Goal: Task Accomplishment & Management: Manage account settings

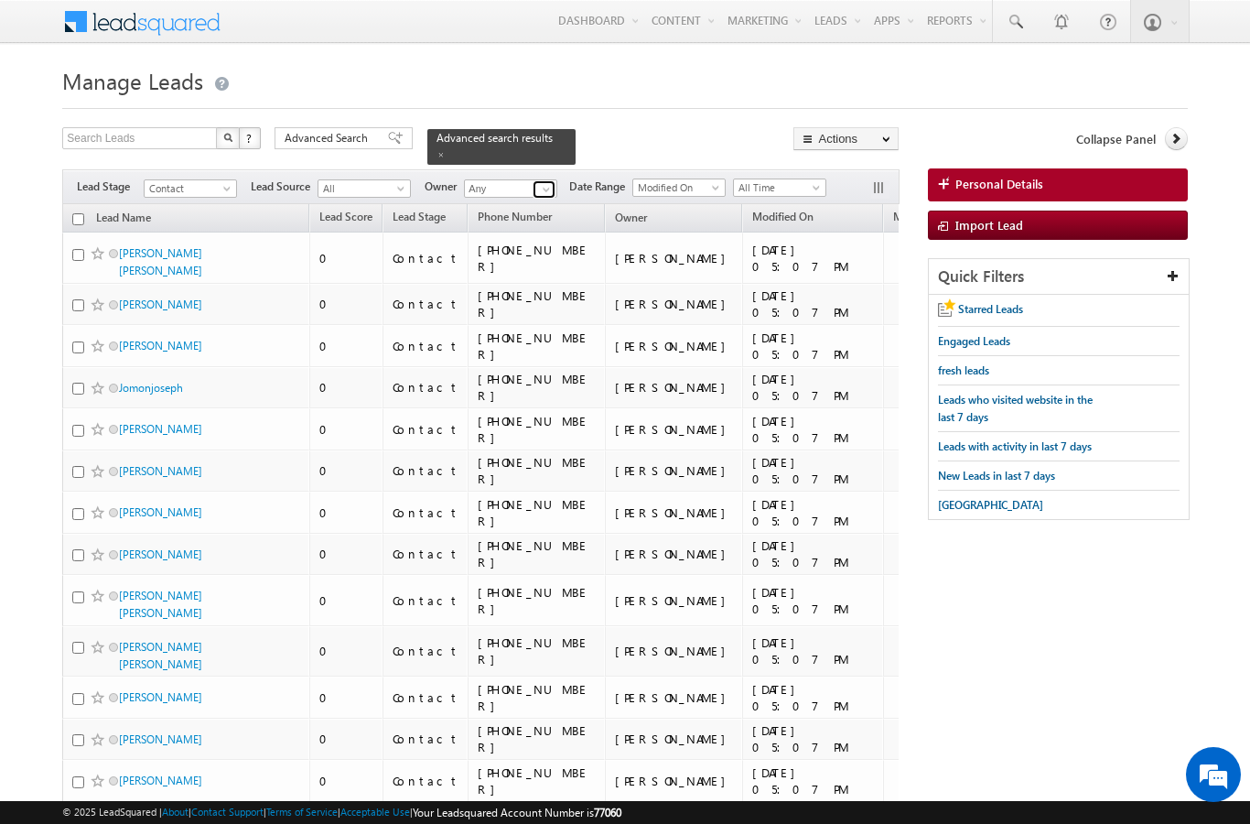
click at [541, 182] on span at bounding box center [546, 189] width 15 height 15
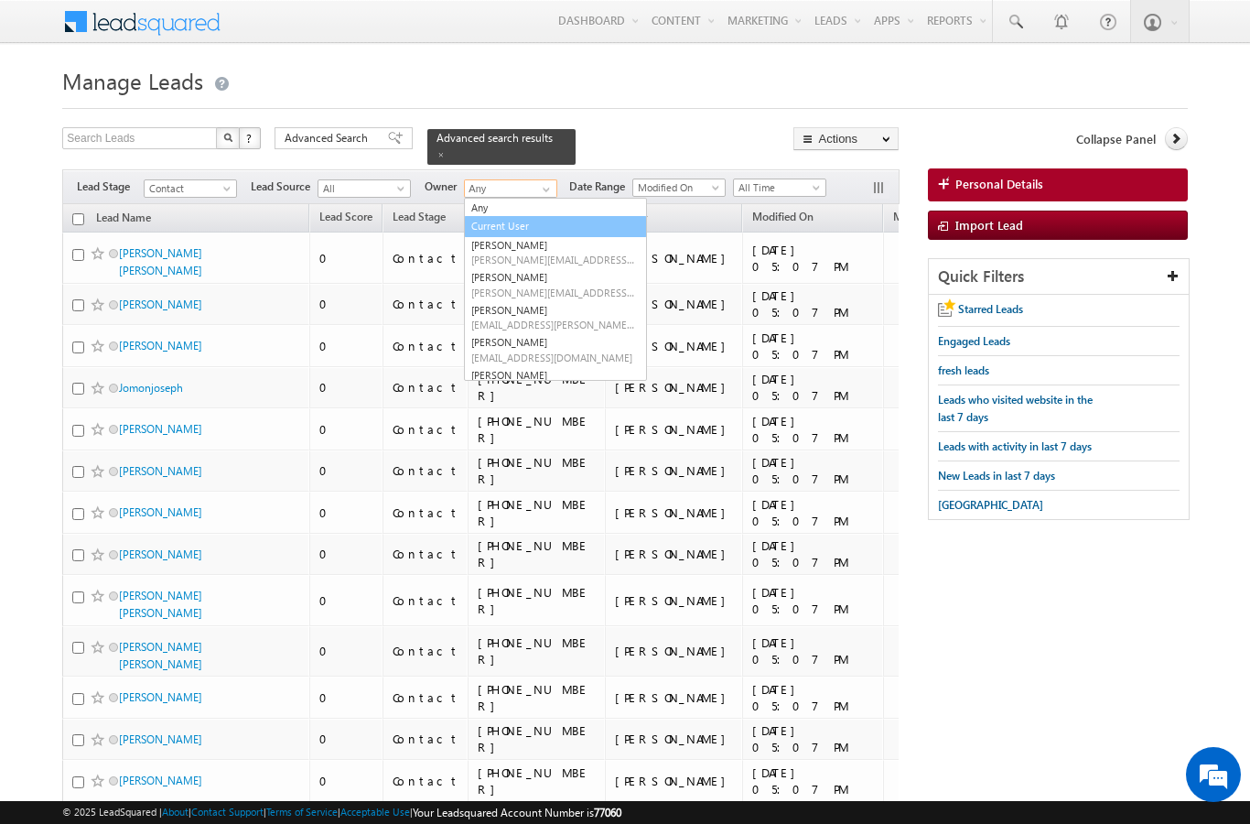
click at [531, 216] on link "Current User" at bounding box center [555, 226] width 183 height 21
type input "Current User"
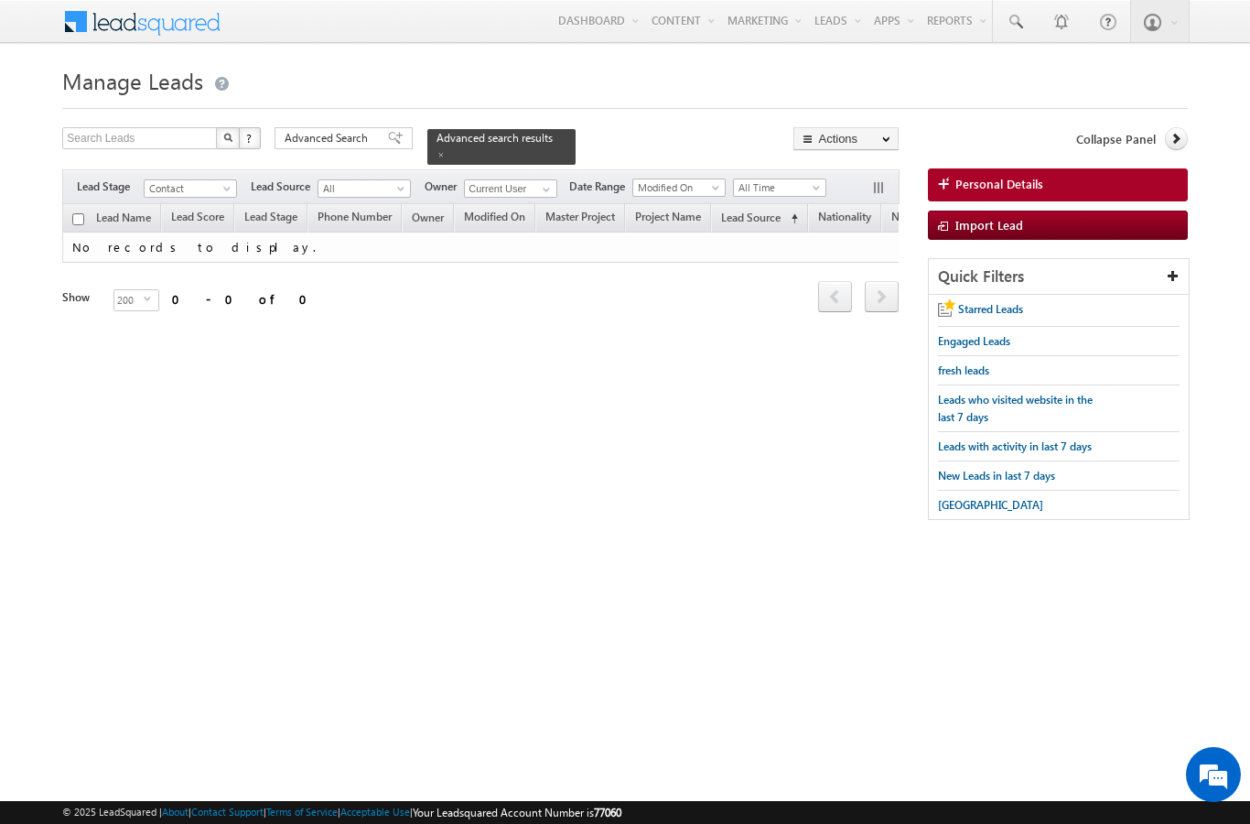
click at [446, 150] on span at bounding box center [441, 154] width 9 height 9
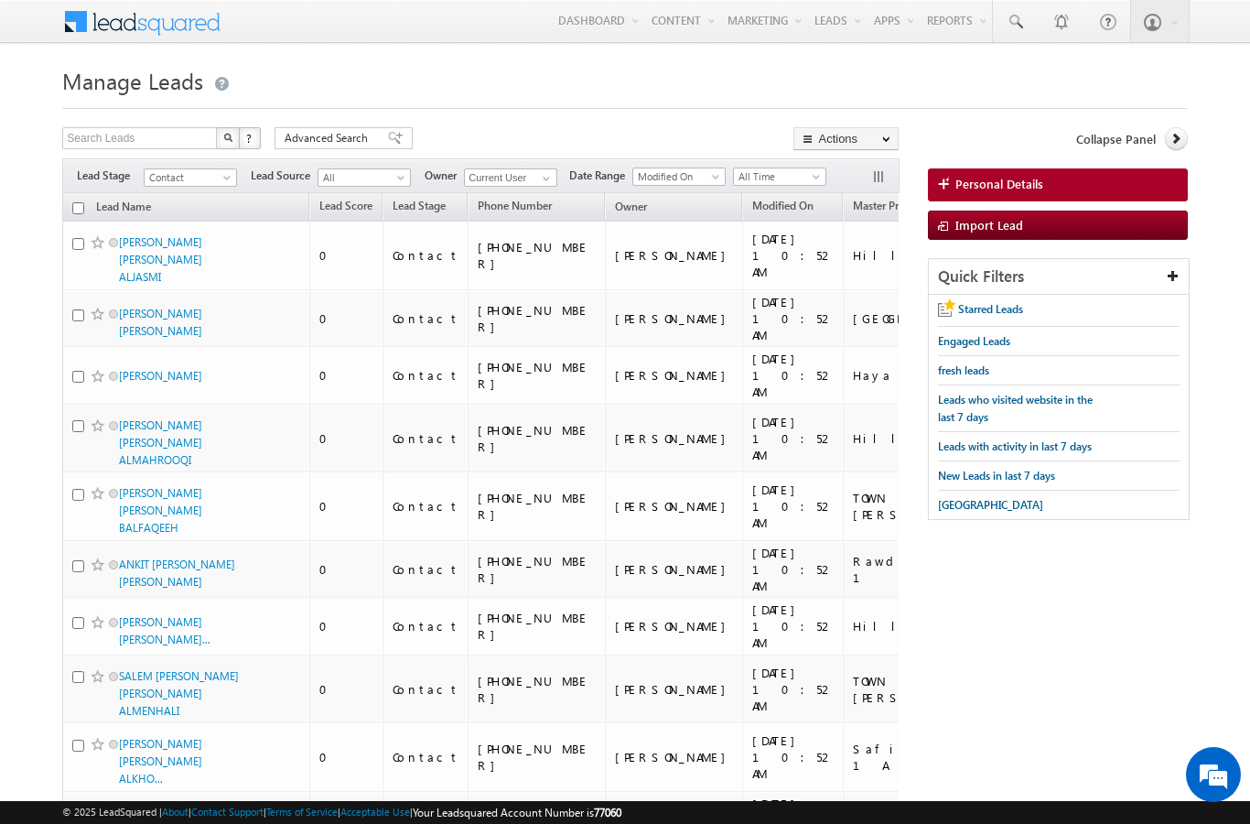
click at [79, 202] on input "checkbox" at bounding box center [78, 208] width 12 height 12
checkbox input "true"
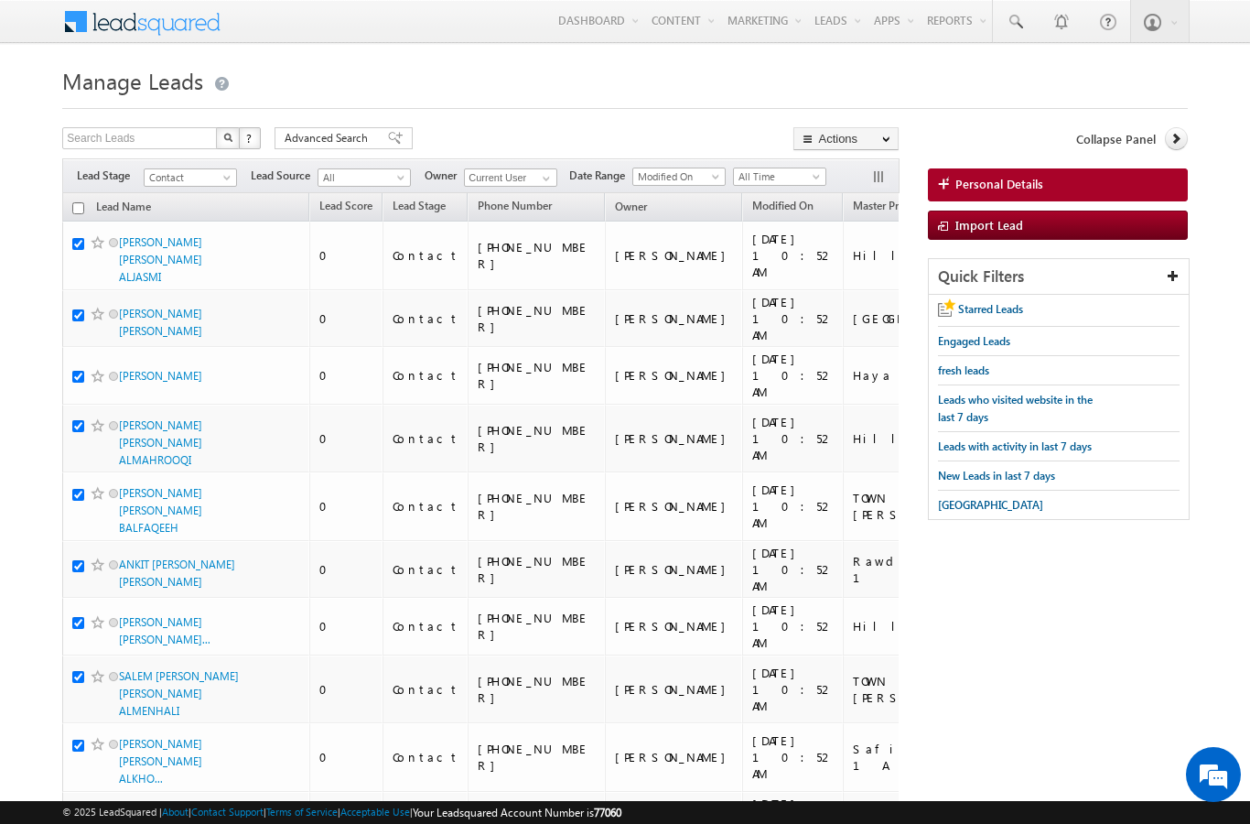
checkbox input "true"
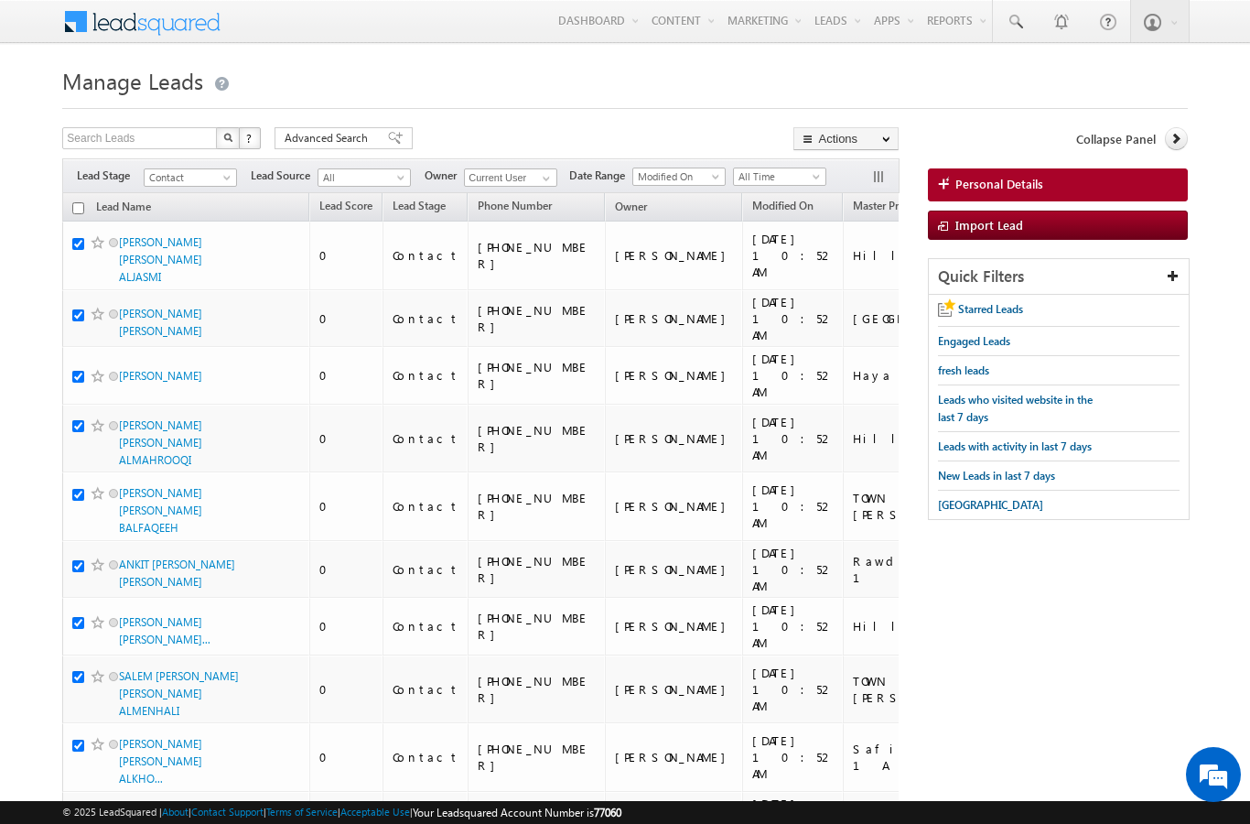
checkbox input "true"
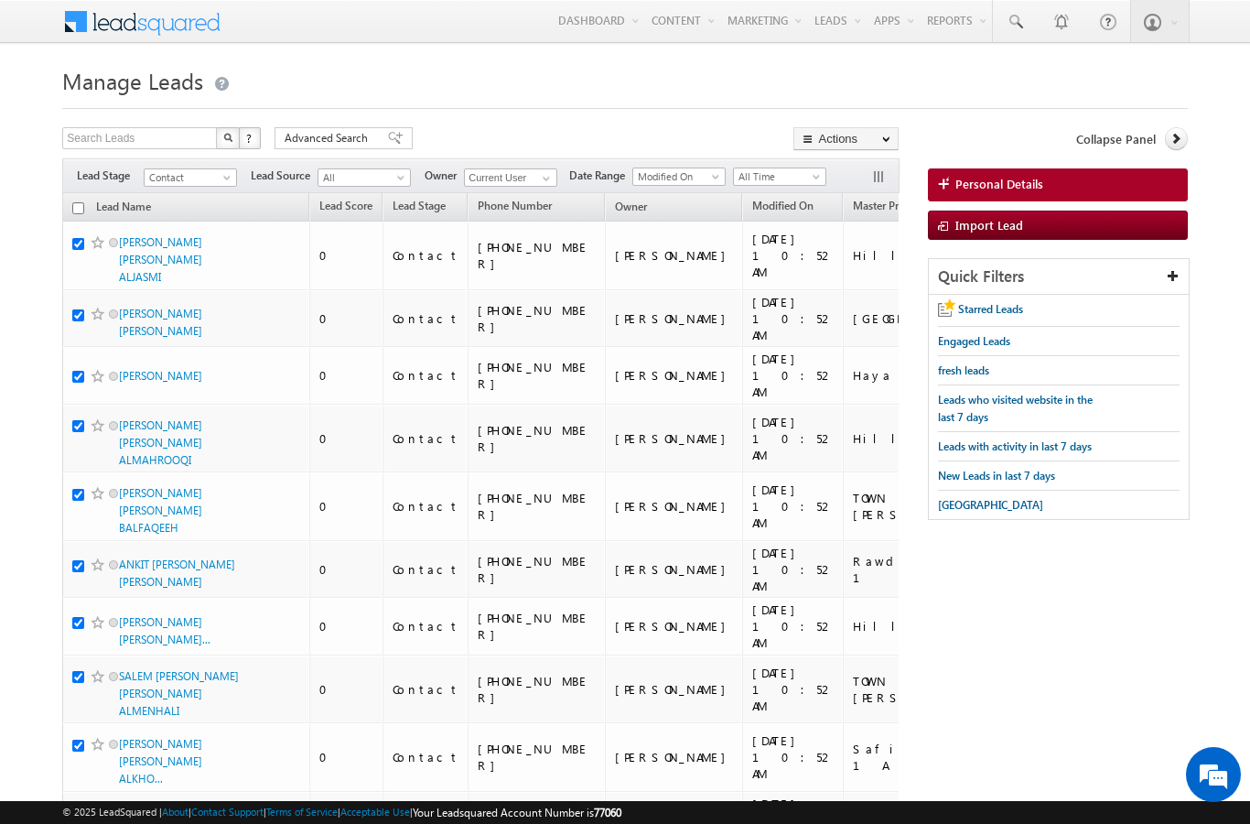
checkbox input "true"
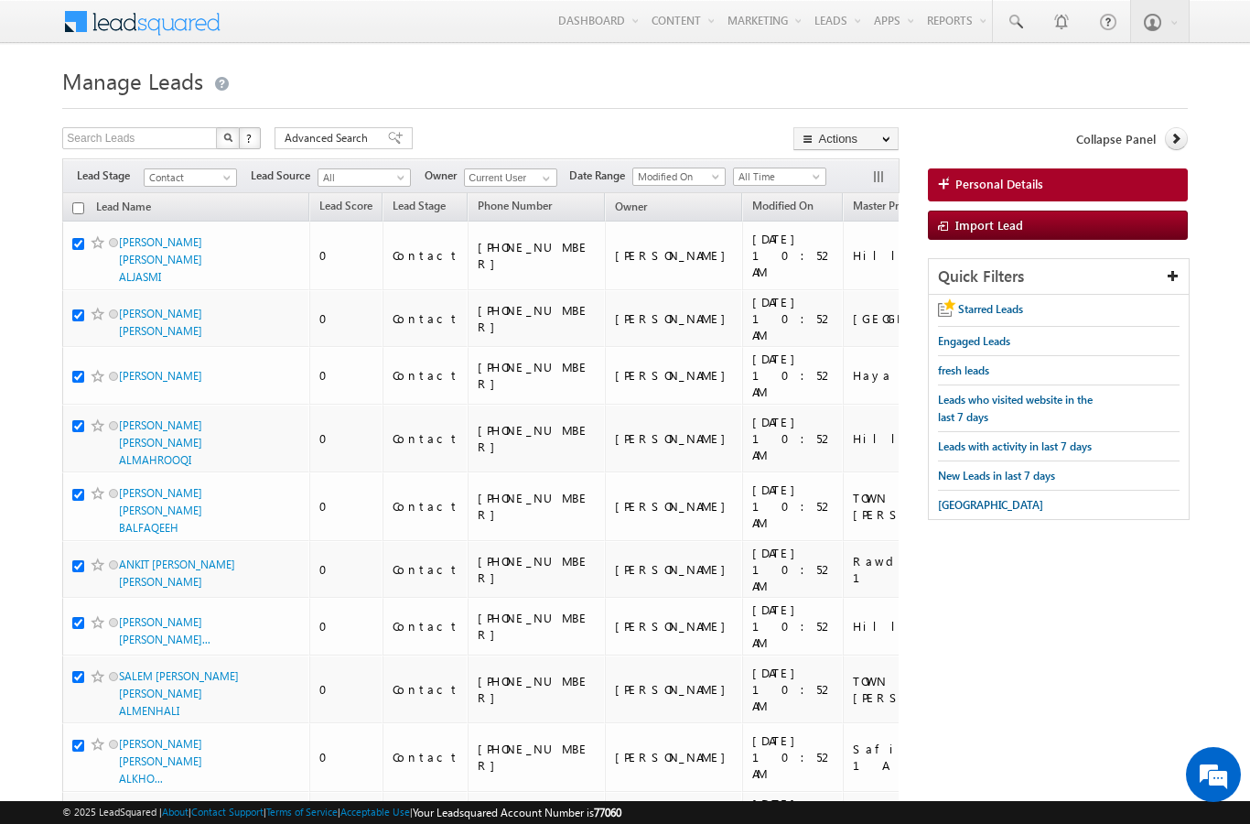
checkbox input "true"
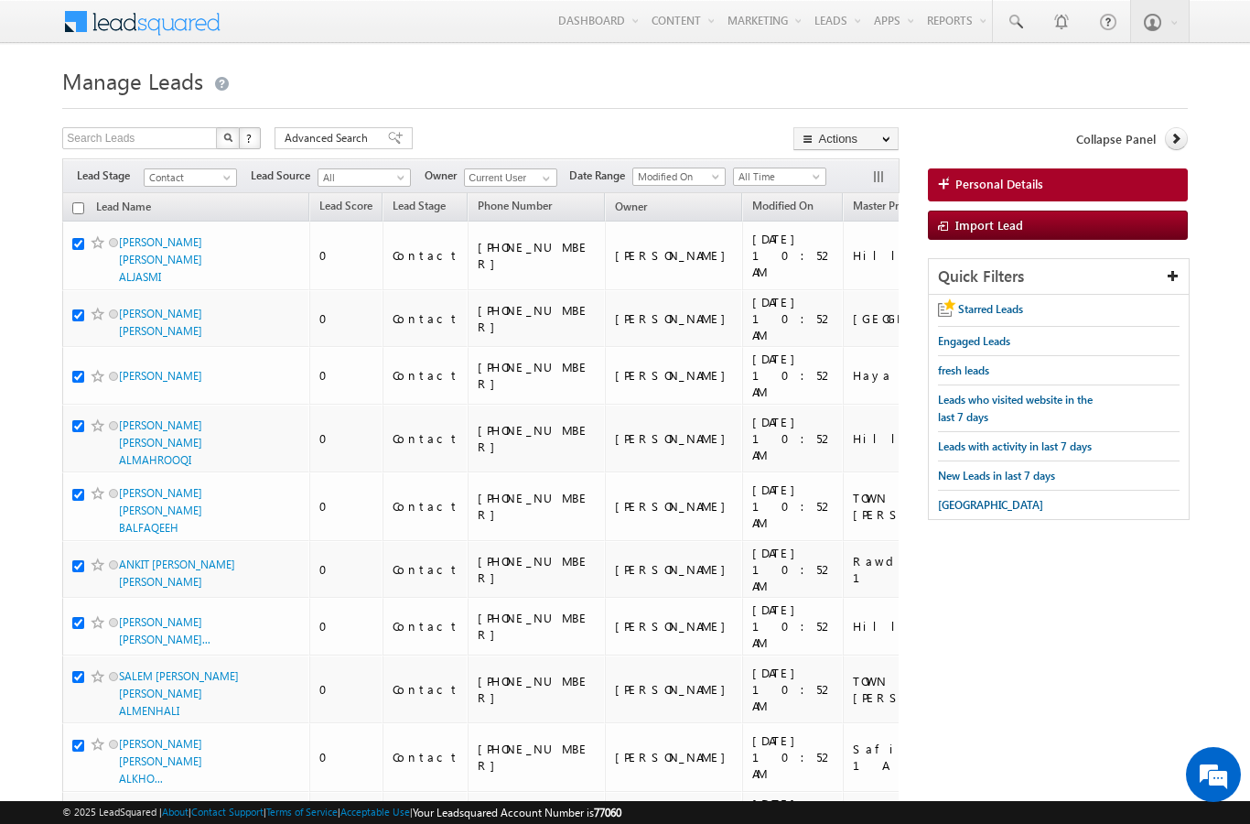
checkbox input "true"
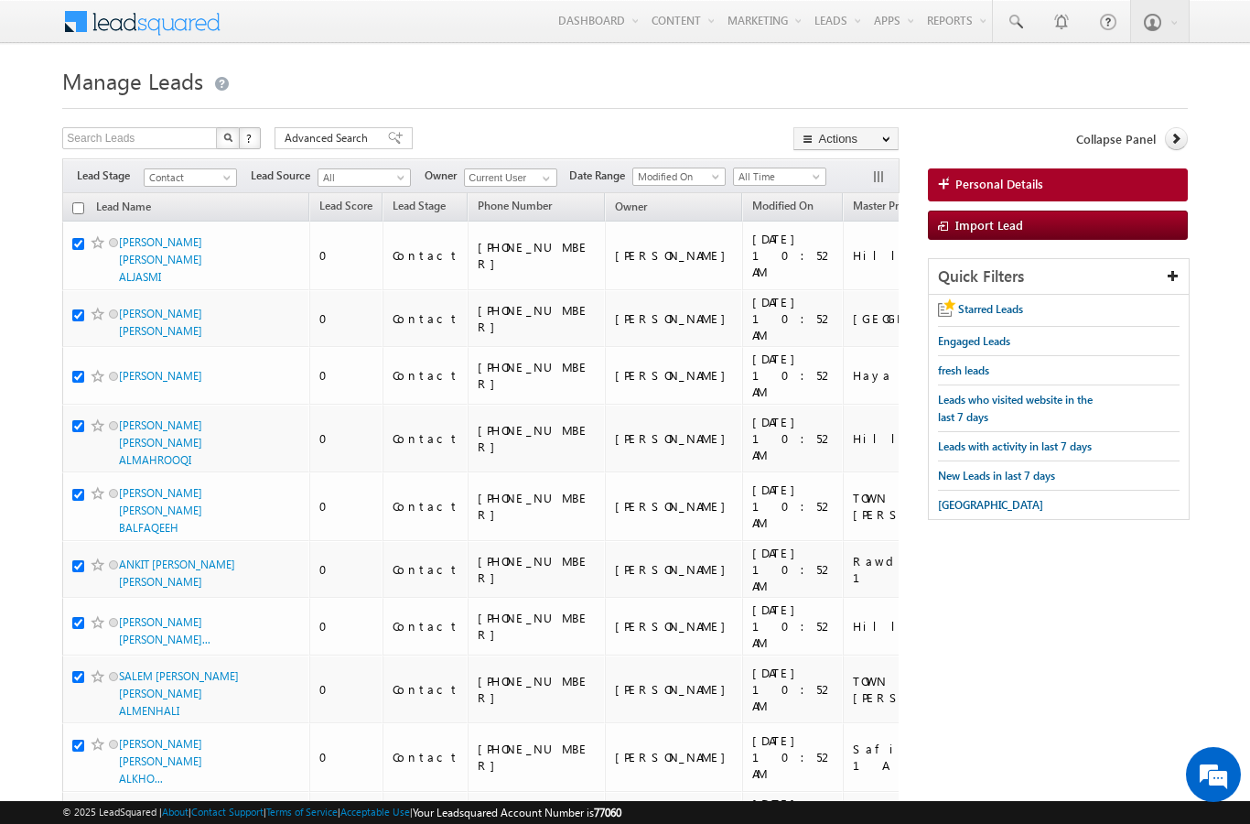
checkbox input "true"
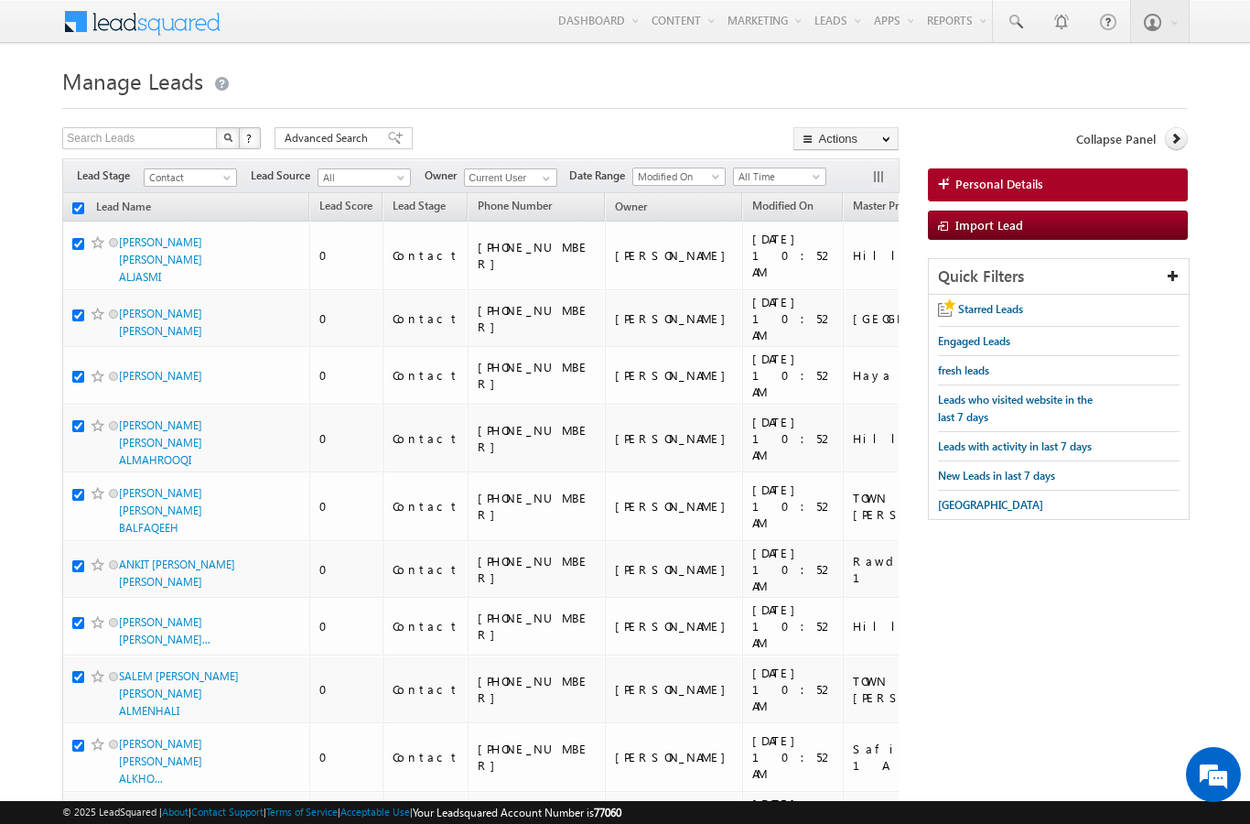
checkbox input "true"
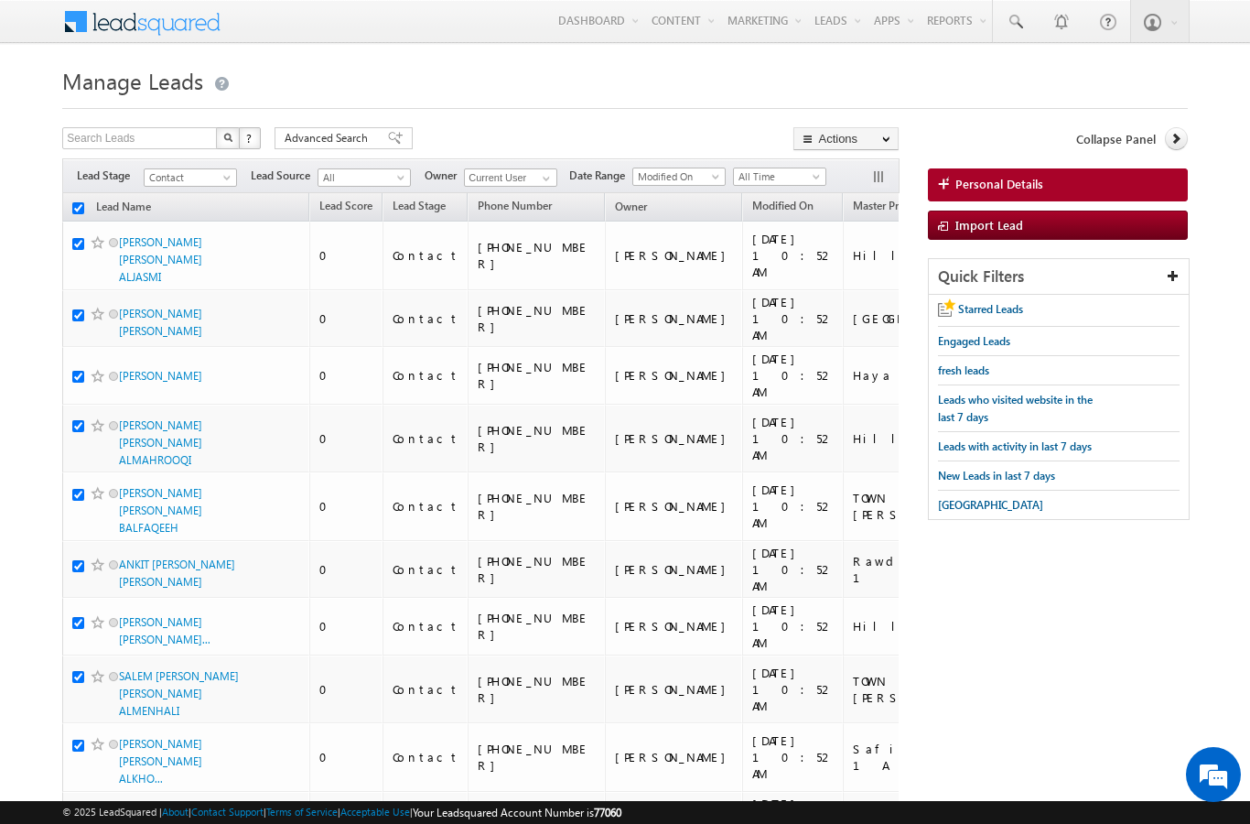
checkbox input "true"
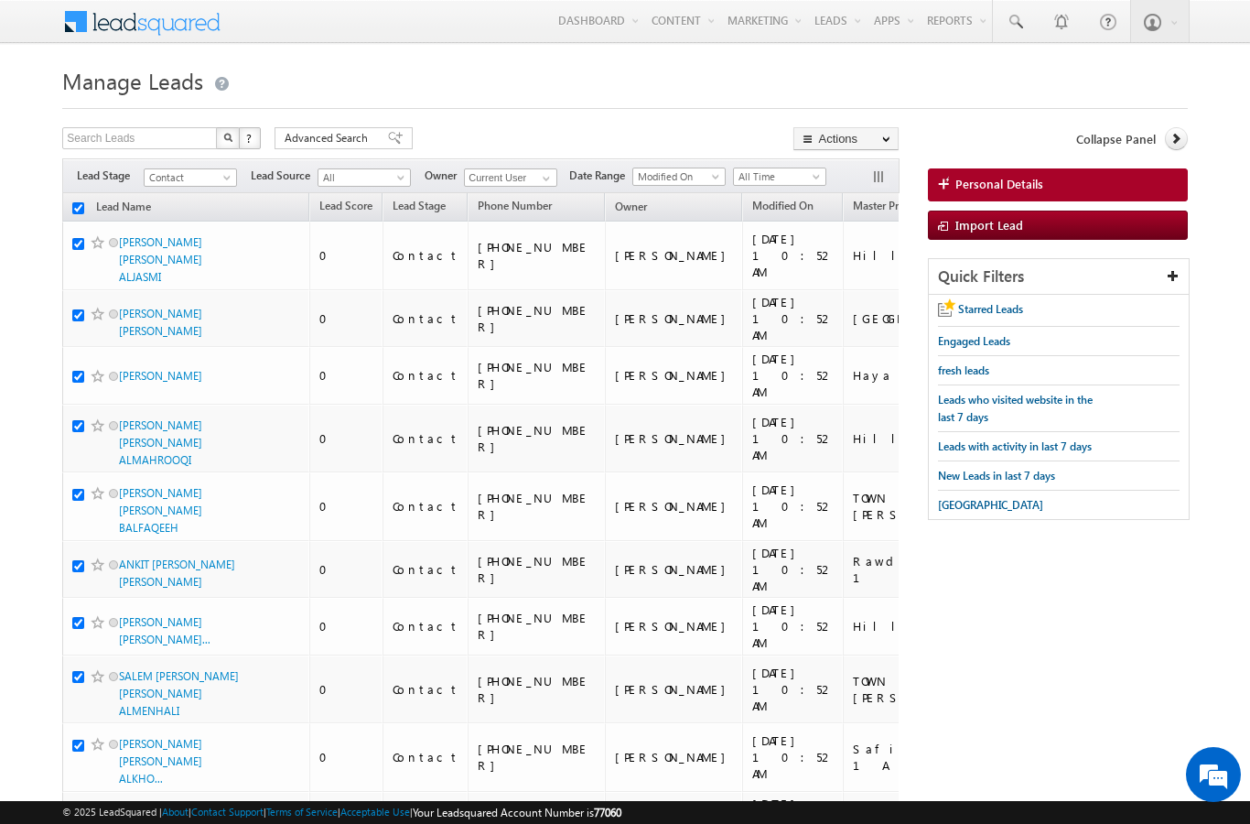
checkbox input "true"
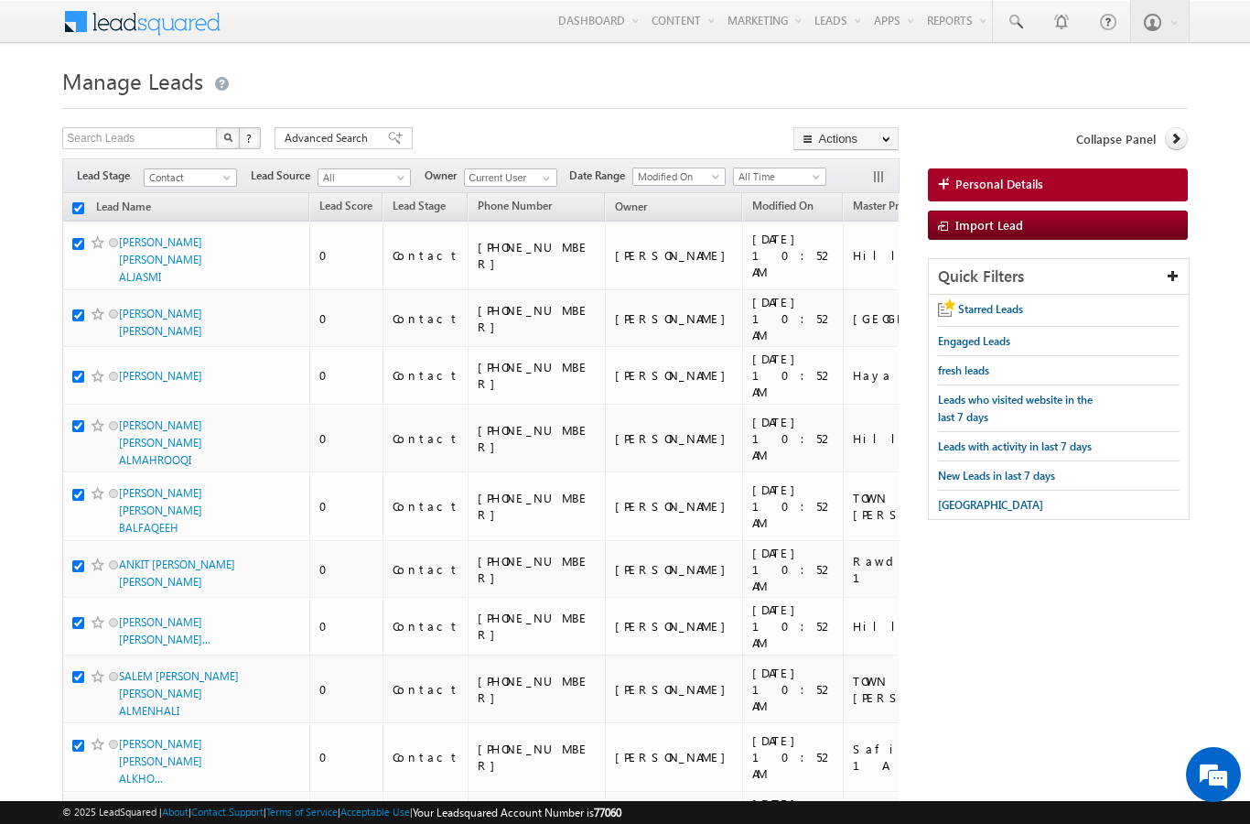
checkbox input "true"
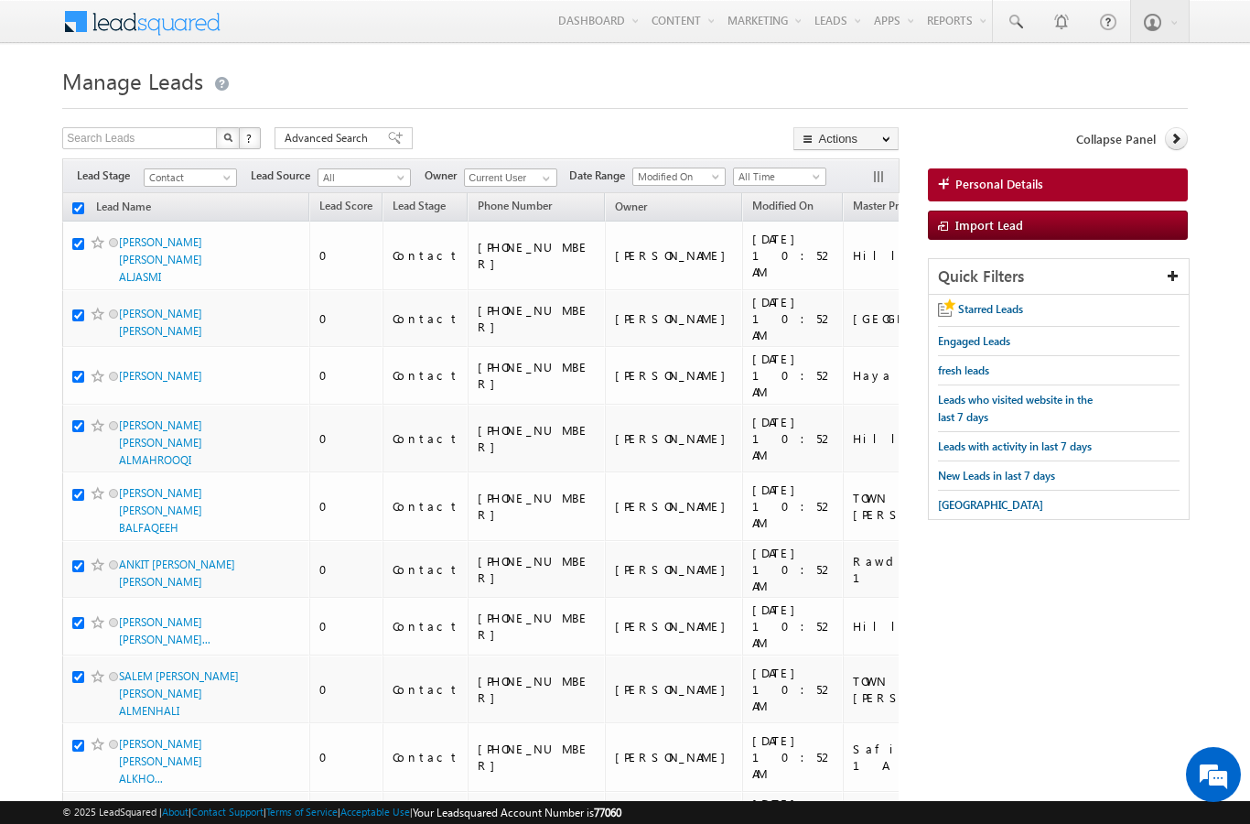
checkbox input "true"
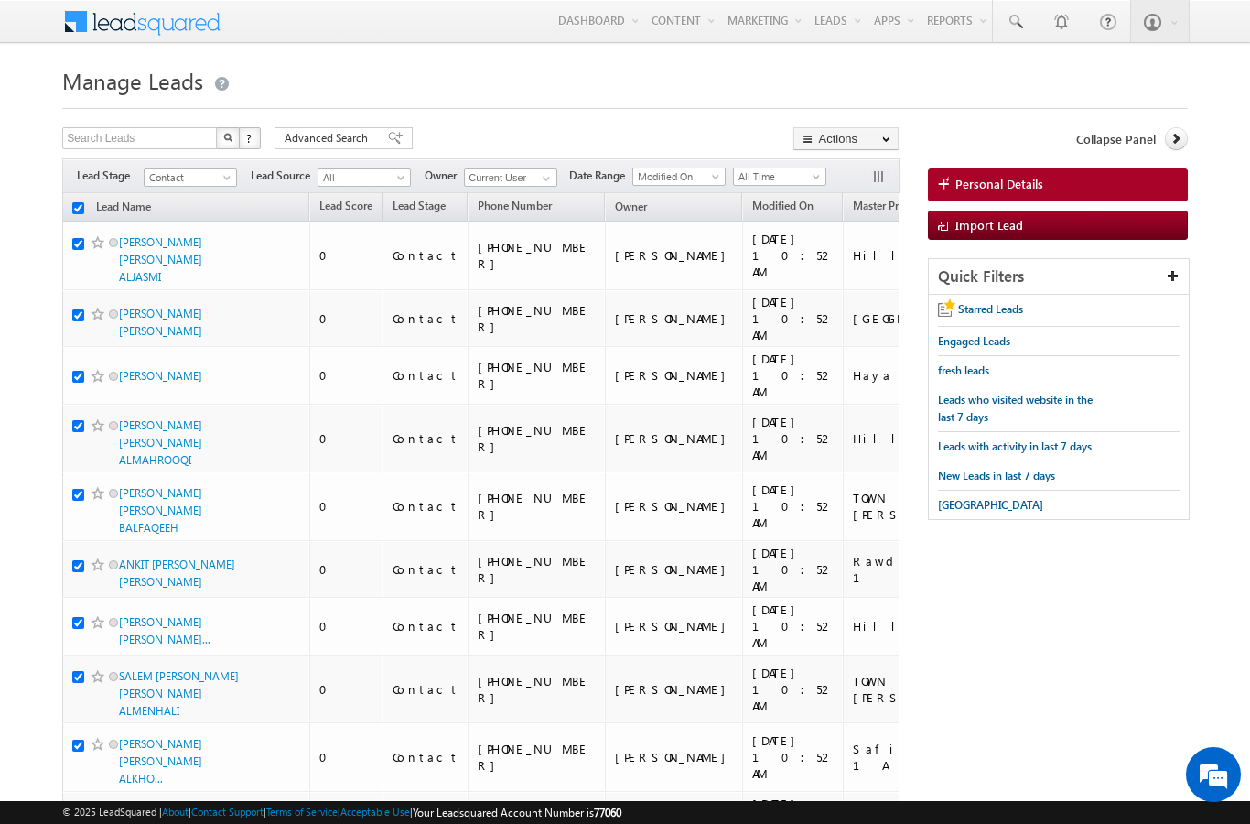
checkbox input "true"
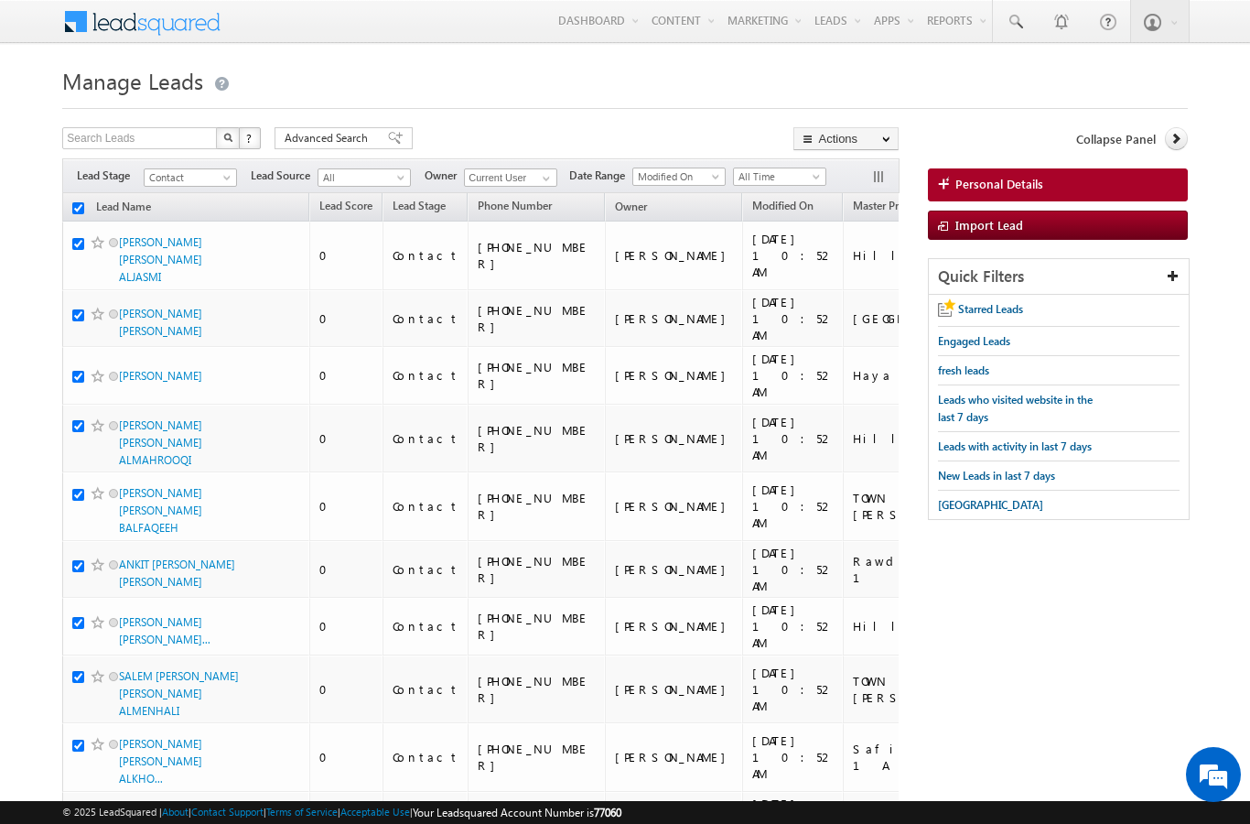
checkbox input "true"
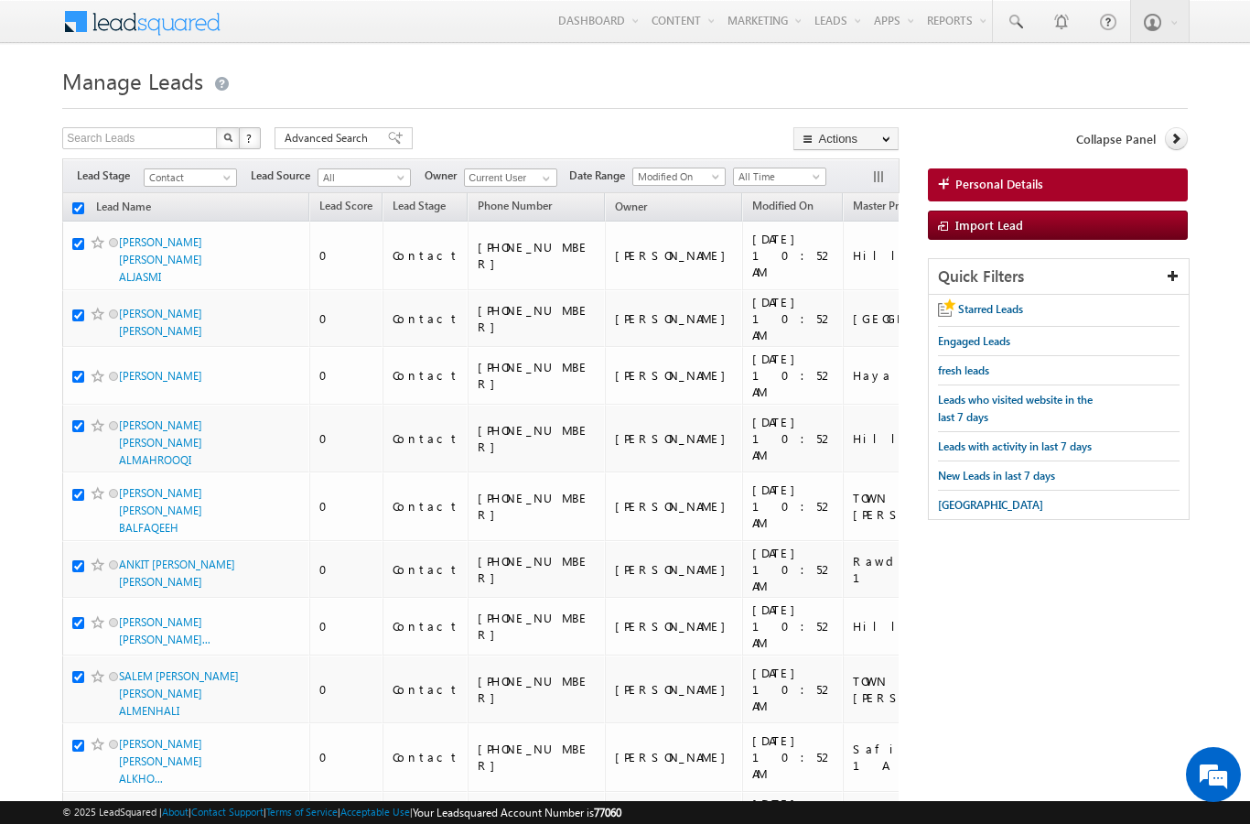
checkbox input "true"
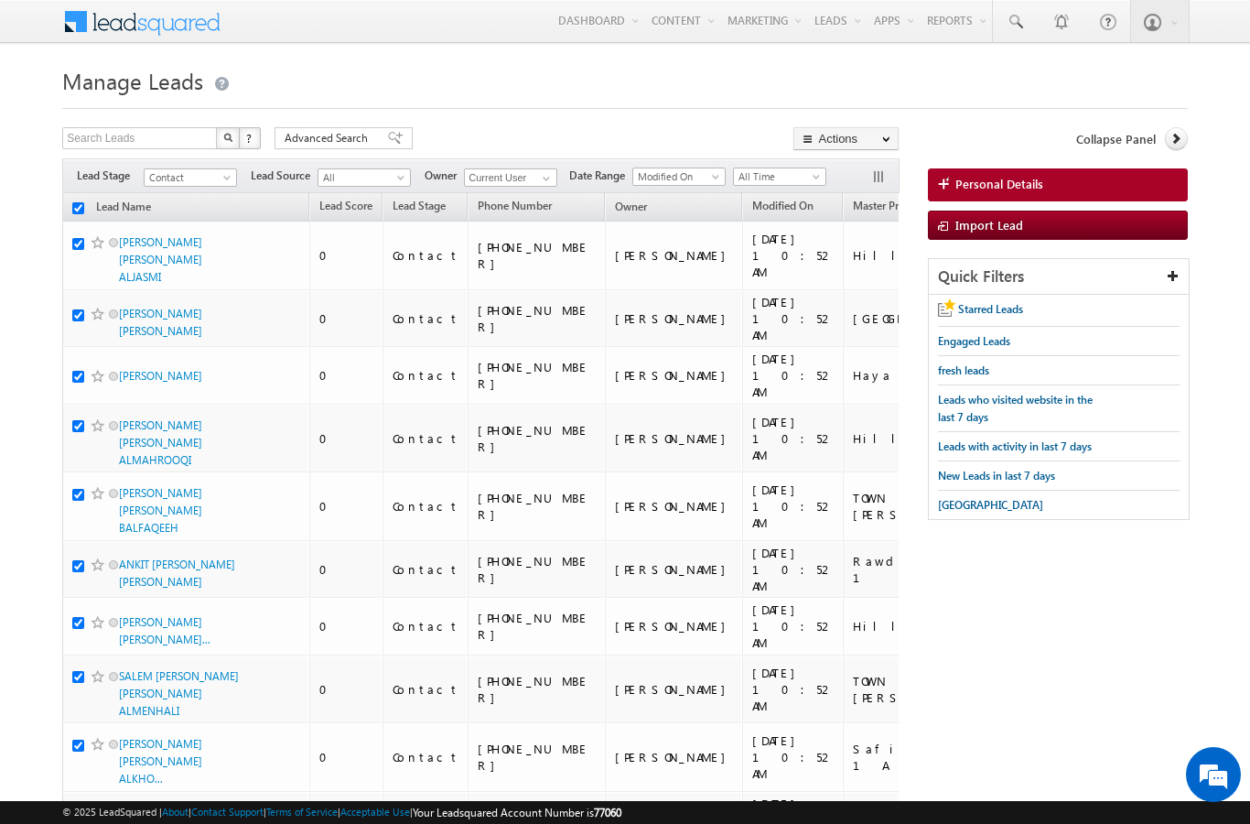
checkbox input "true"
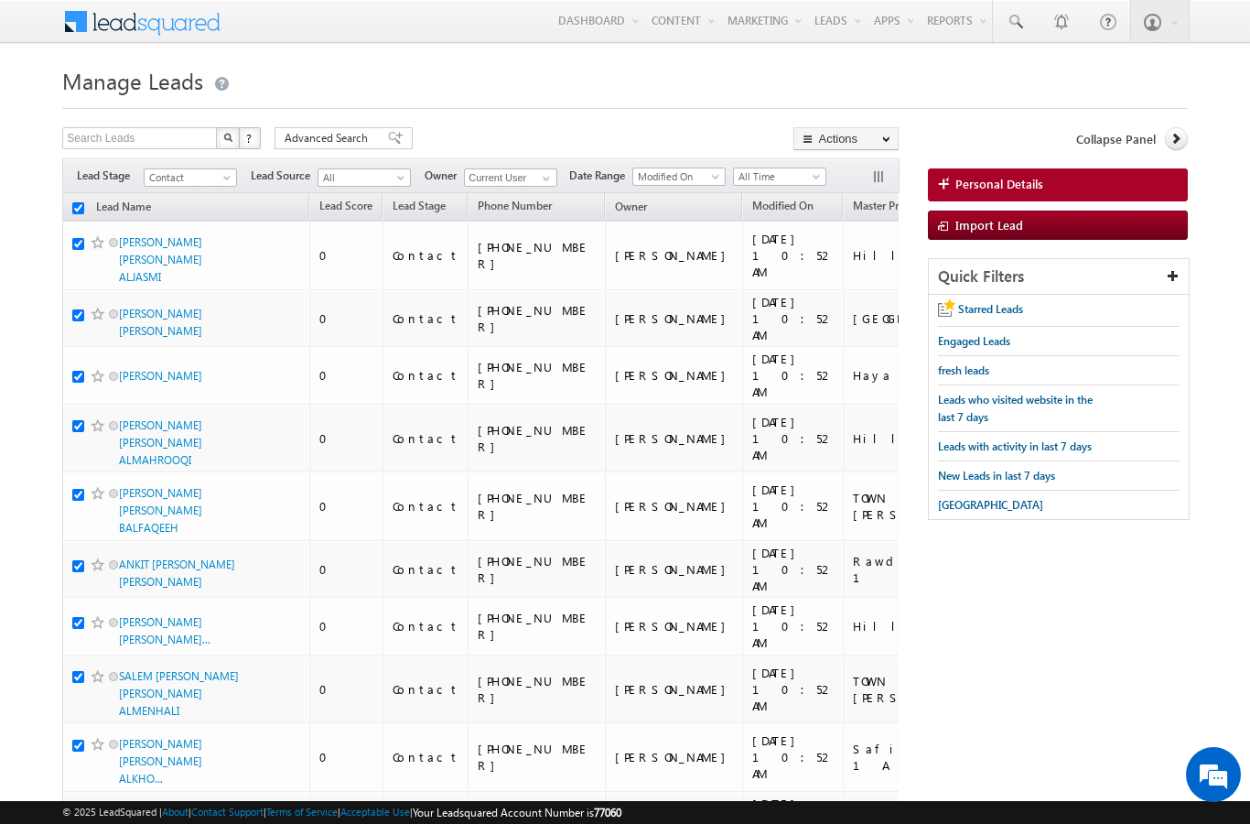
checkbox input "true"
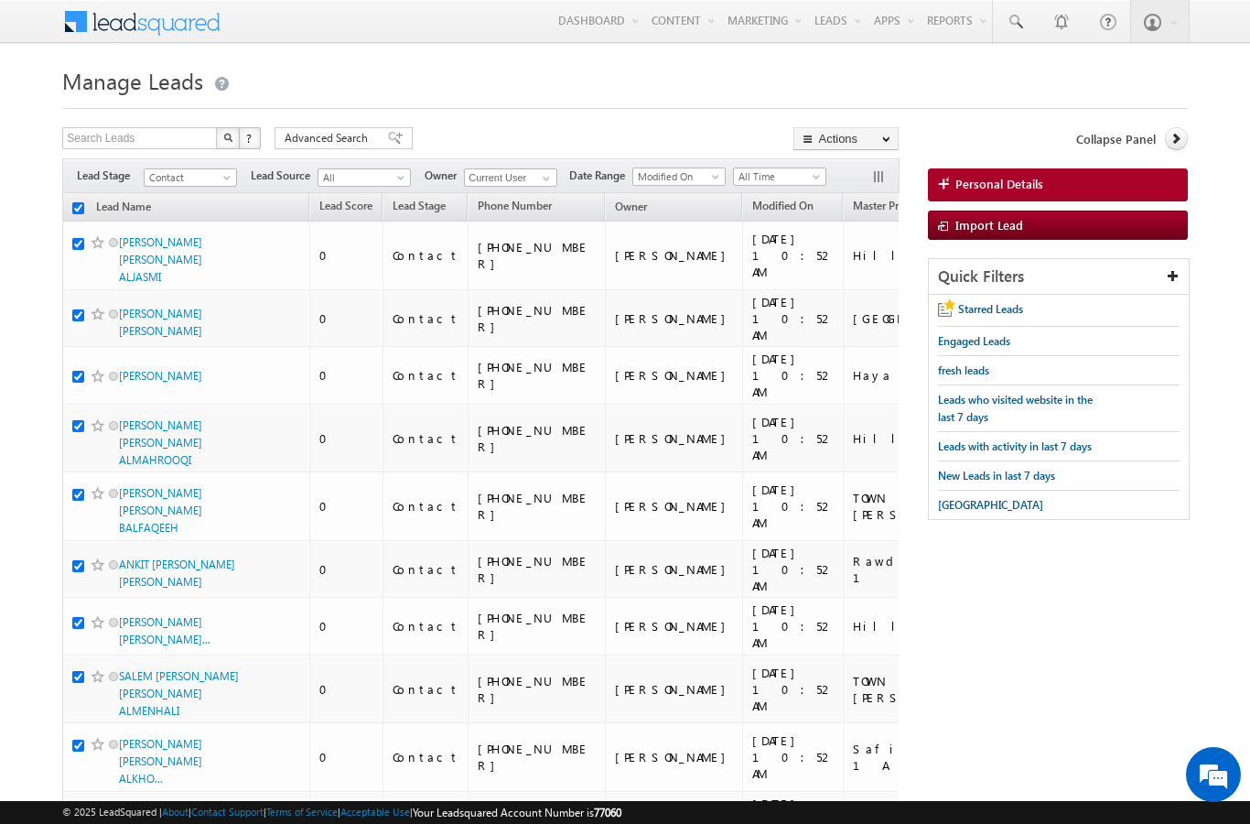
checkbox input "true"
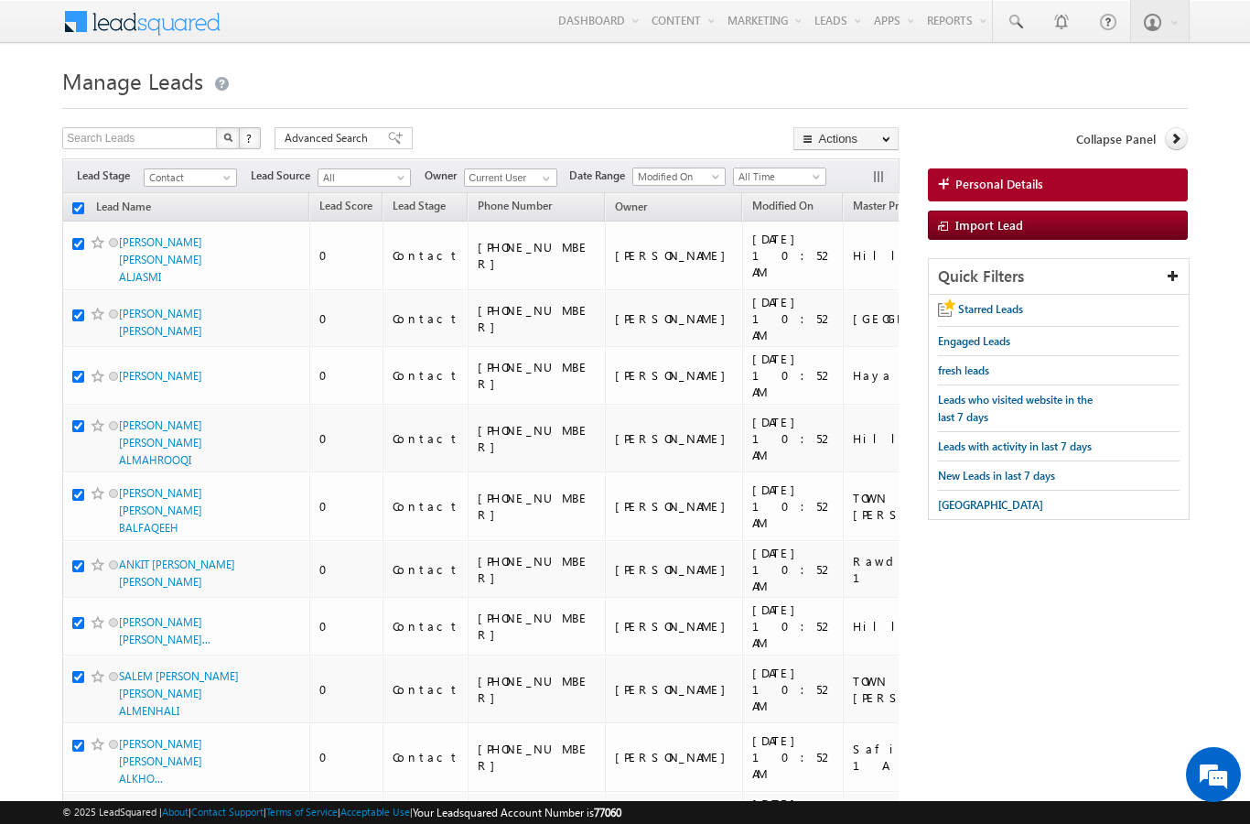
checkbox input "true"
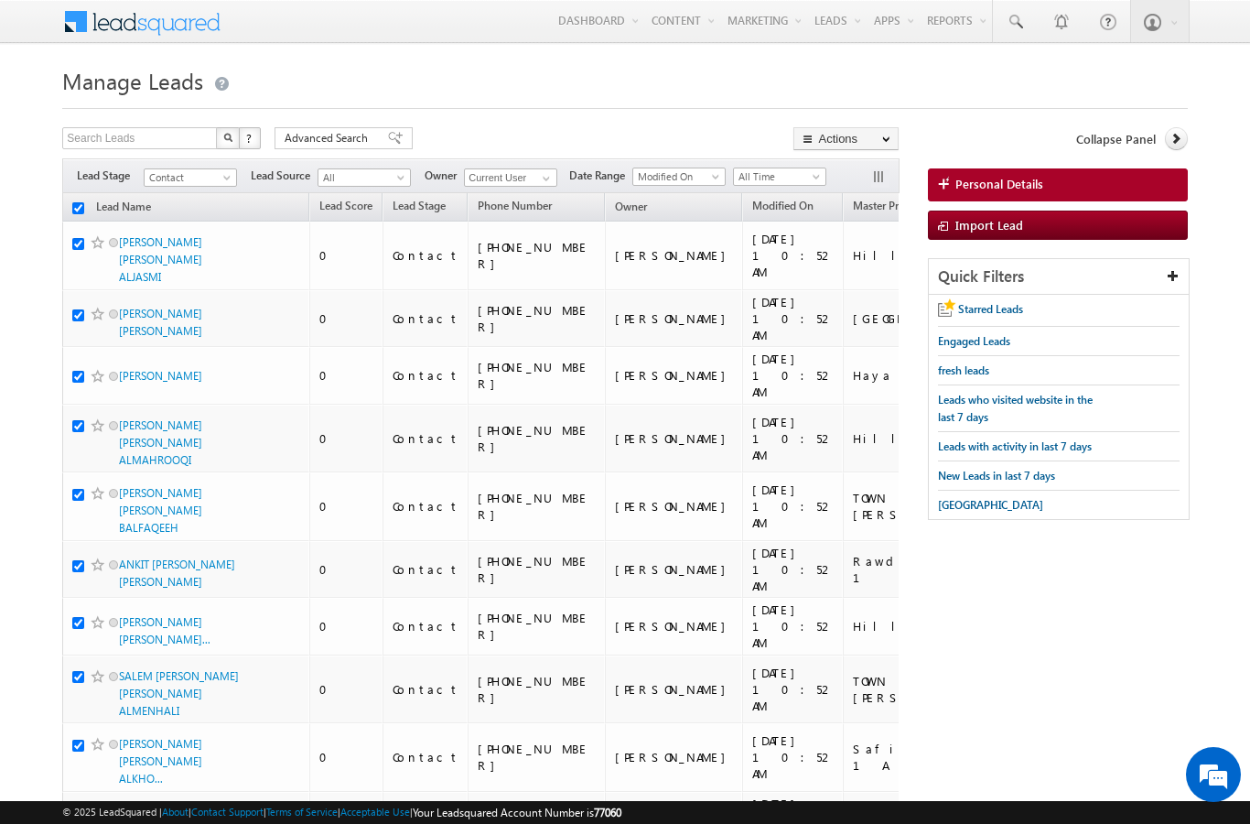
checkbox input "true"
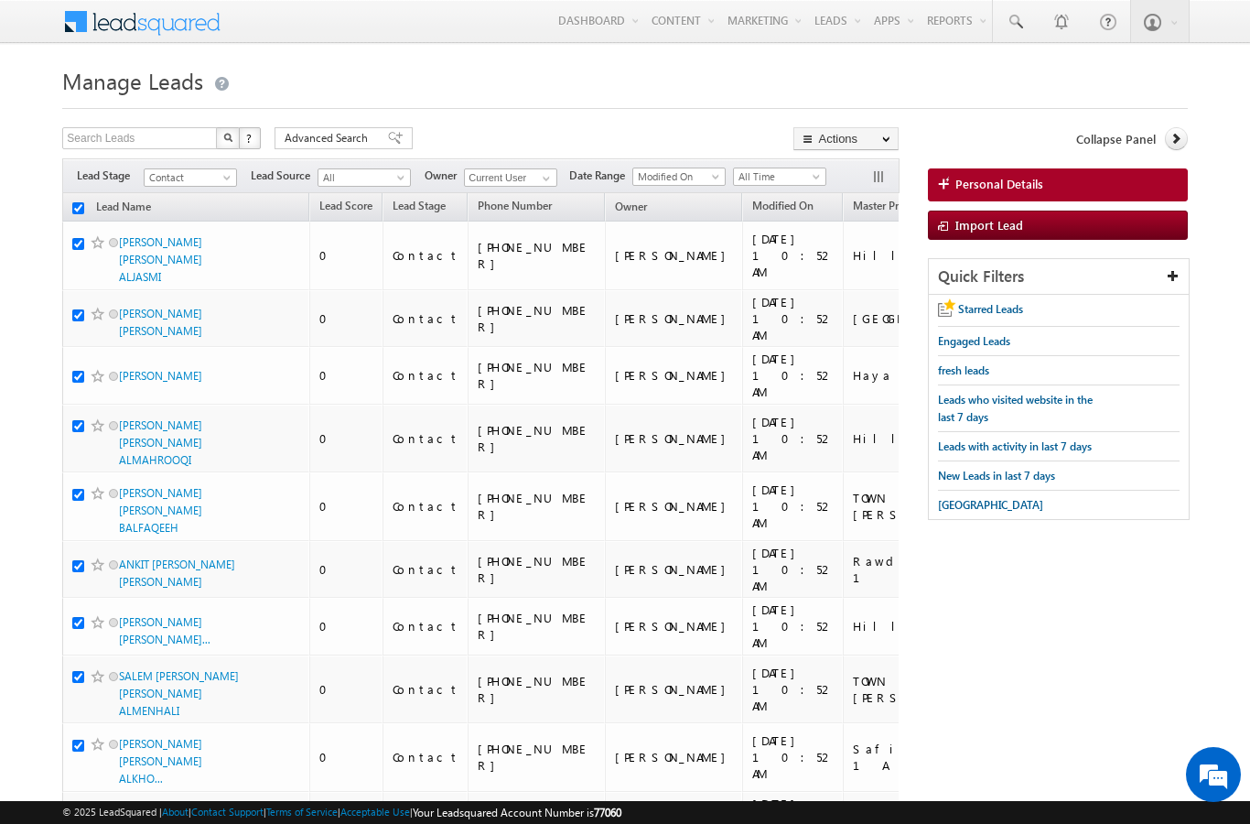
checkbox input "true"
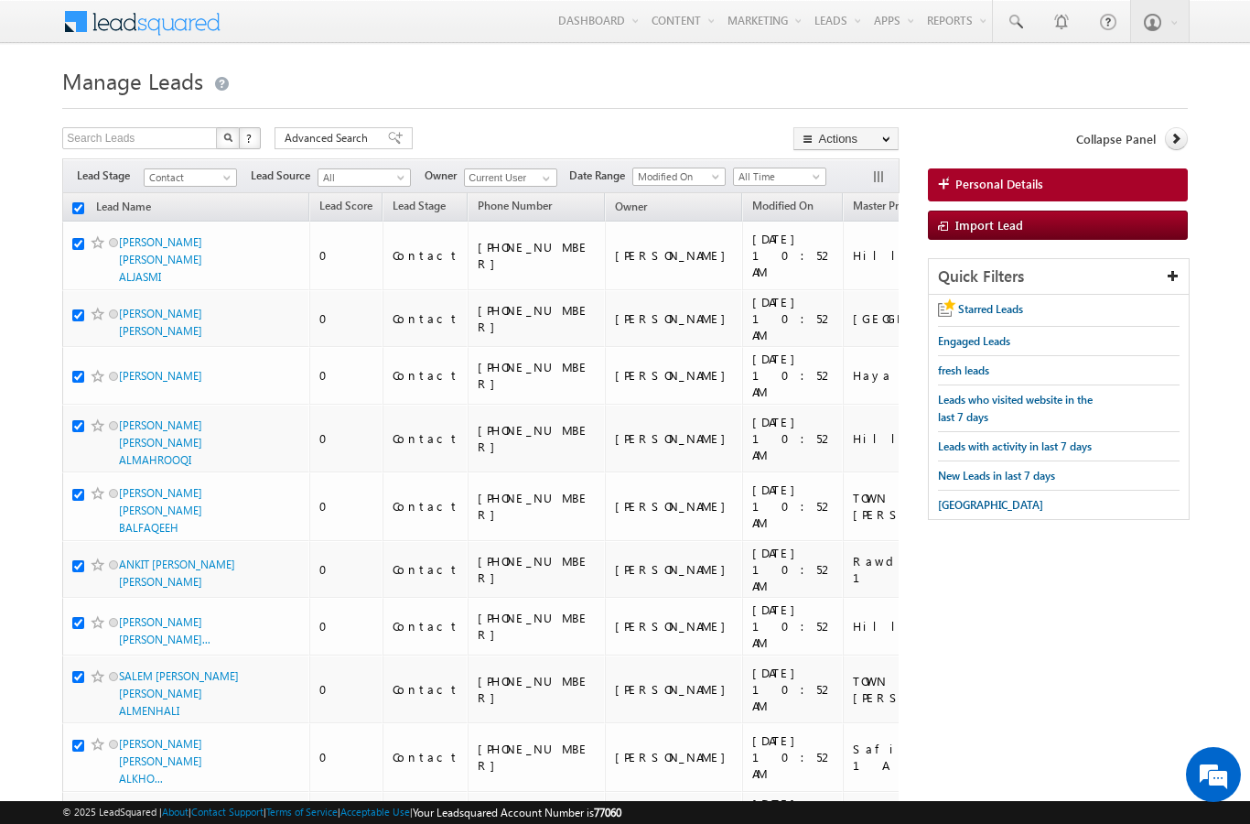
checkbox input "true"
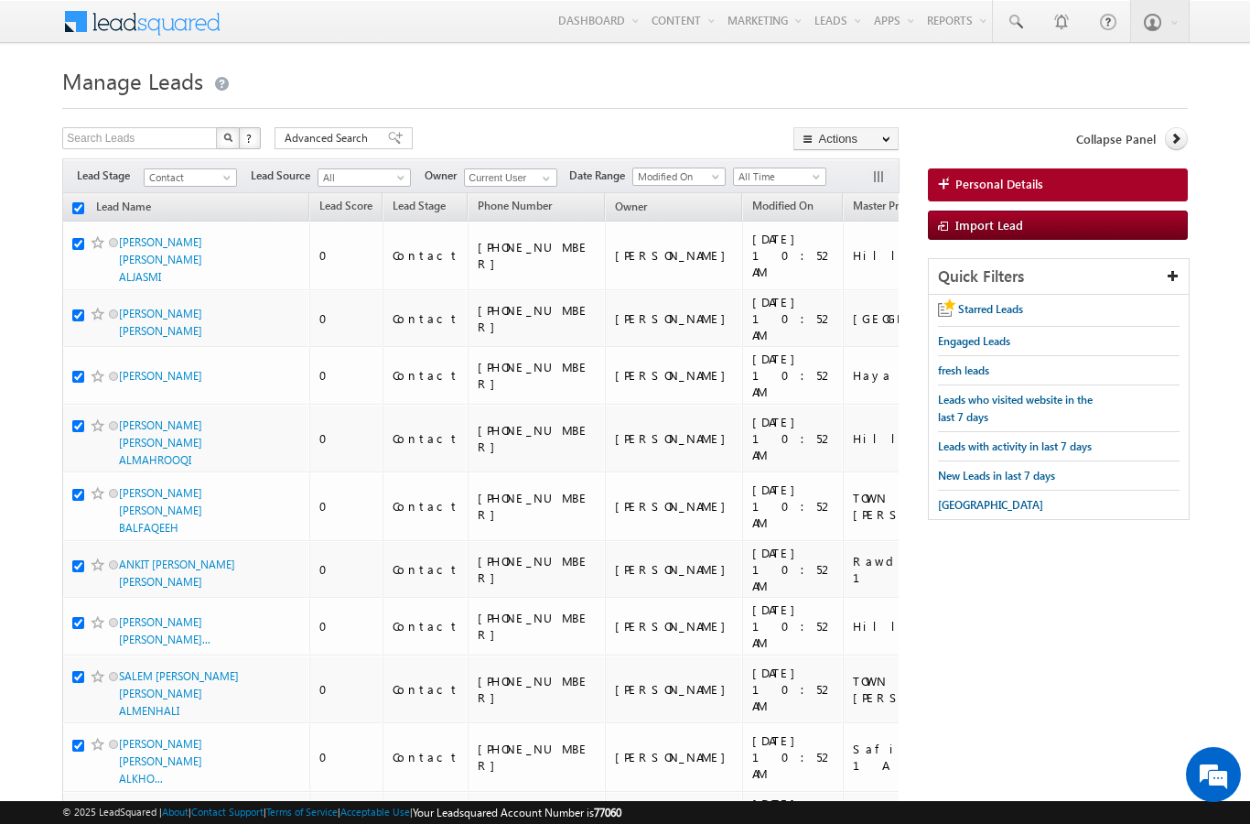
checkbox input "true"
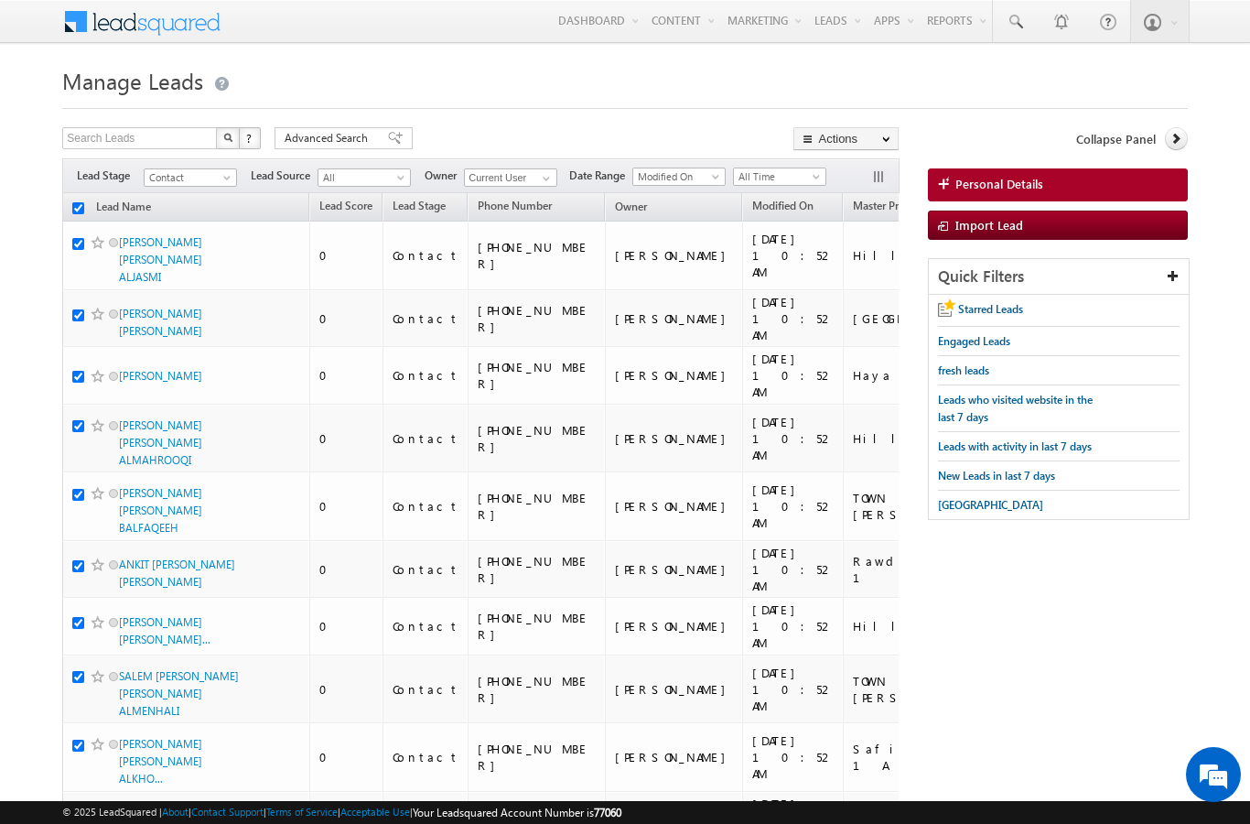
checkbox input "true"
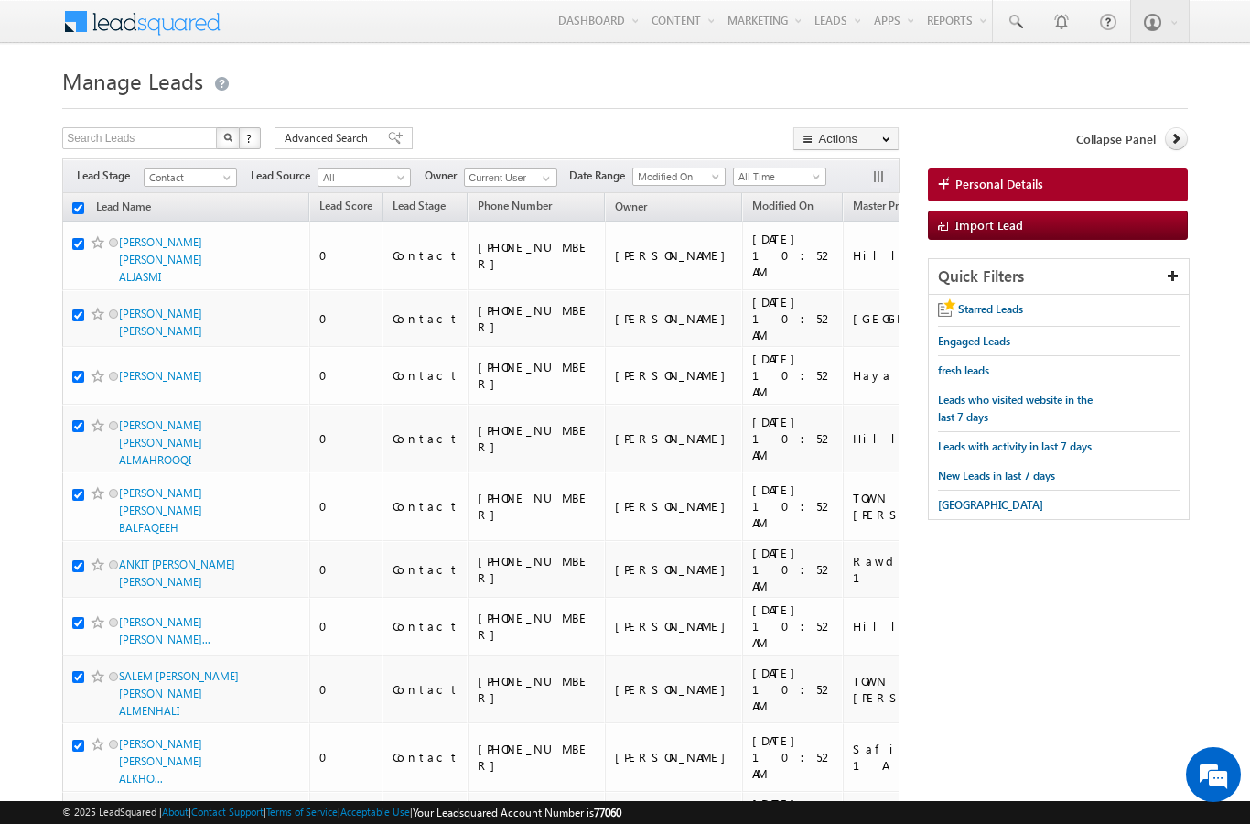
checkbox input "true"
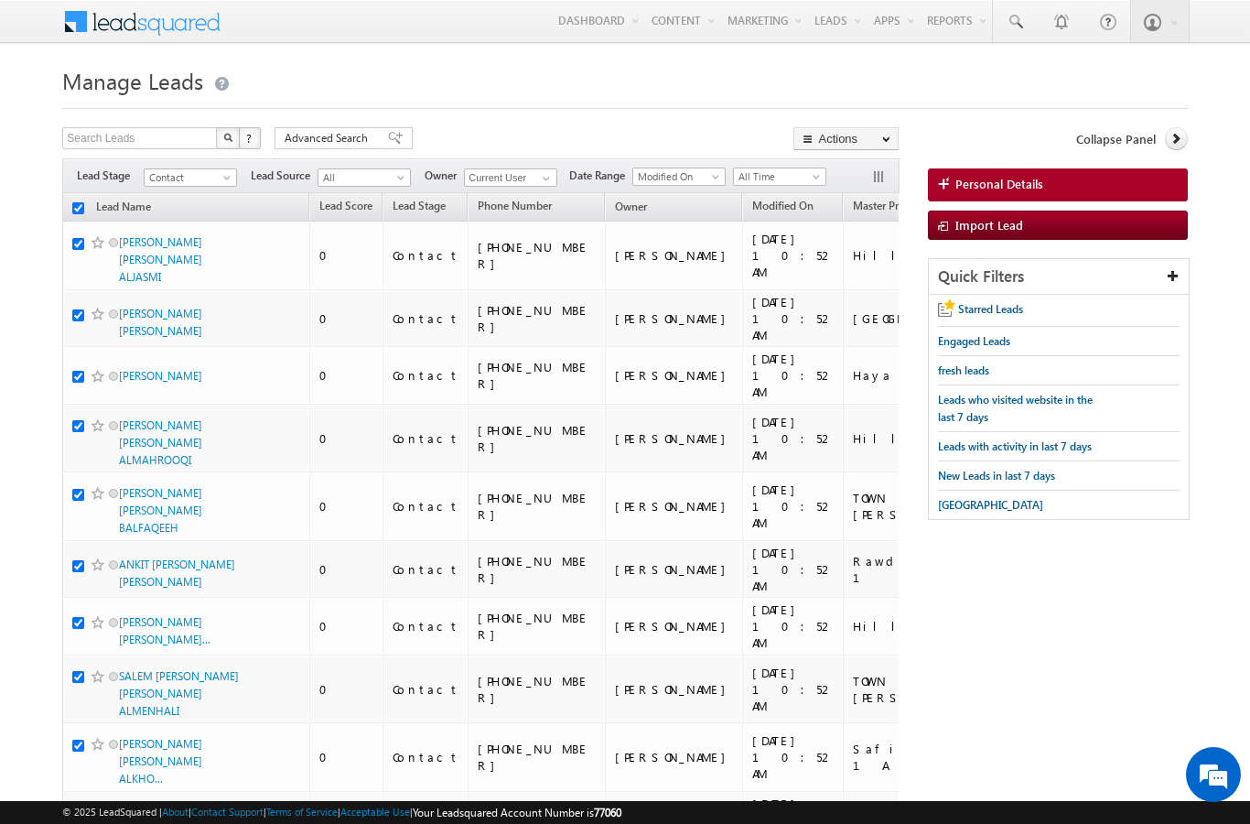
checkbox input "true"
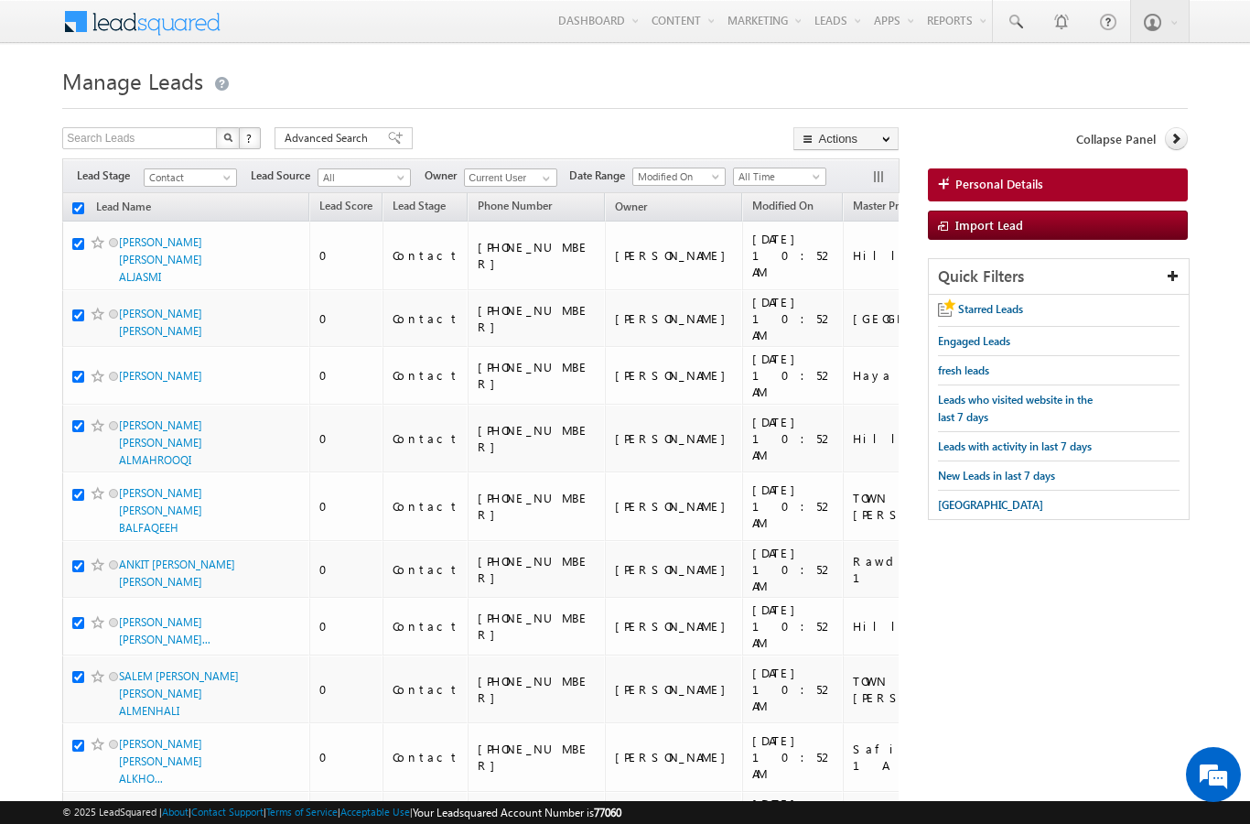
checkbox input "true"
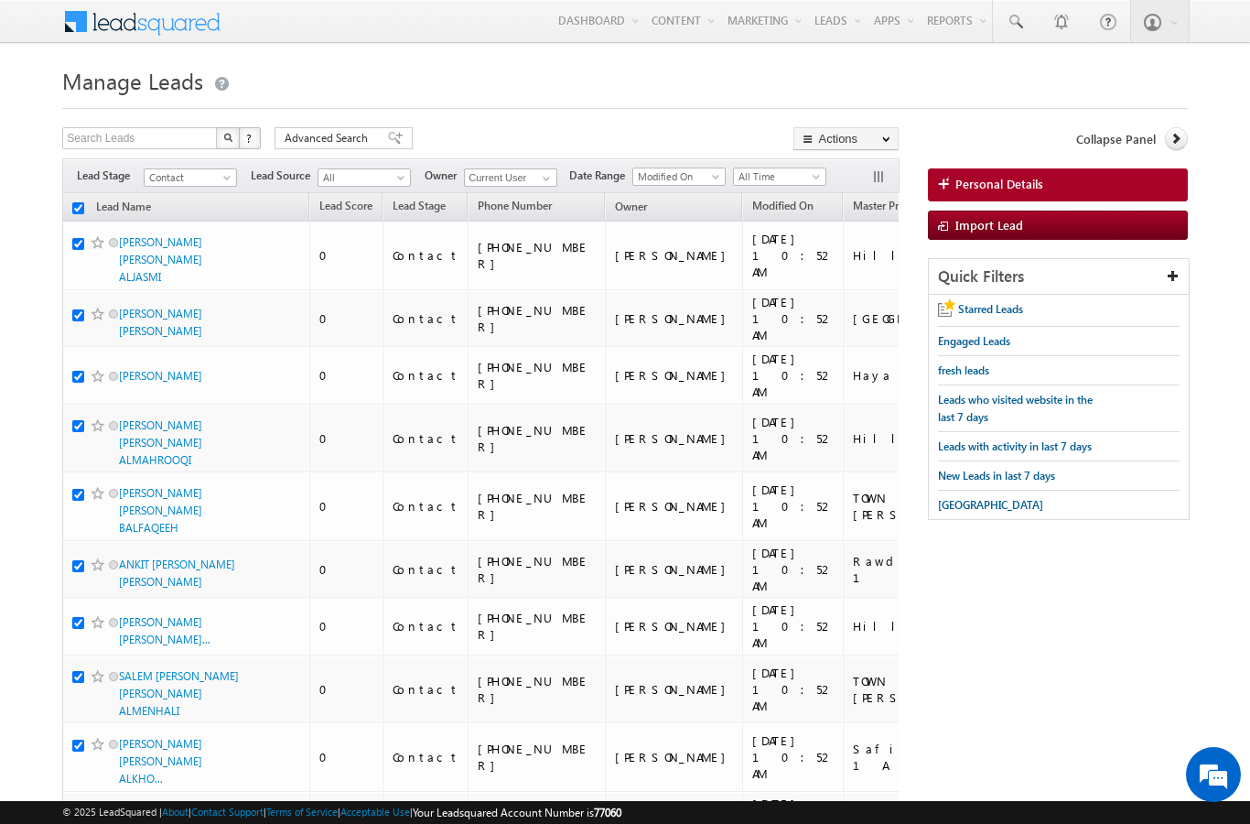
checkbox input "true"
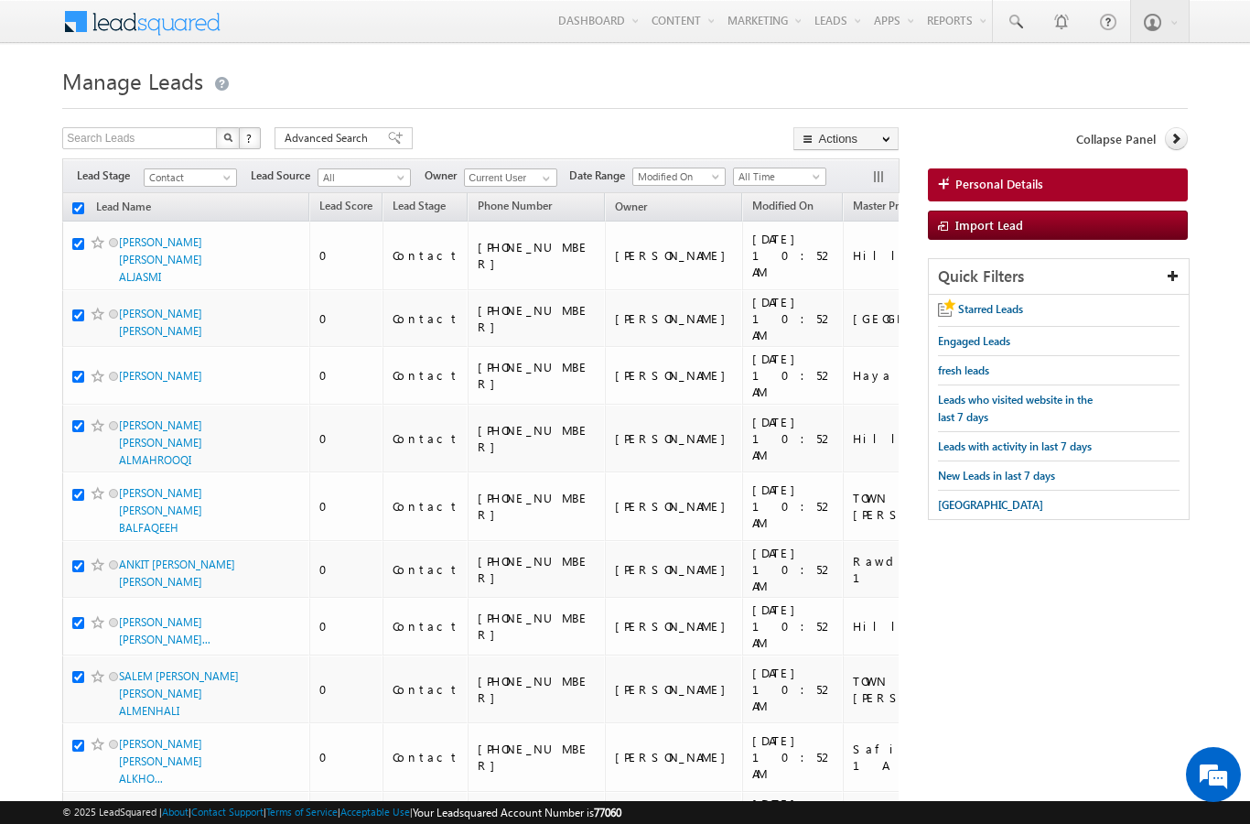
checkbox input "true"
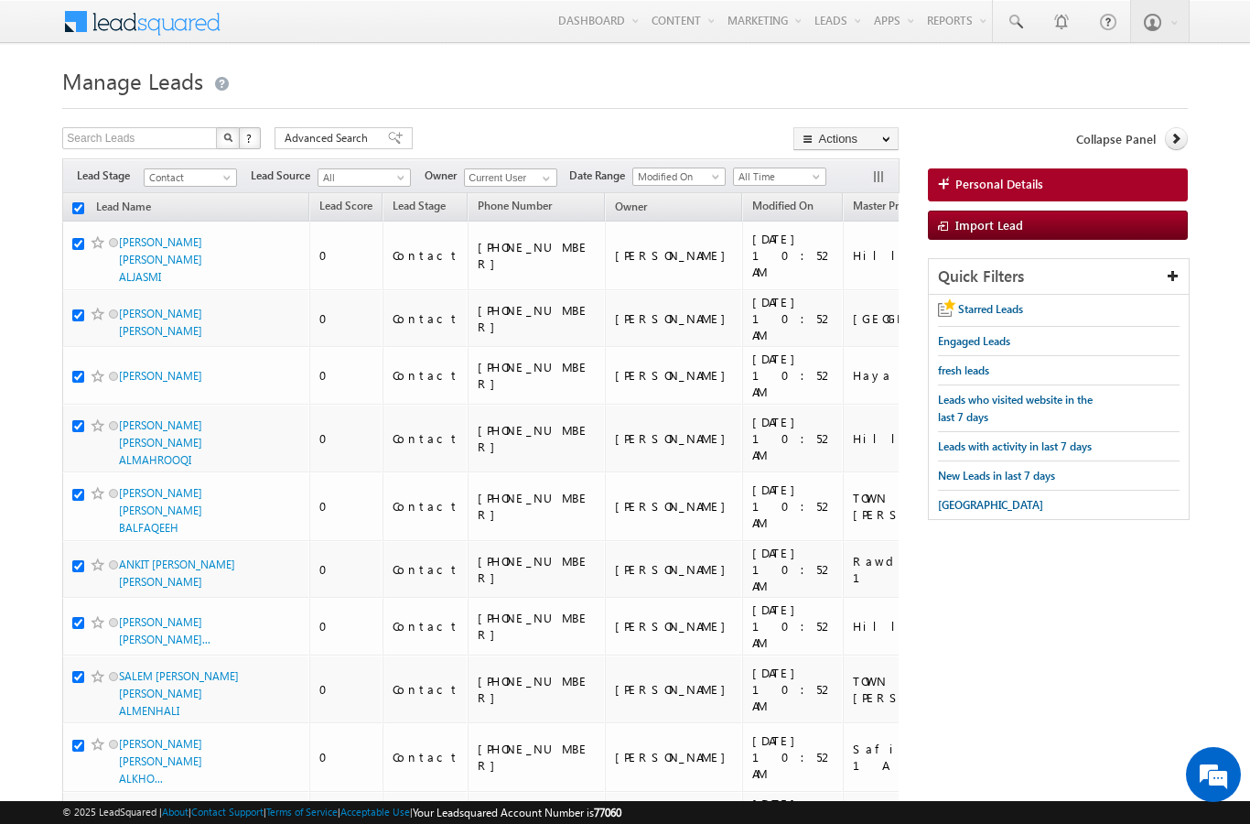
checkbox input "true"
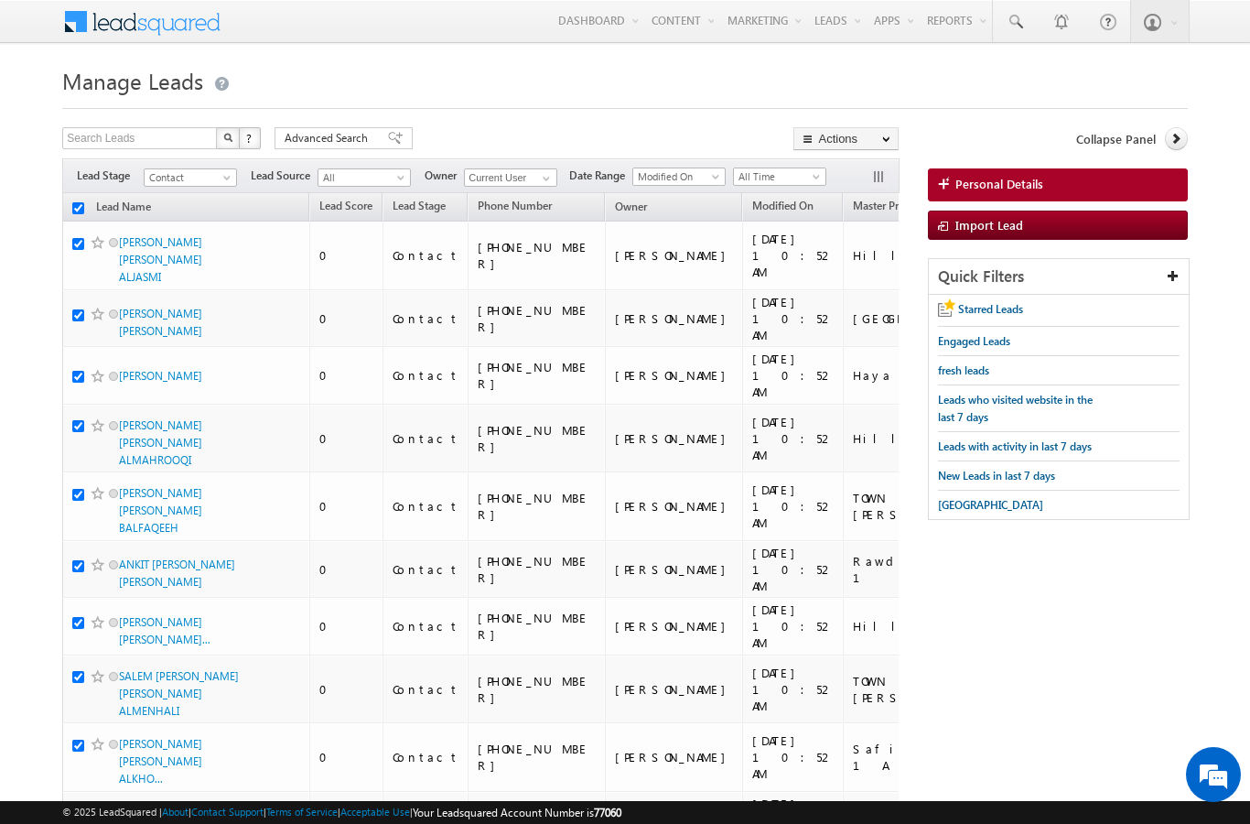
checkbox input "true"
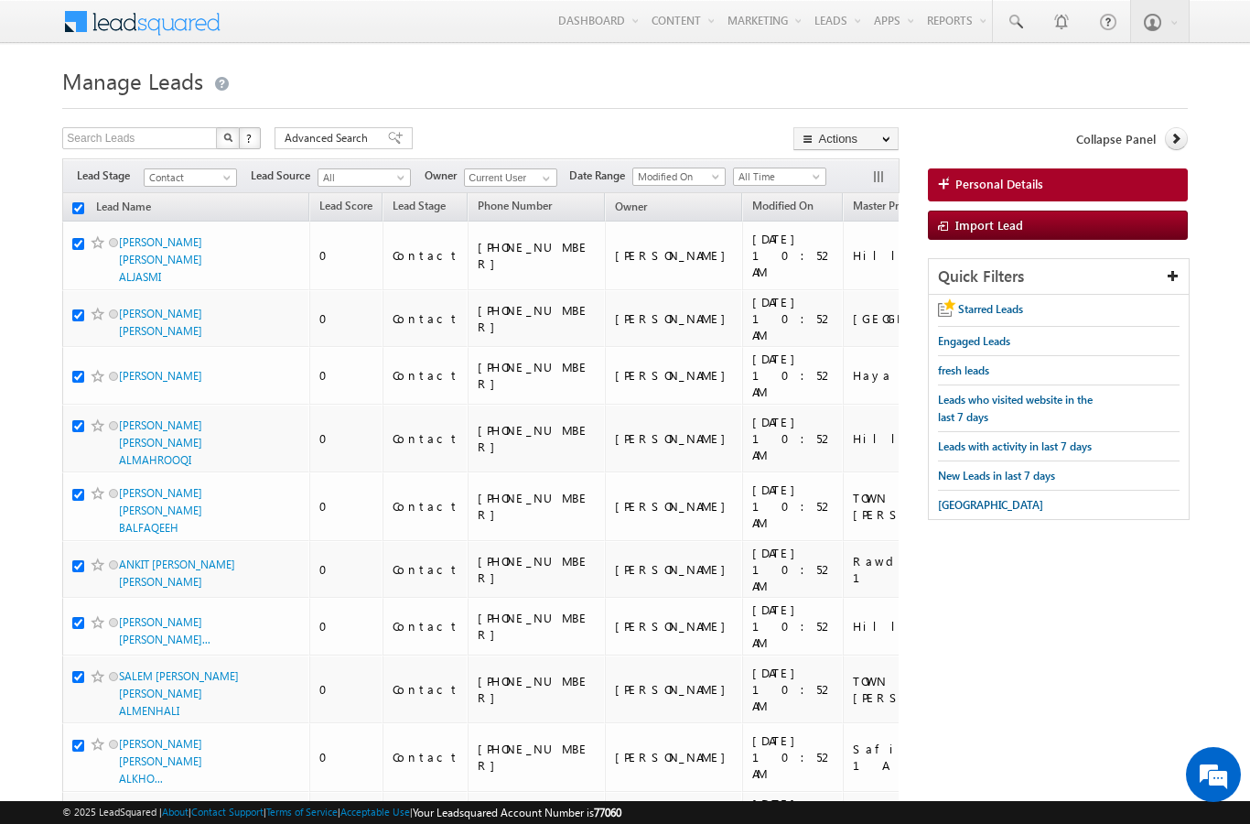
checkbox input "true"
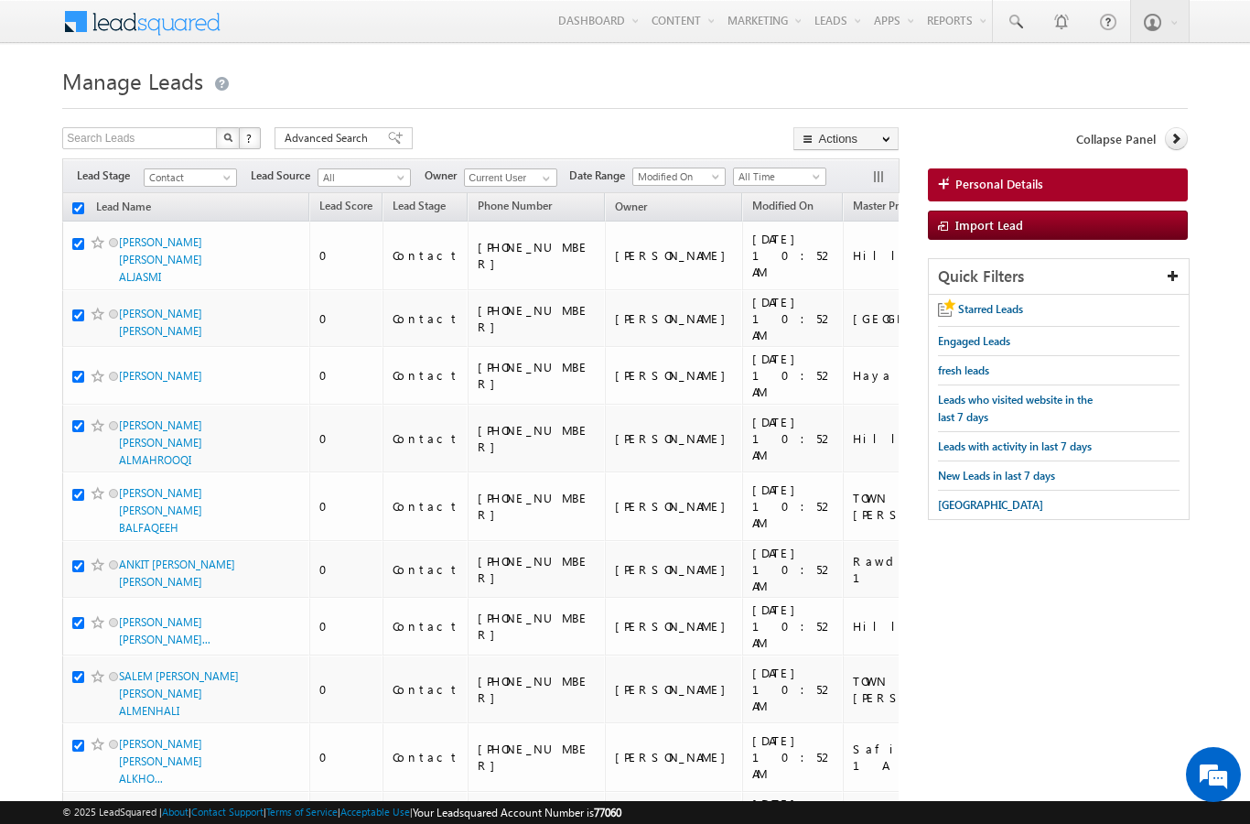
checkbox input "true"
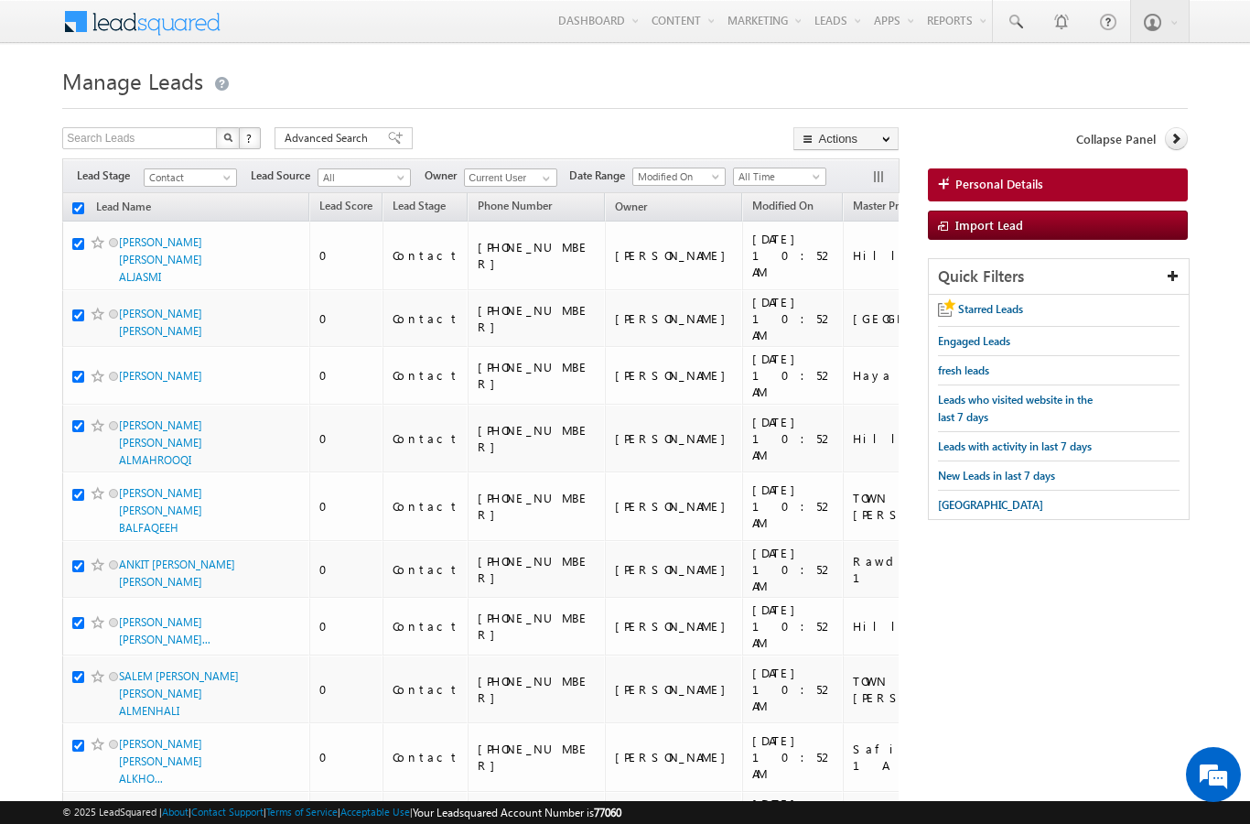
checkbox input "true"
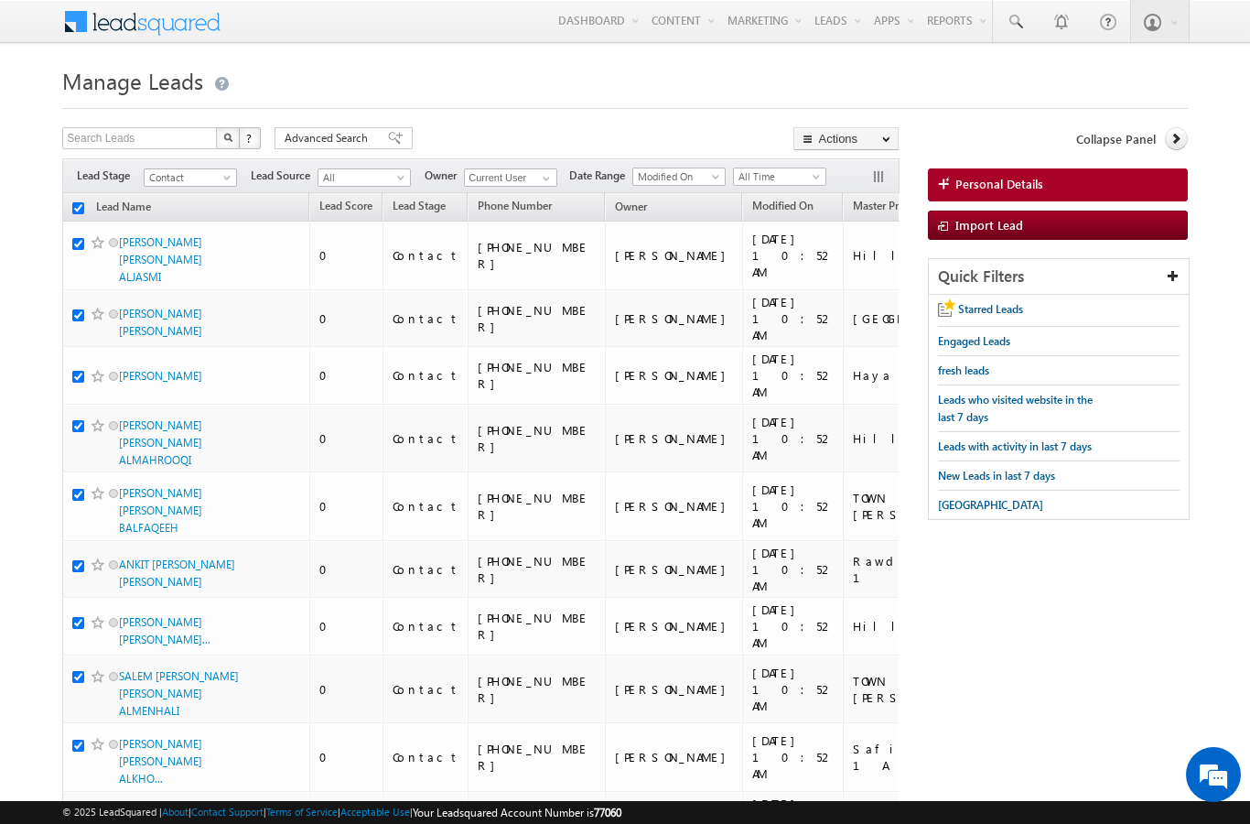
checkbox input "true"
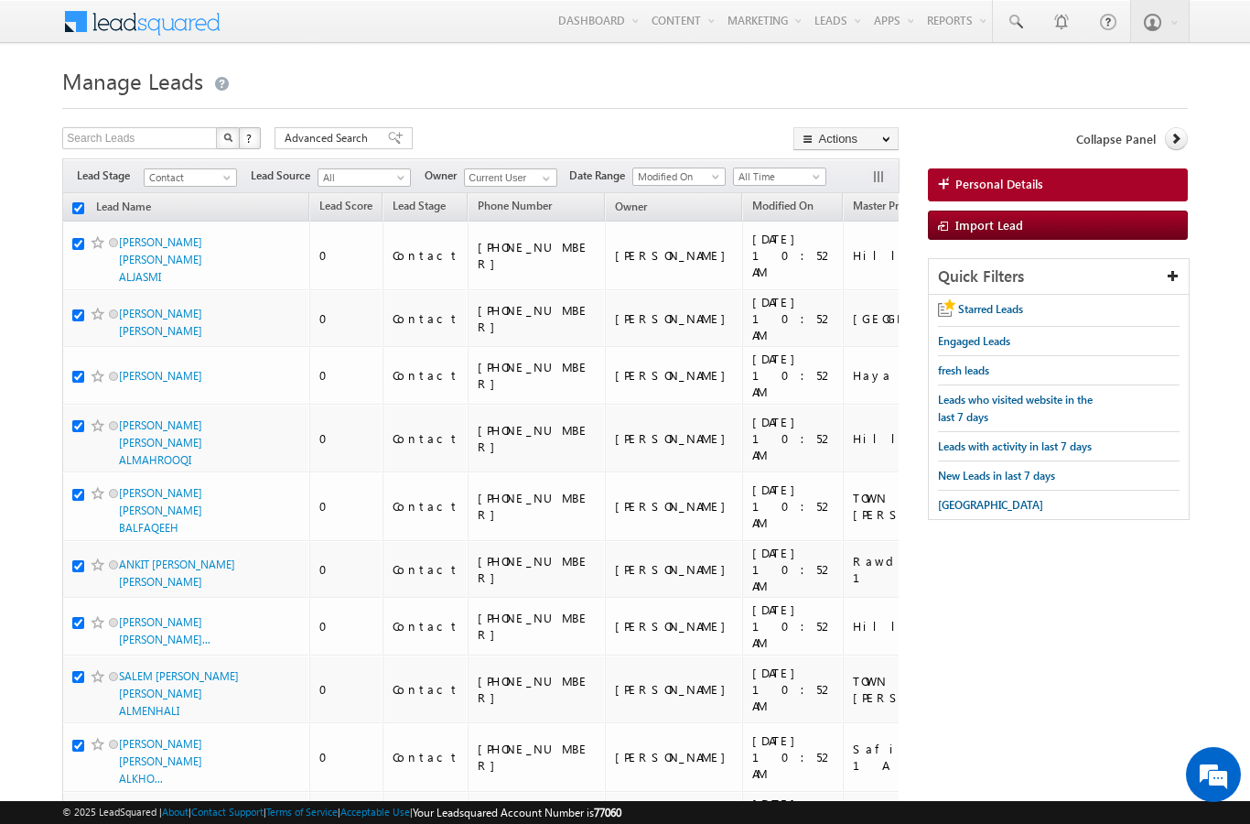
checkbox input "true"
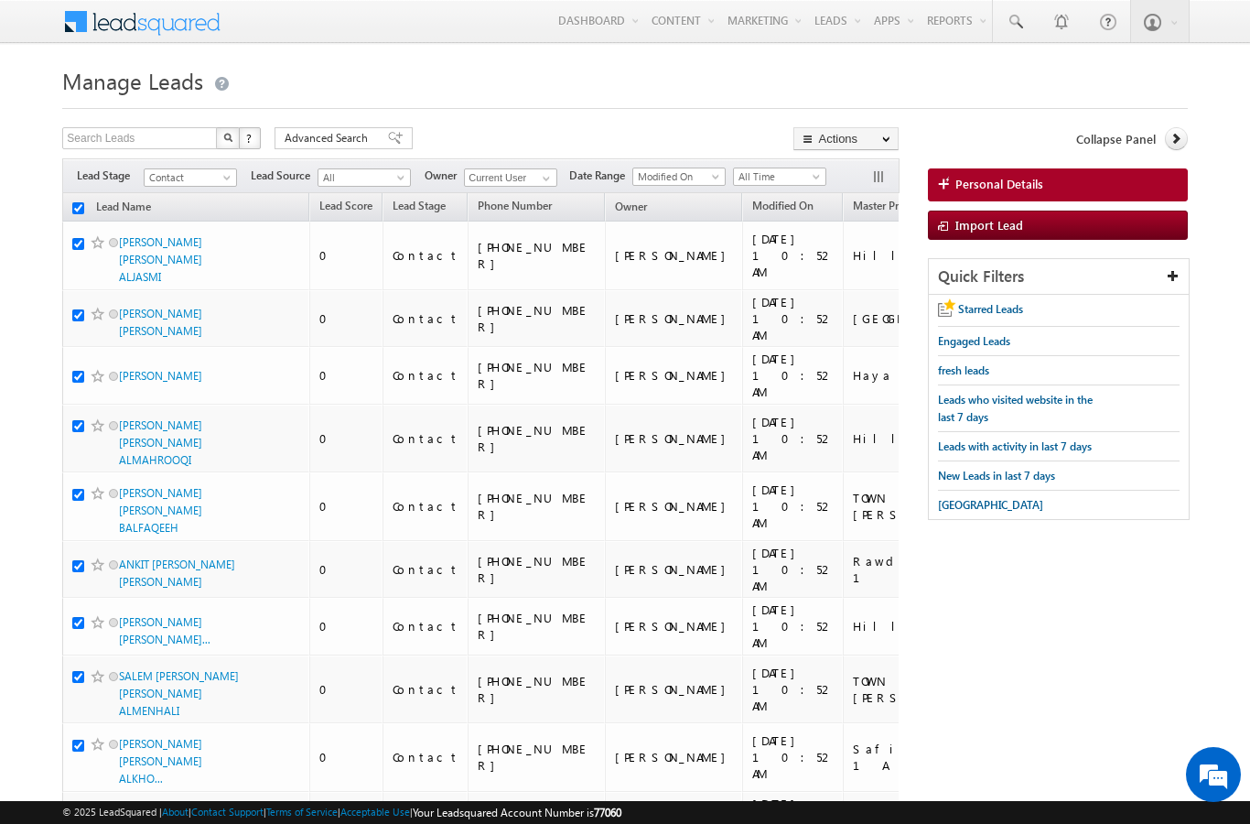
checkbox input "true"
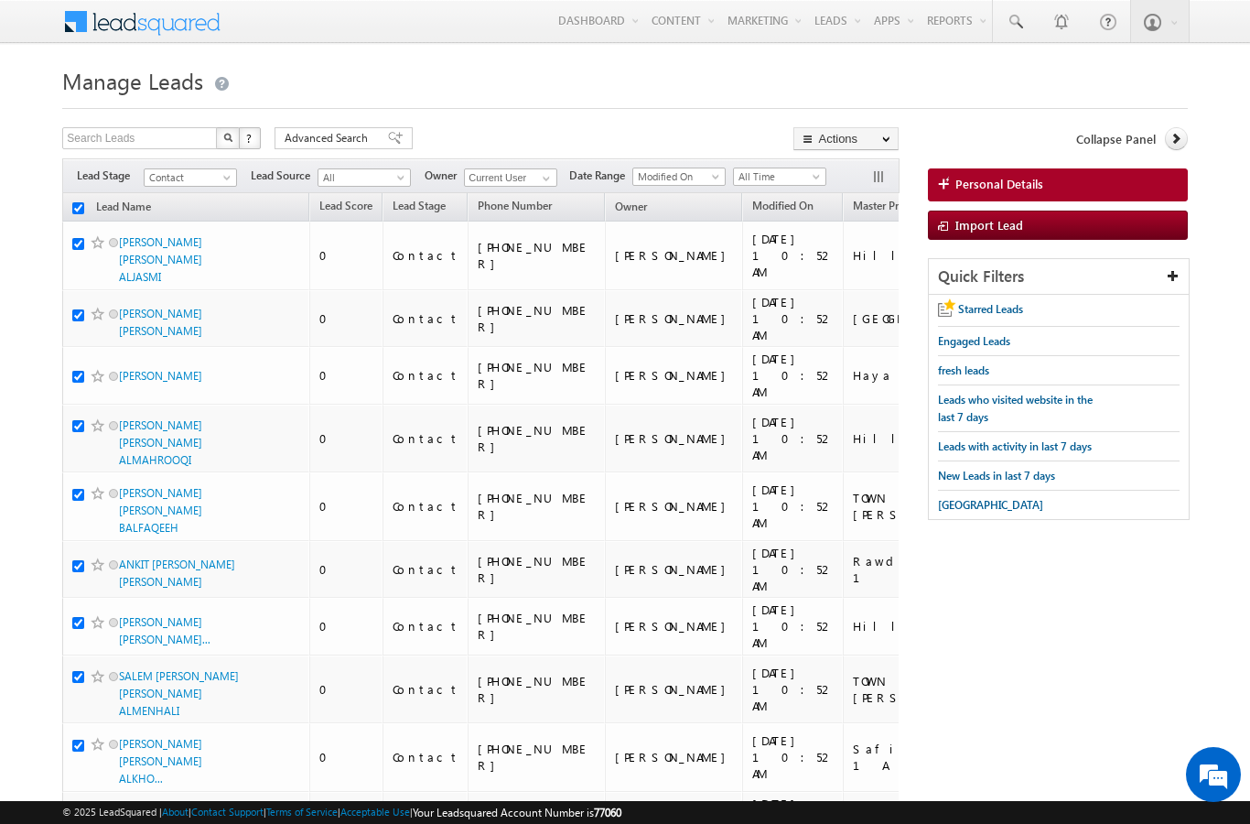
checkbox input "true"
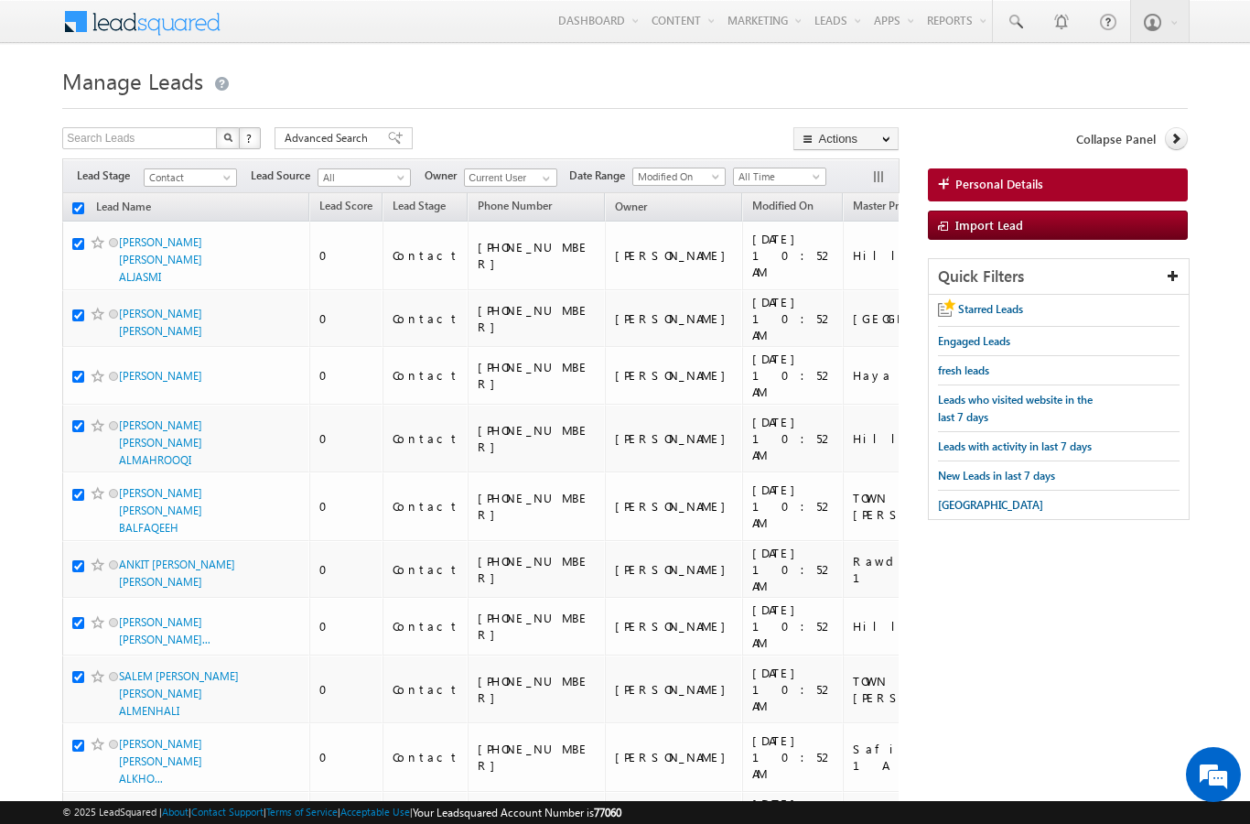
checkbox input "true"
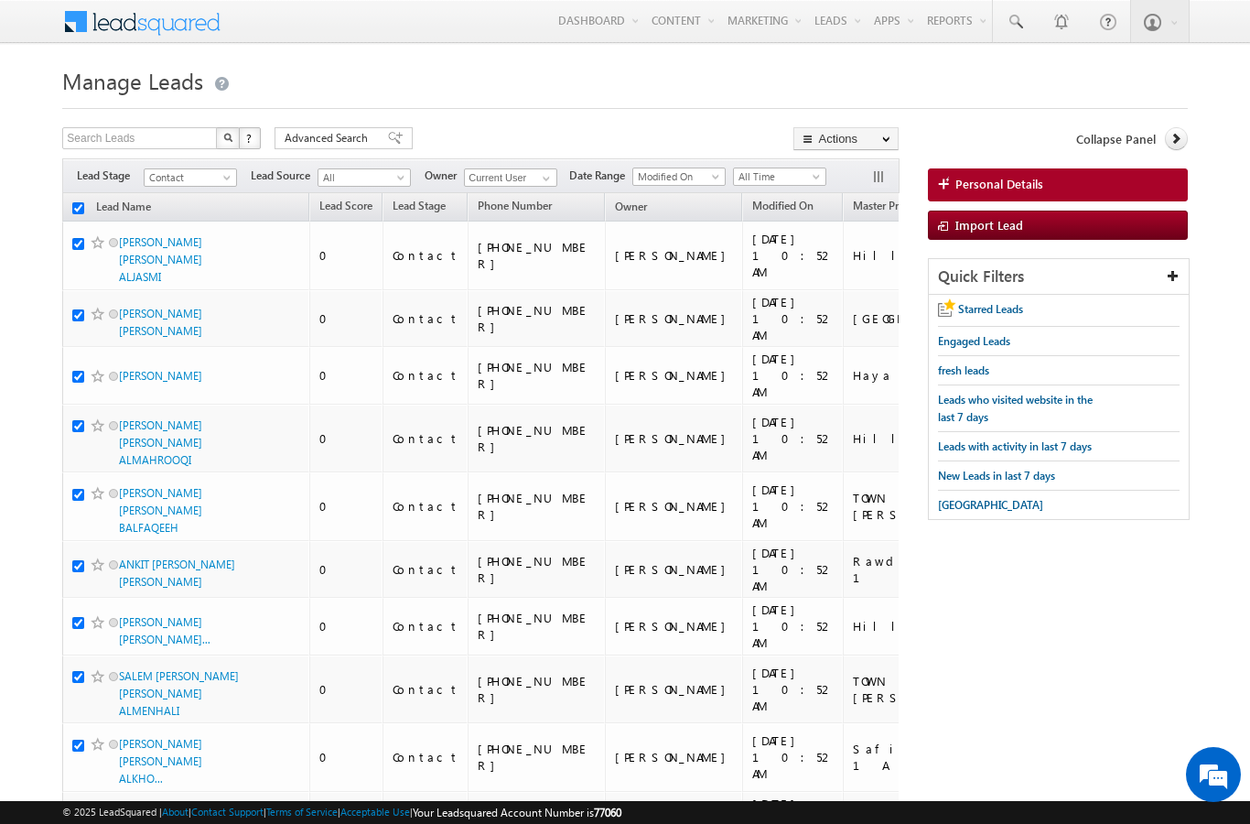
checkbox input "true"
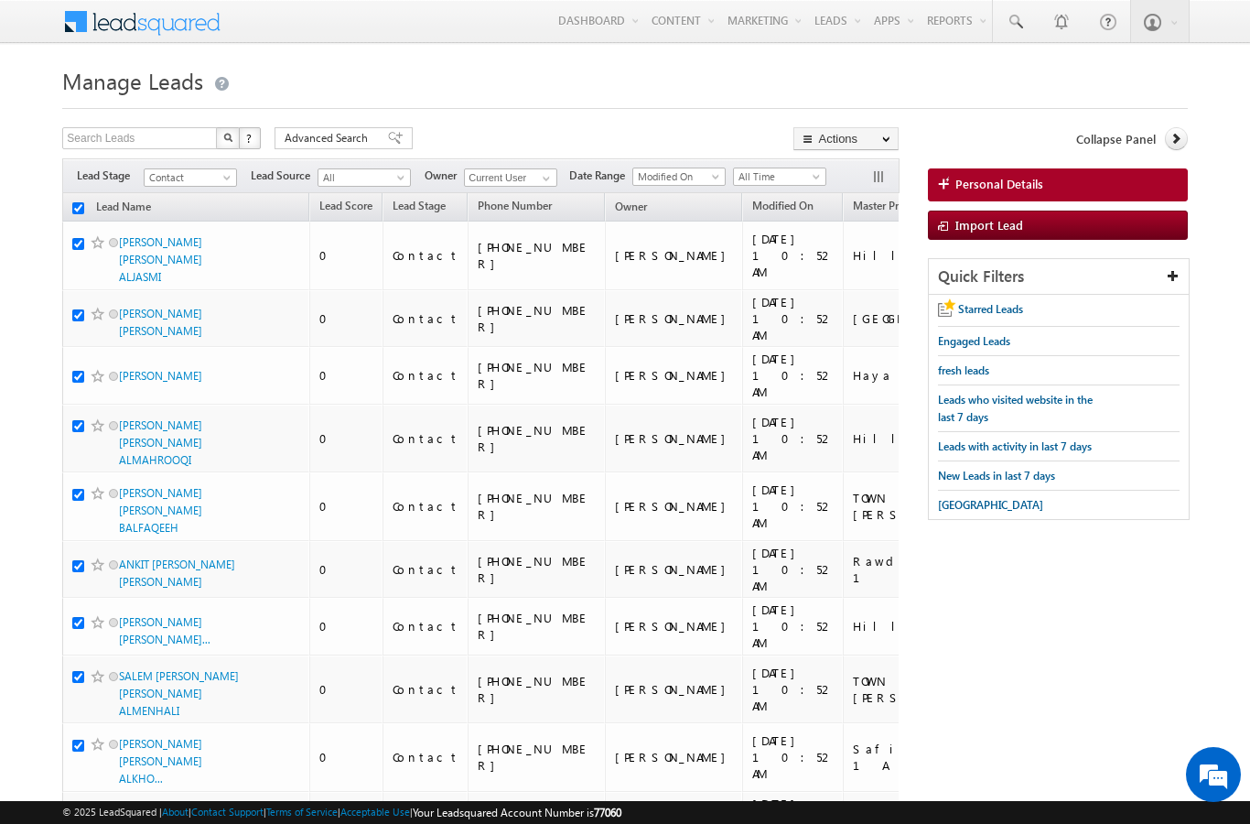
click at [0, 0] on link "Change Owner" at bounding box center [0, 0] width 0 height 0
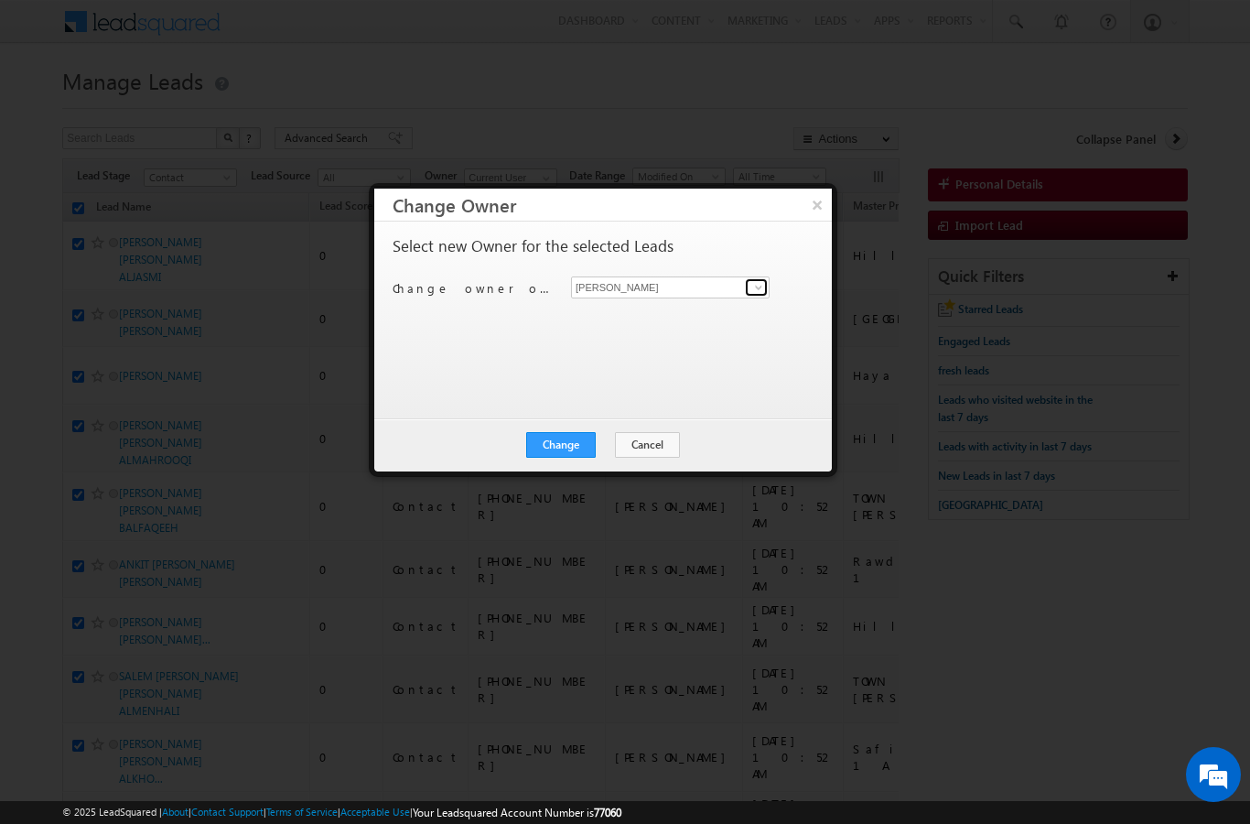
click at [764, 283] on span at bounding box center [758, 287] width 15 height 15
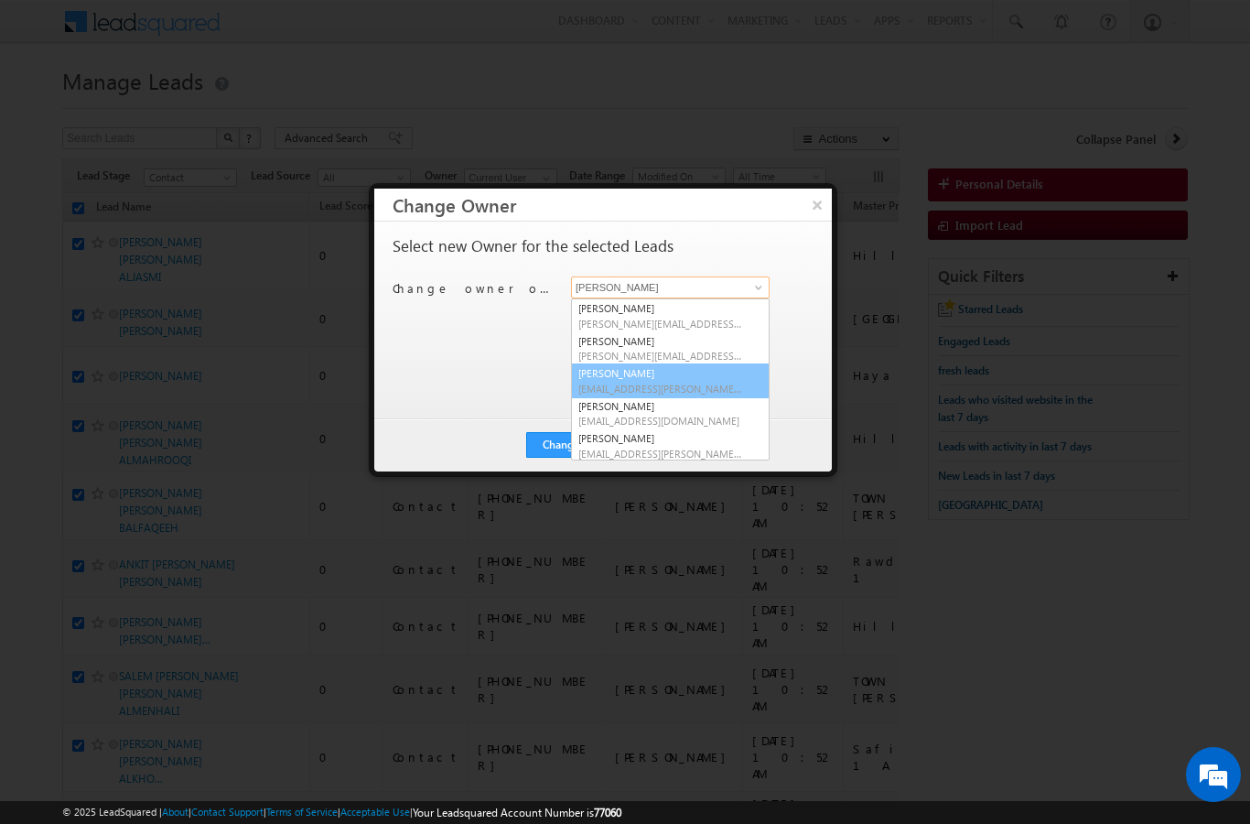
click at [681, 374] on link "[PERSON_NAME] [EMAIL_ADDRESS][PERSON_NAME][DOMAIN_NAME]" at bounding box center [670, 380] width 199 height 35
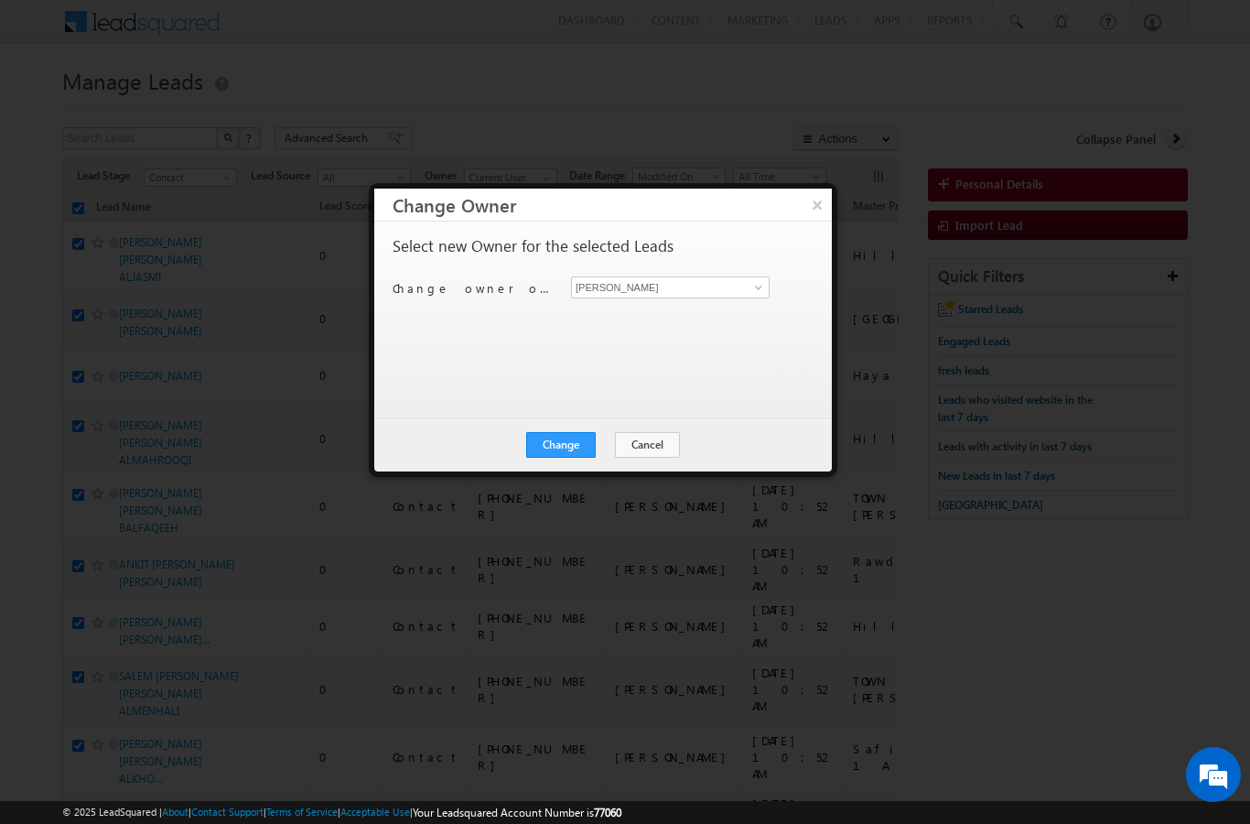
click at [566, 448] on button "Change" at bounding box center [561, 445] width 70 height 26
click at [614, 440] on button "Close" at bounding box center [606, 445] width 59 height 26
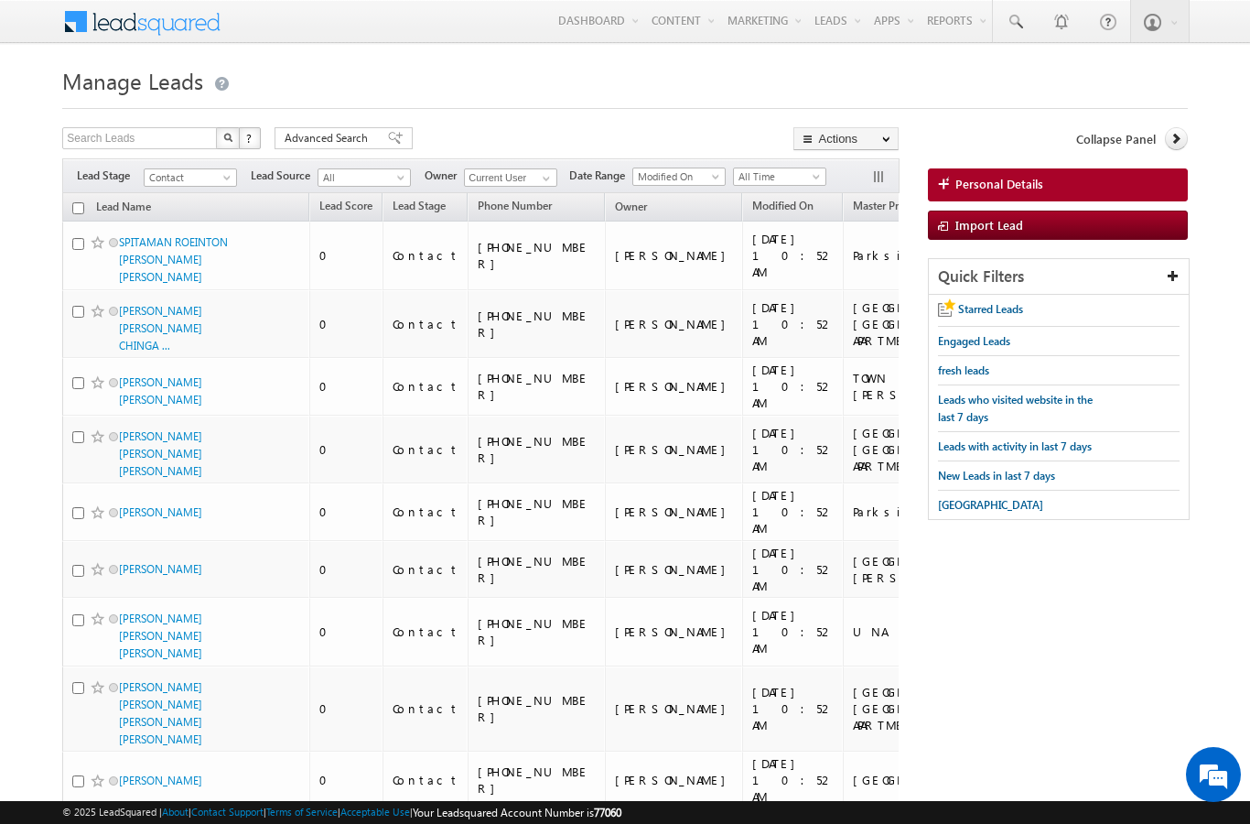
click at [88, 206] on link "Lead Name" at bounding box center [123, 209] width 73 height 24
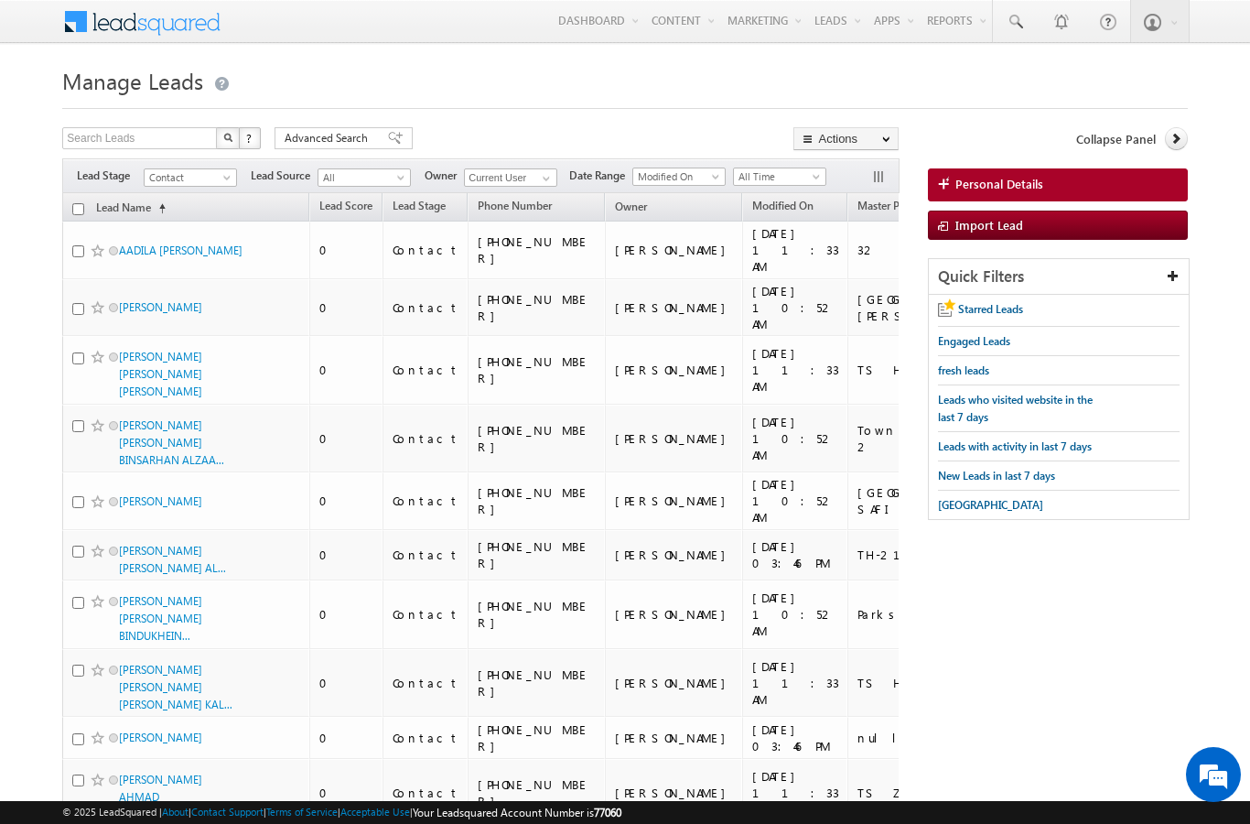
click at [136, 210] on link "Lead Name (sorted ascending)" at bounding box center [131, 209] width 88 height 24
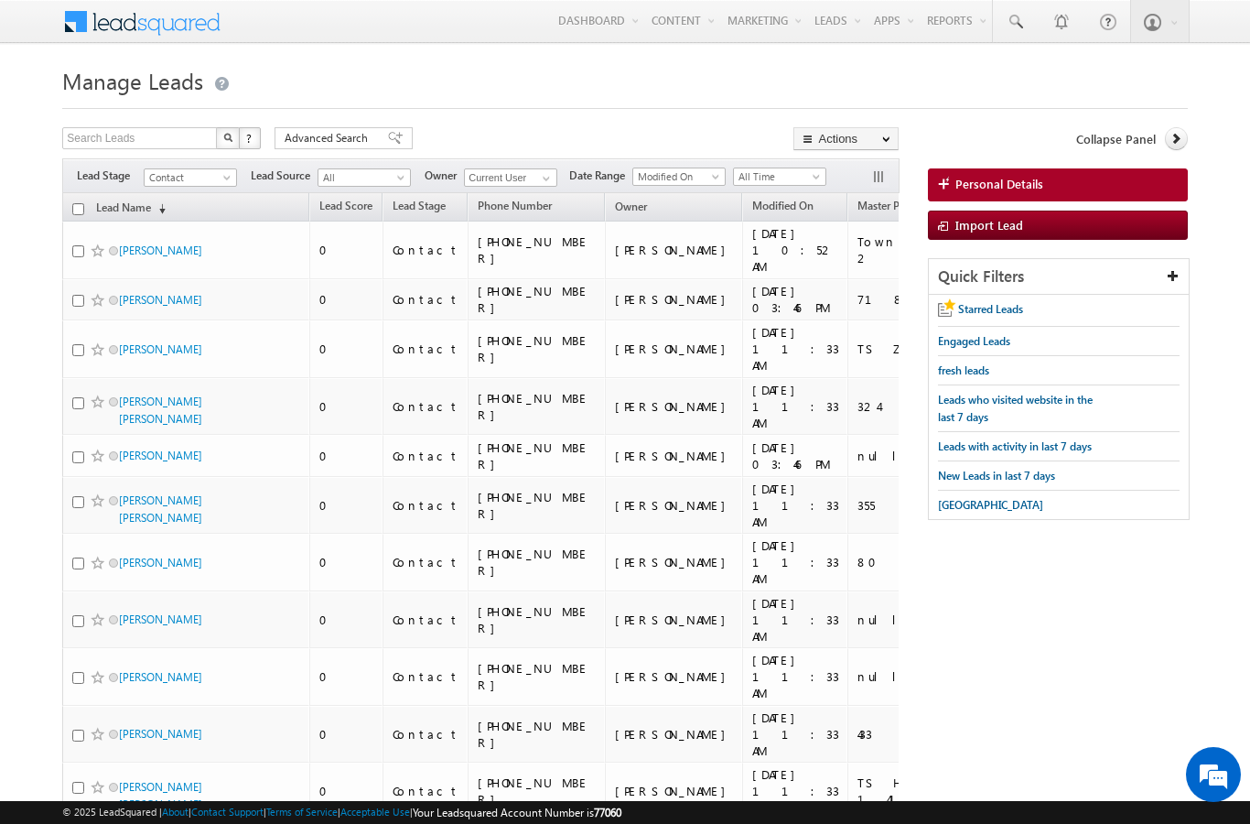
click at [127, 202] on link "Lead Name (sorted descending)" at bounding box center [131, 209] width 88 height 24
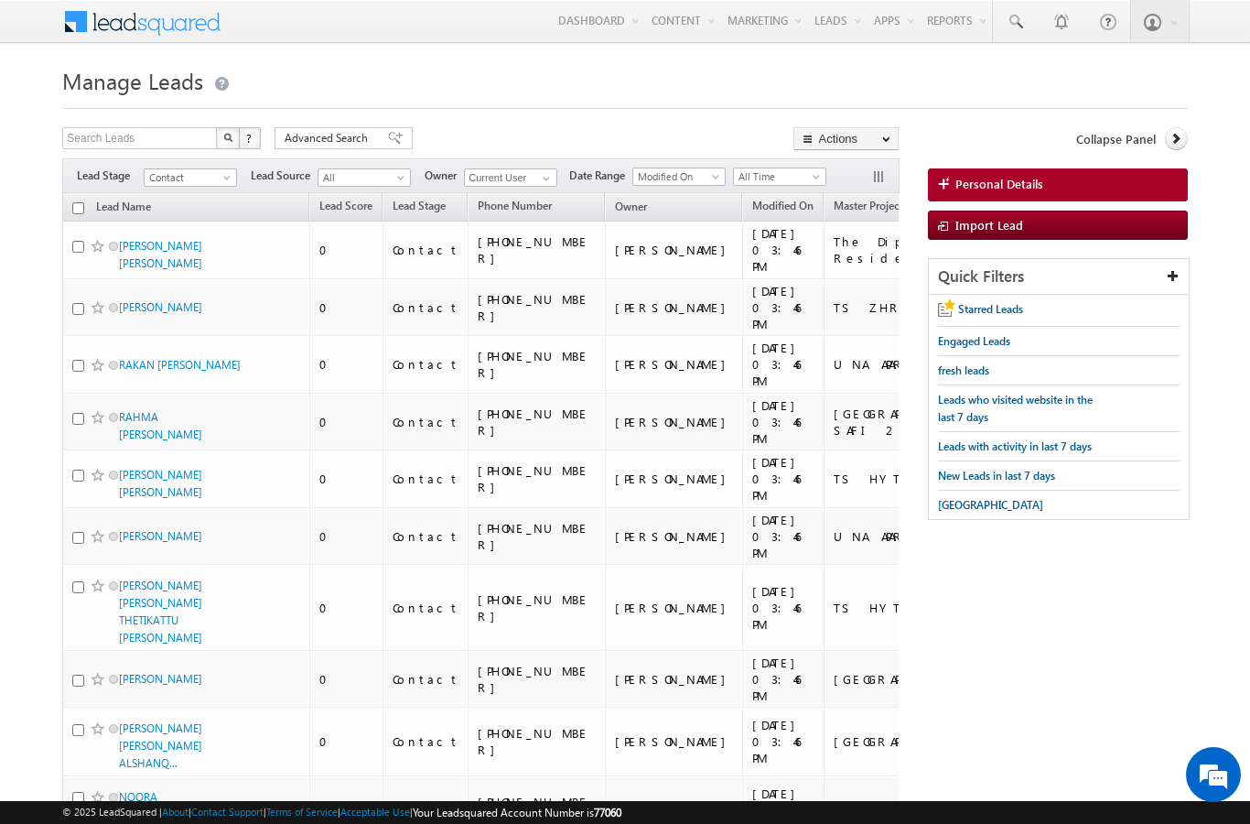
click at [79, 207] on input "checkbox" at bounding box center [78, 208] width 12 height 12
click at [0, 0] on link "Change Owner" at bounding box center [0, 0] width 0 height 0
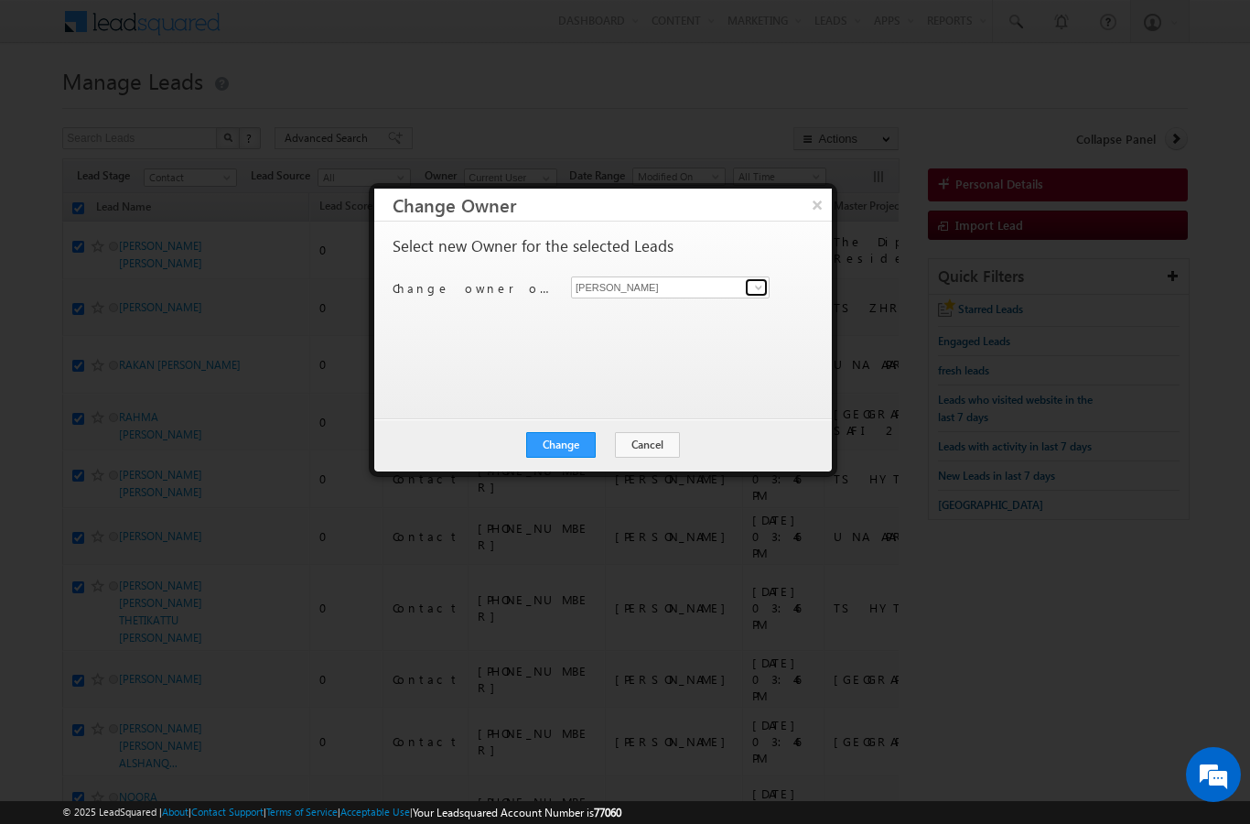
click at [750, 286] on link at bounding box center [756, 287] width 23 height 18
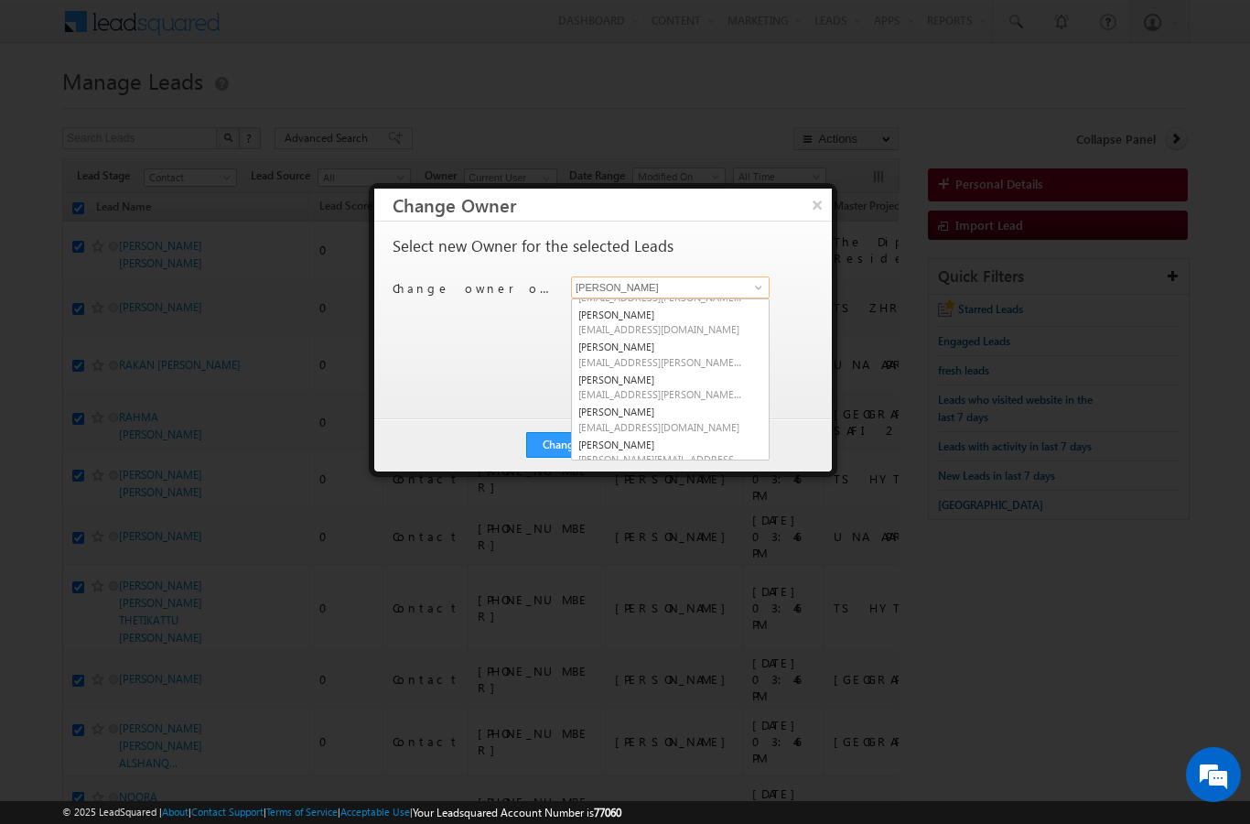
scroll to position [93, 0]
click at [678, 413] on link "[PERSON_NAME] [PERSON_NAME][EMAIL_ADDRESS][DOMAIN_NAME]" at bounding box center [670, 417] width 199 height 35
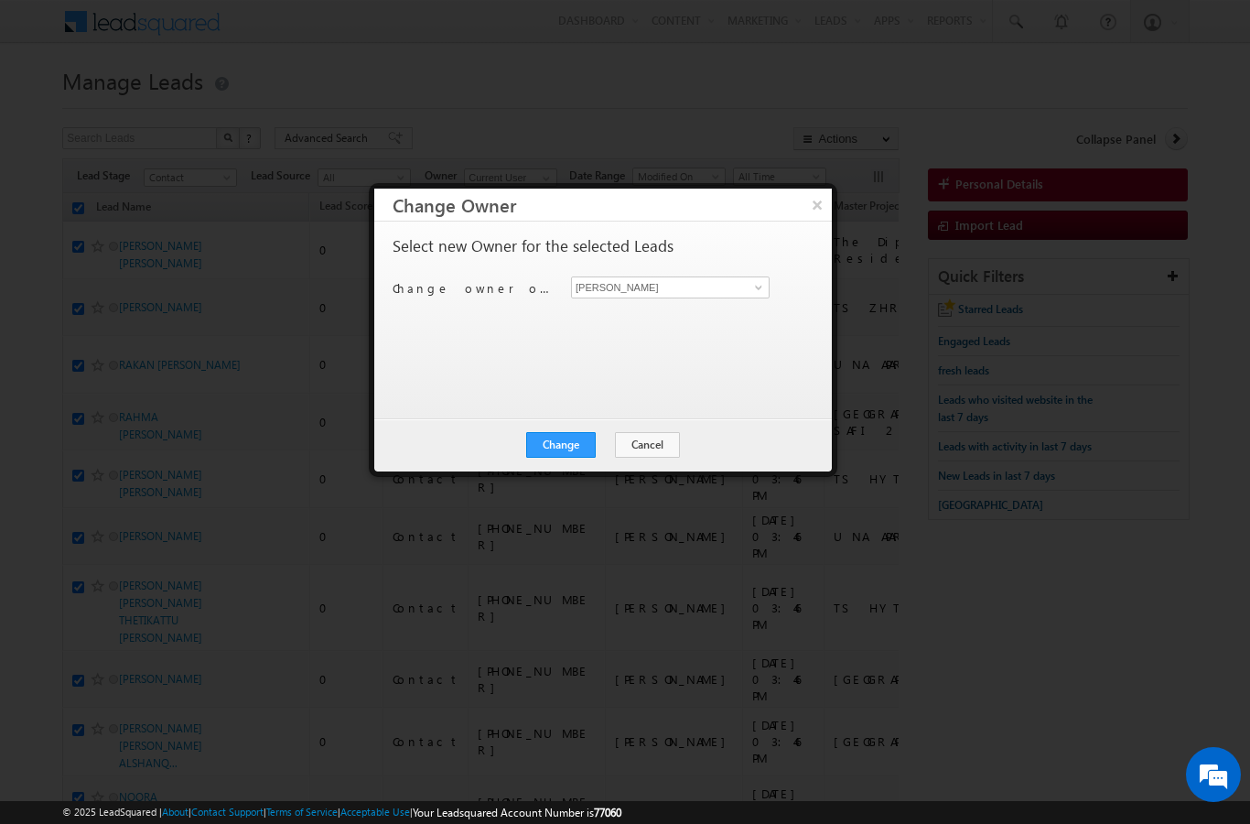
click at [573, 445] on button "Change" at bounding box center [561, 445] width 70 height 26
click at [616, 441] on button "Close" at bounding box center [606, 445] width 59 height 26
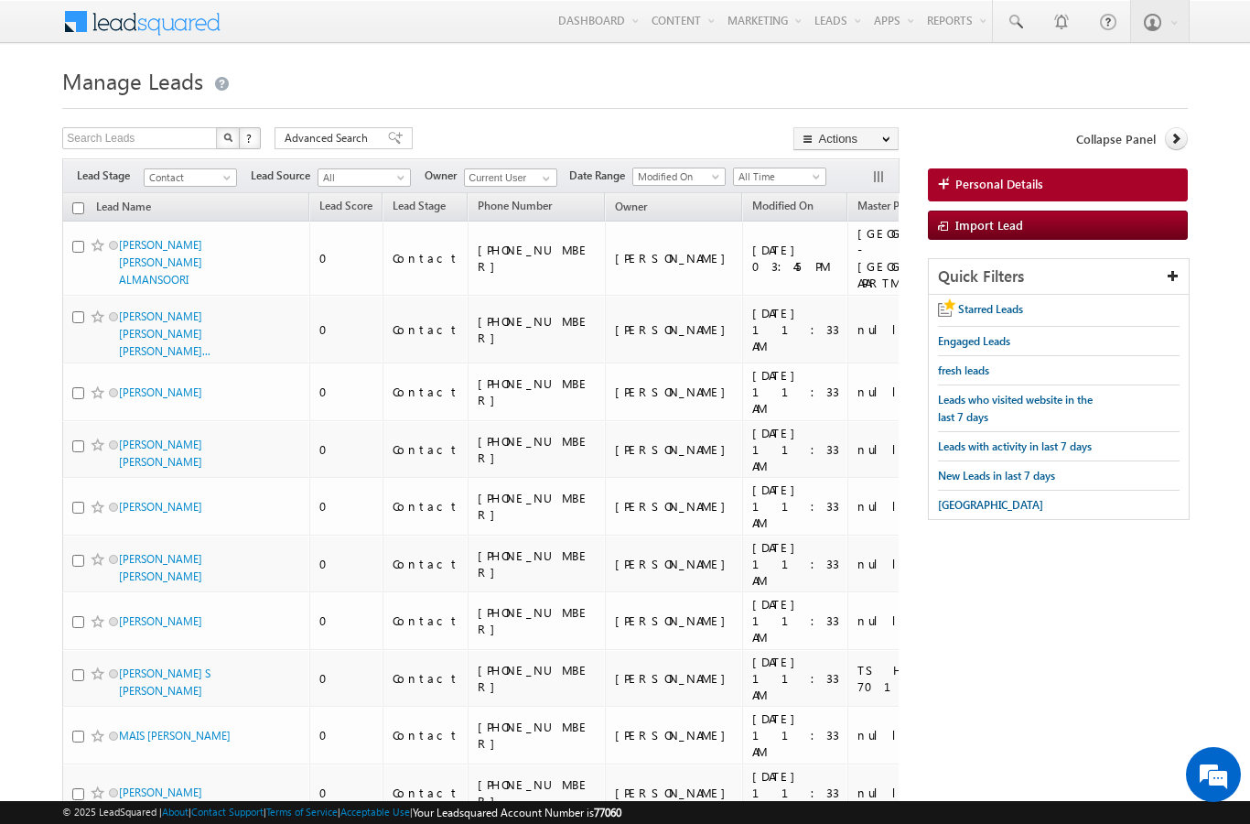
click at [388, 135] on span at bounding box center [395, 138] width 15 height 13
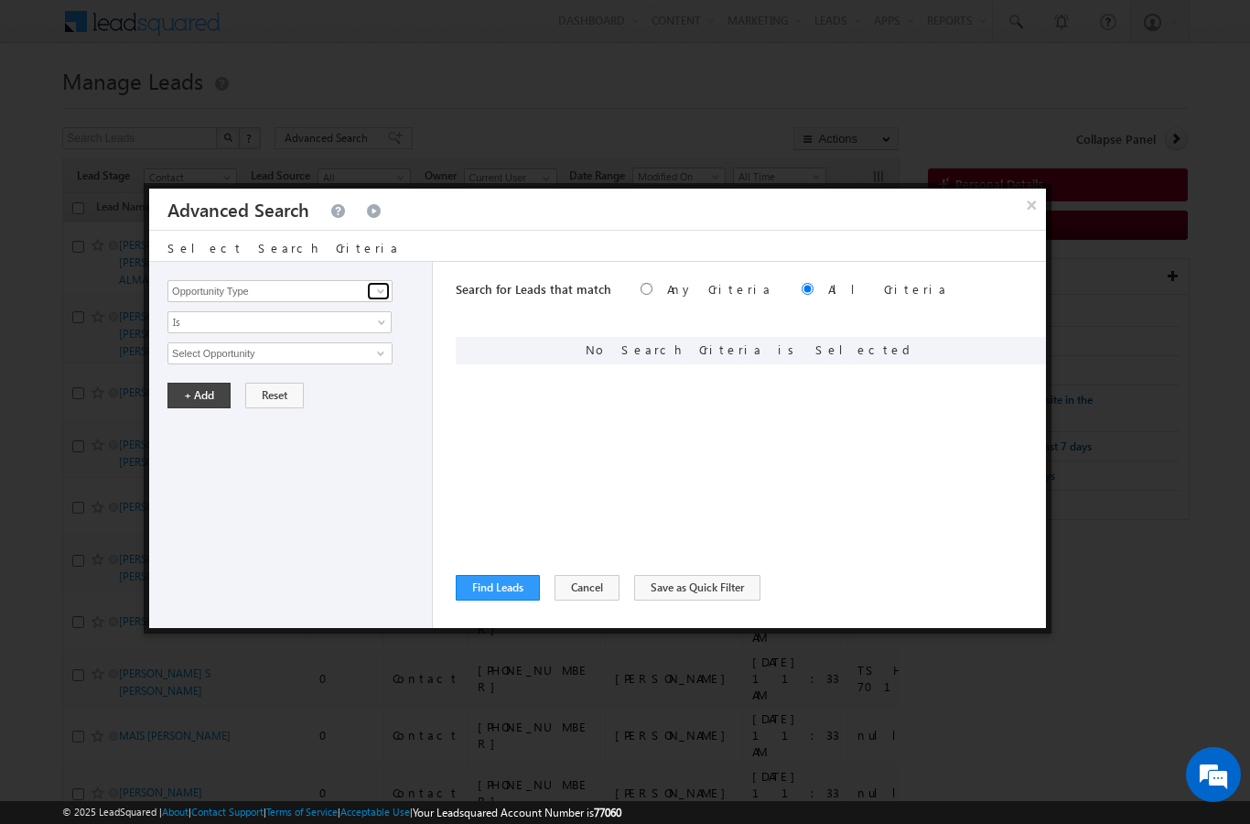
click at [375, 291] on span at bounding box center [380, 291] width 15 height 15
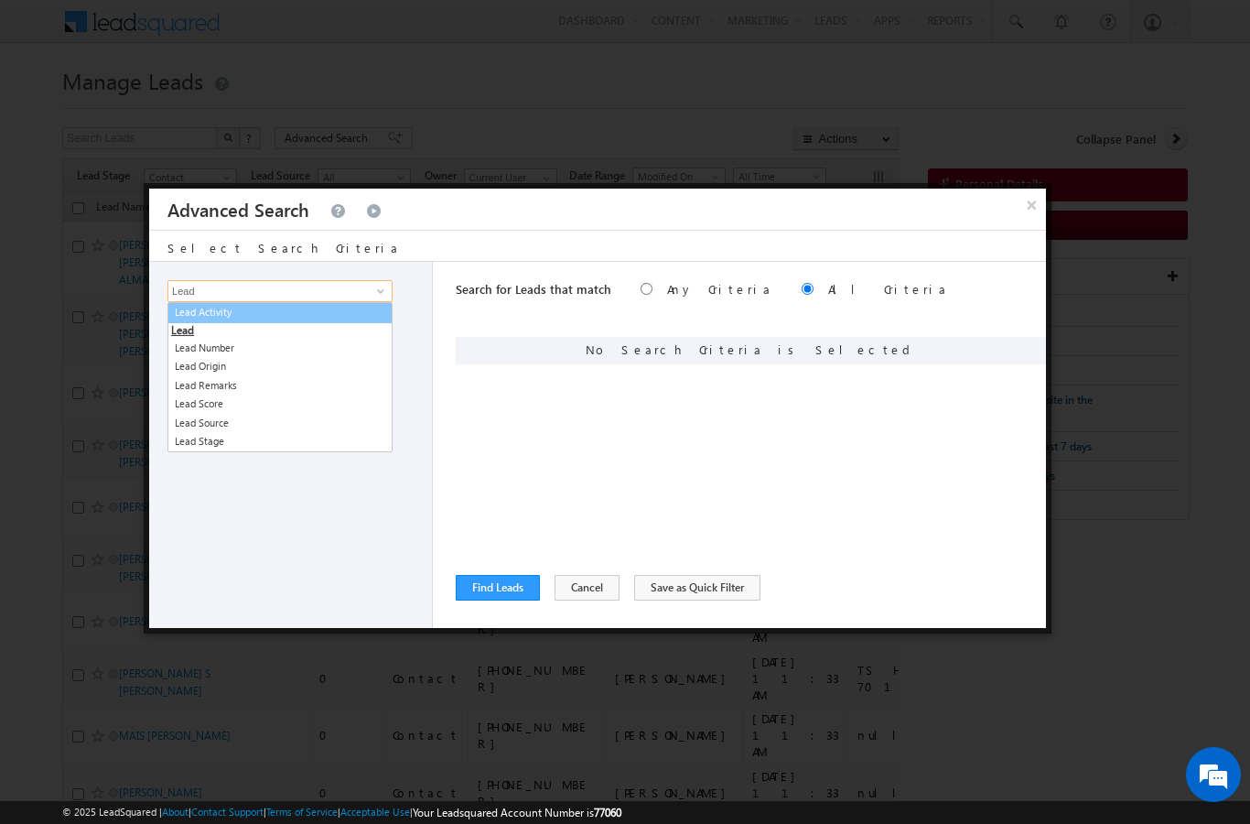
click at [222, 321] on link "Lead Activity" at bounding box center [279, 312] width 225 height 21
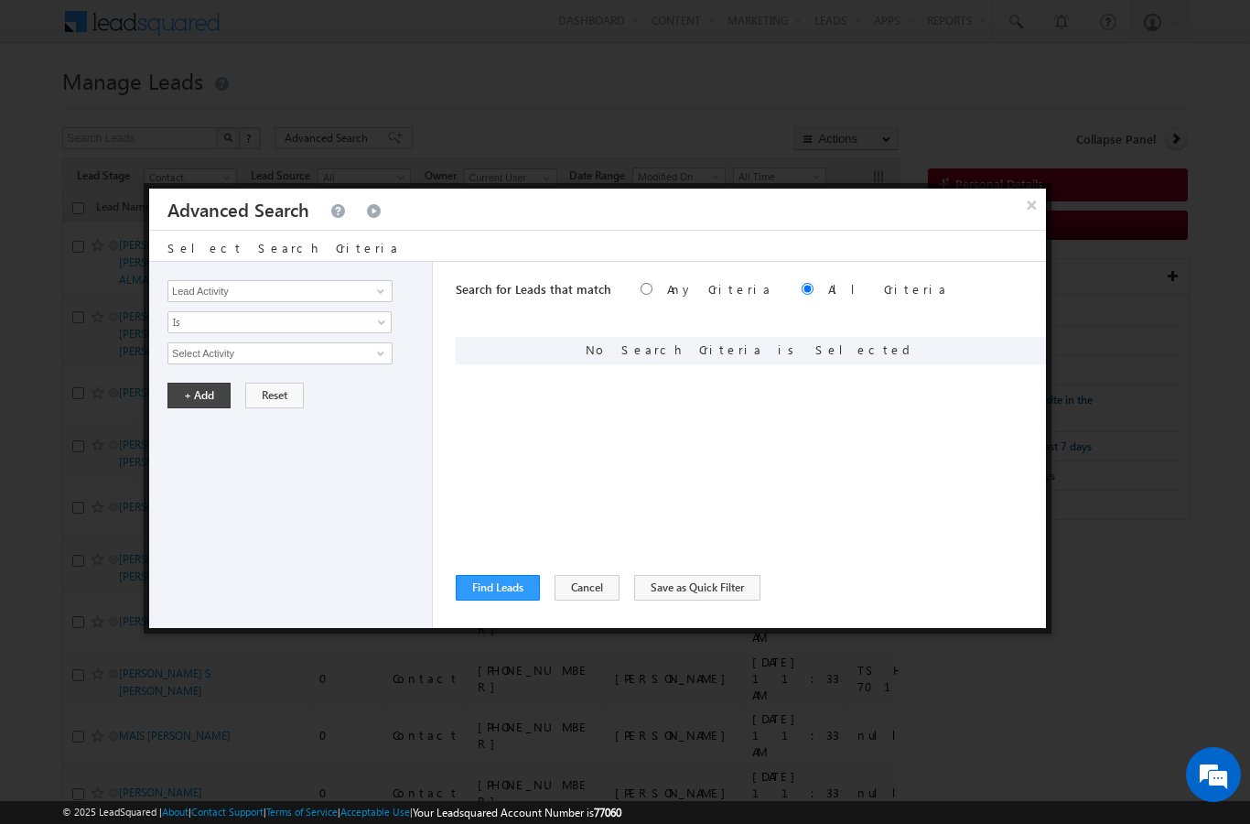
click at [377, 326] on span at bounding box center [383, 325] width 15 height 15
click at [335, 360] on link "Is Not" at bounding box center [279, 362] width 223 height 16
click at [361, 351] on input "Select Activity" at bounding box center [279, 353] width 225 height 22
click at [303, 383] on link "Outbound Phone Call Activity" at bounding box center [279, 391] width 225 height 21
click at [377, 388] on span at bounding box center [383, 388] width 15 height 15
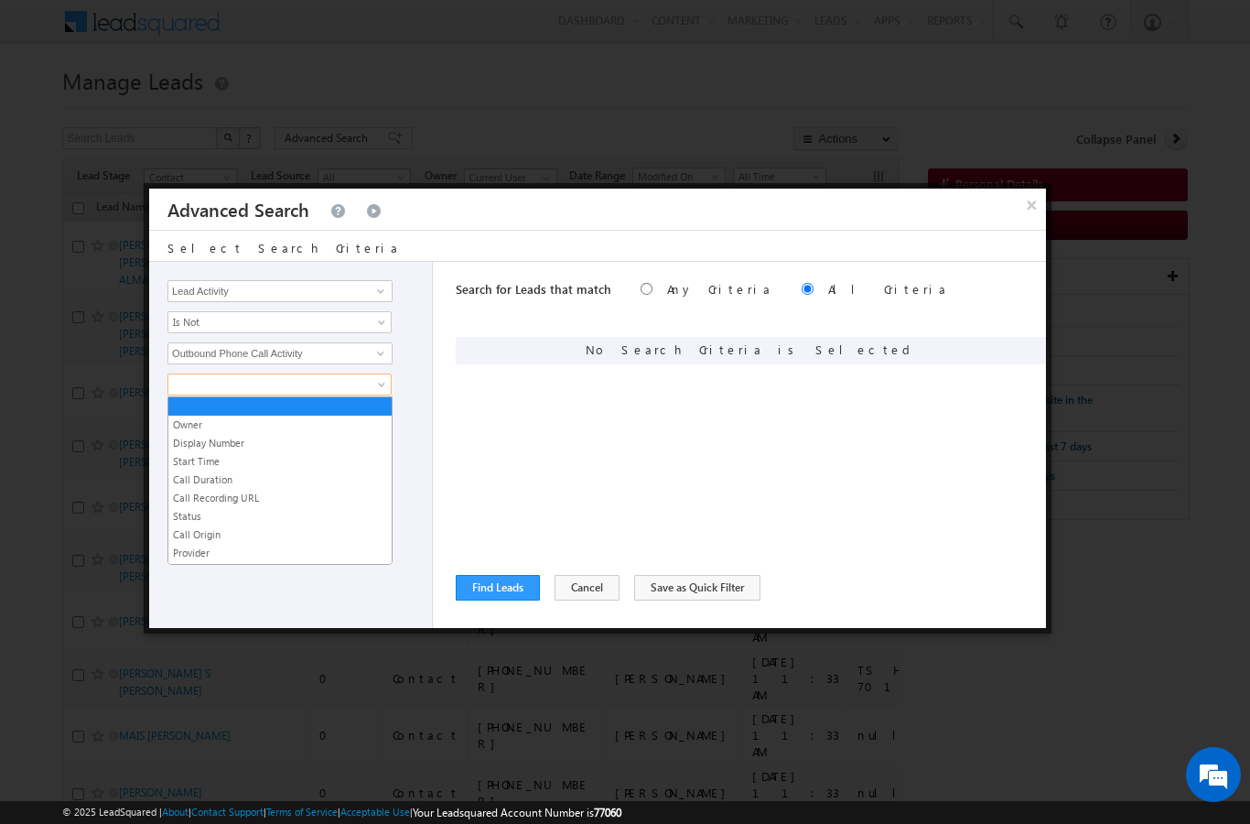
scroll to position [0, 0]
click at [205, 417] on link "Owner" at bounding box center [279, 424] width 223 height 16
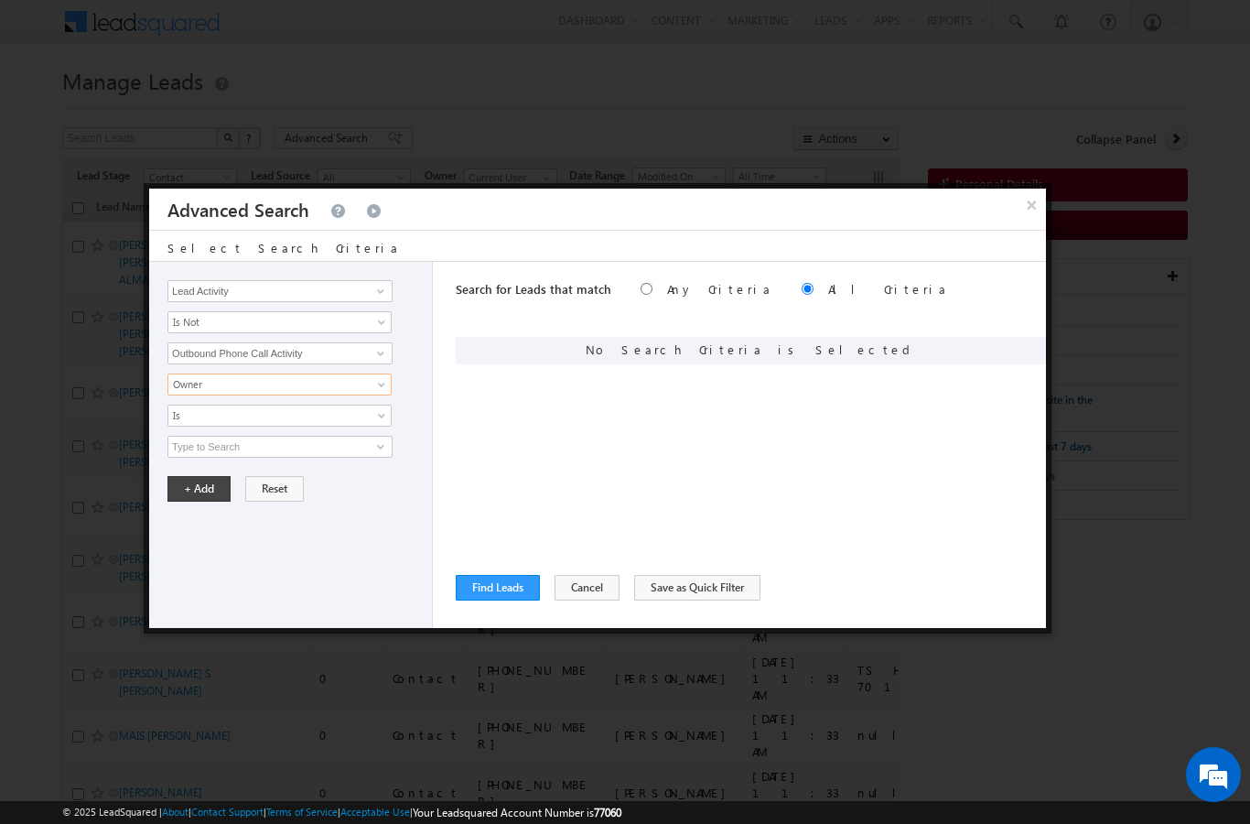
click at [382, 387] on span at bounding box center [383, 388] width 15 height 15
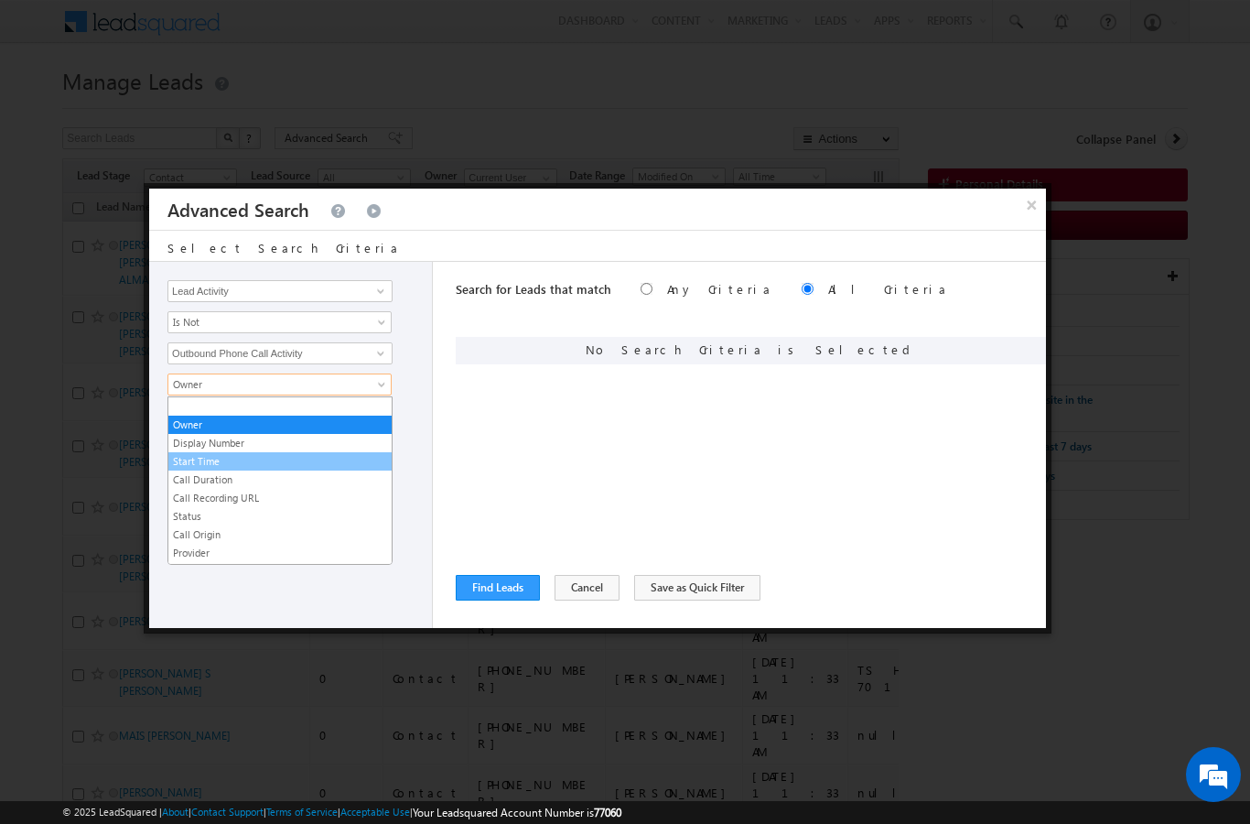
click at [328, 456] on link "Start Time" at bounding box center [279, 461] width 223 height 16
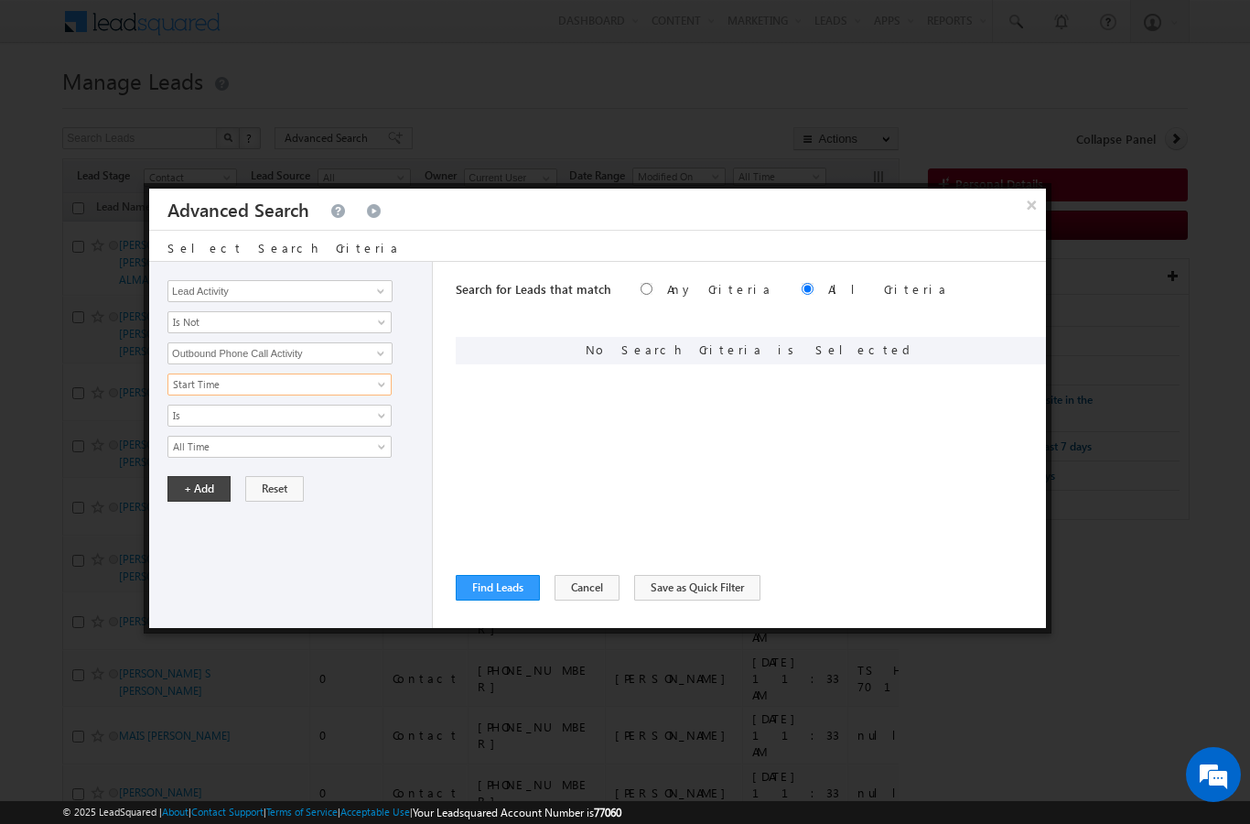
click at [384, 445] on span at bounding box center [383, 450] width 15 height 15
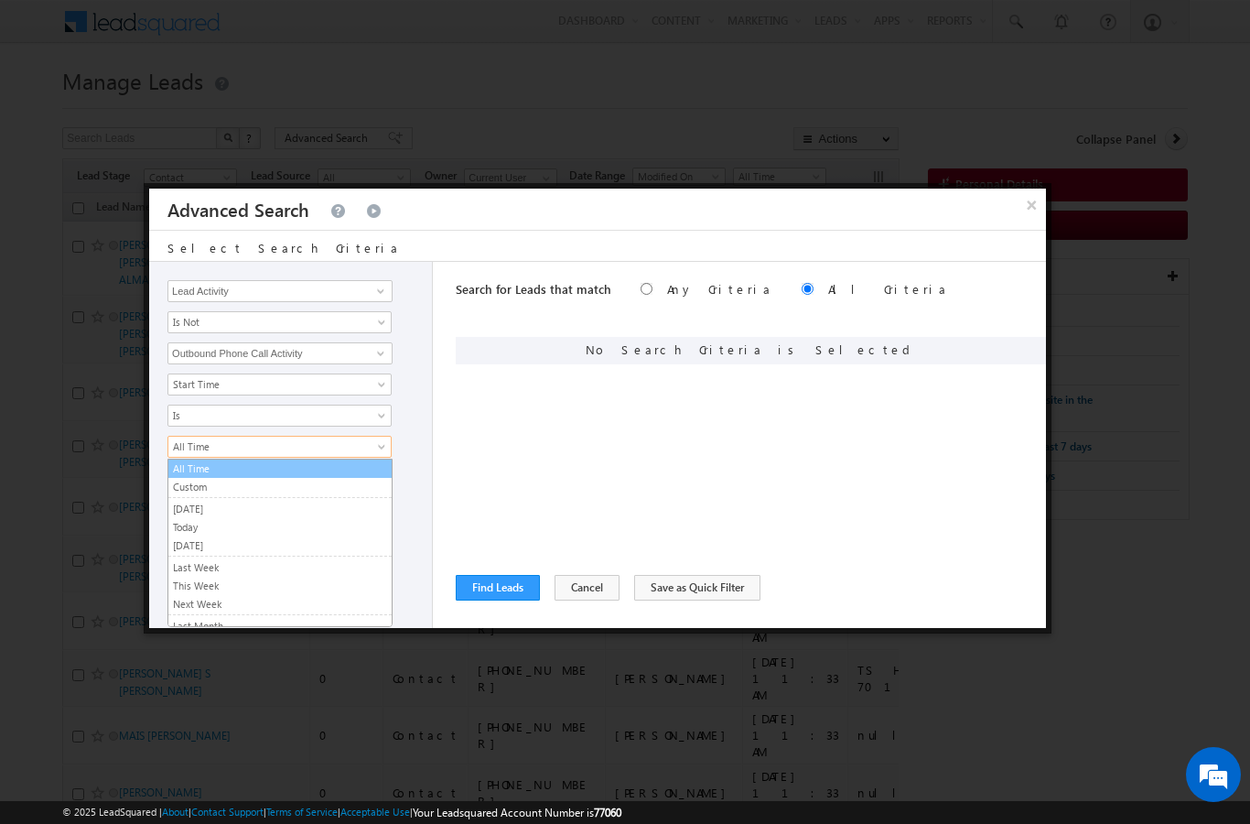
click at [370, 468] on link "All Time" at bounding box center [279, 468] width 223 height 16
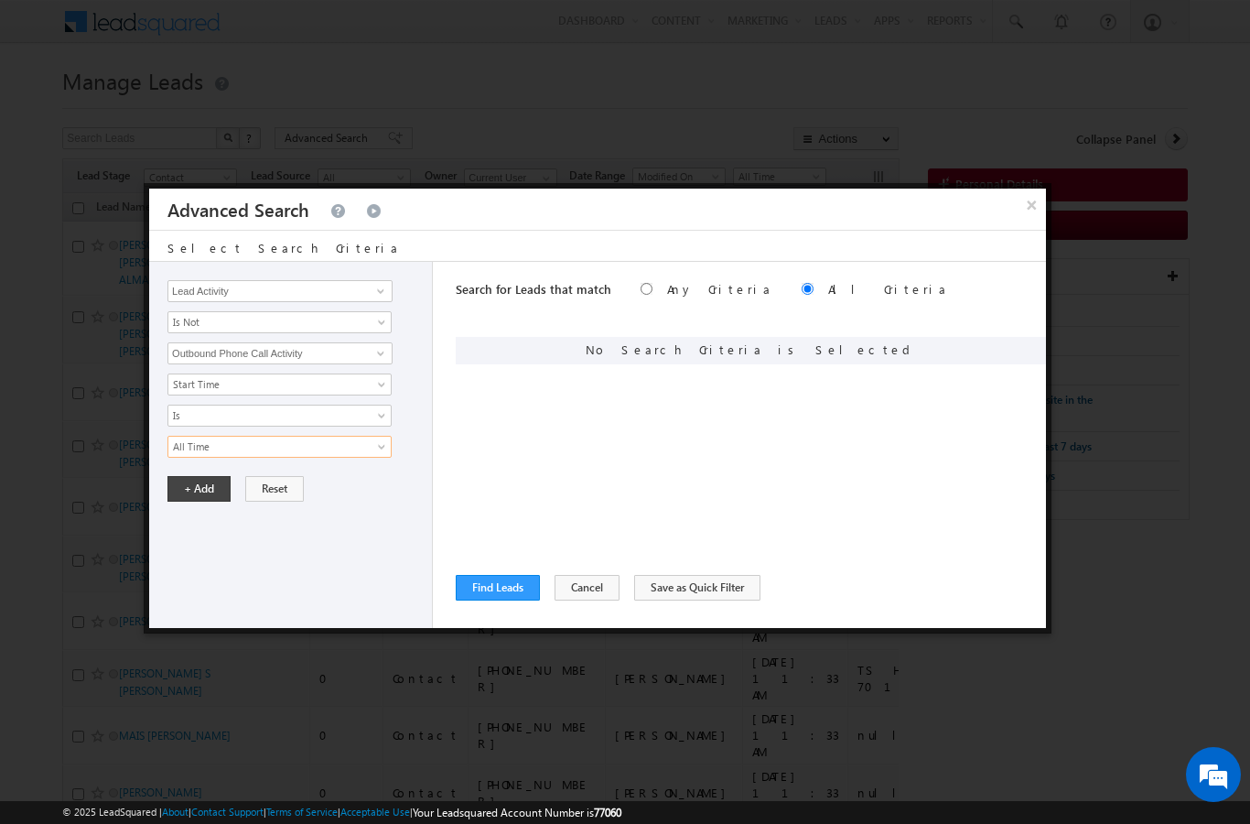
click at [201, 488] on button "+ Add" at bounding box center [198, 489] width 63 height 26
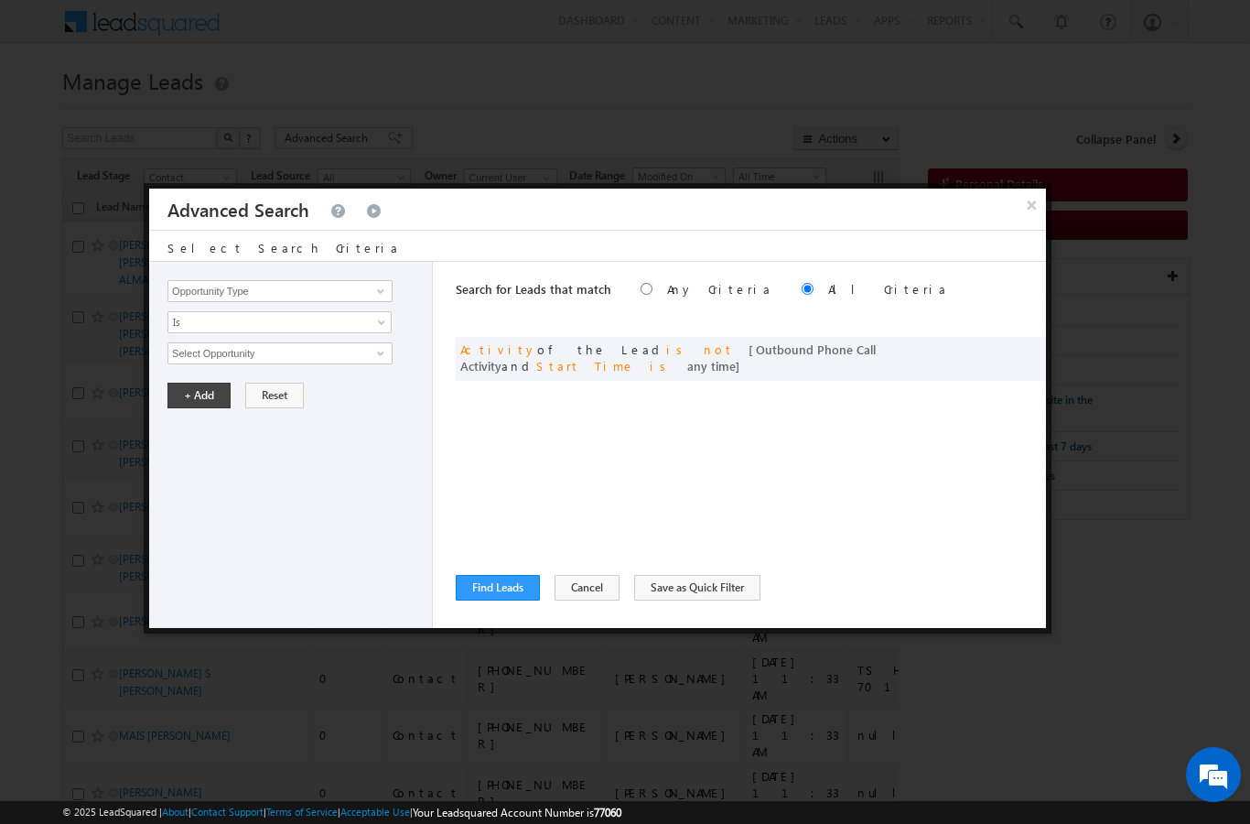
click at [502, 591] on button "Find Leads" at bounding box center [498, 588] width 84 height 26
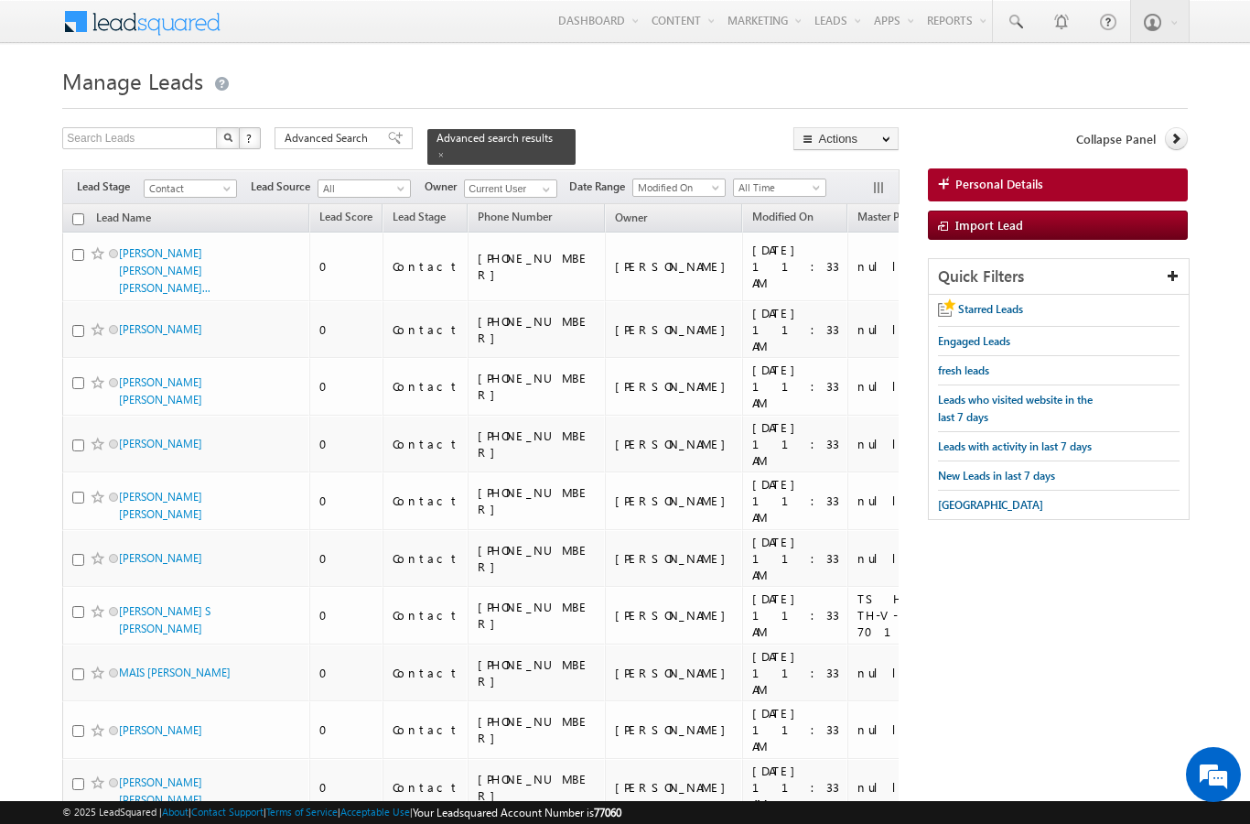
click at [76, 213] on input "checkbox" at bounding box center [78, 219] width 12 height 12
click at [0, 0] on link "Change Owner" at bounding box center [0, 0] width 0 height 0
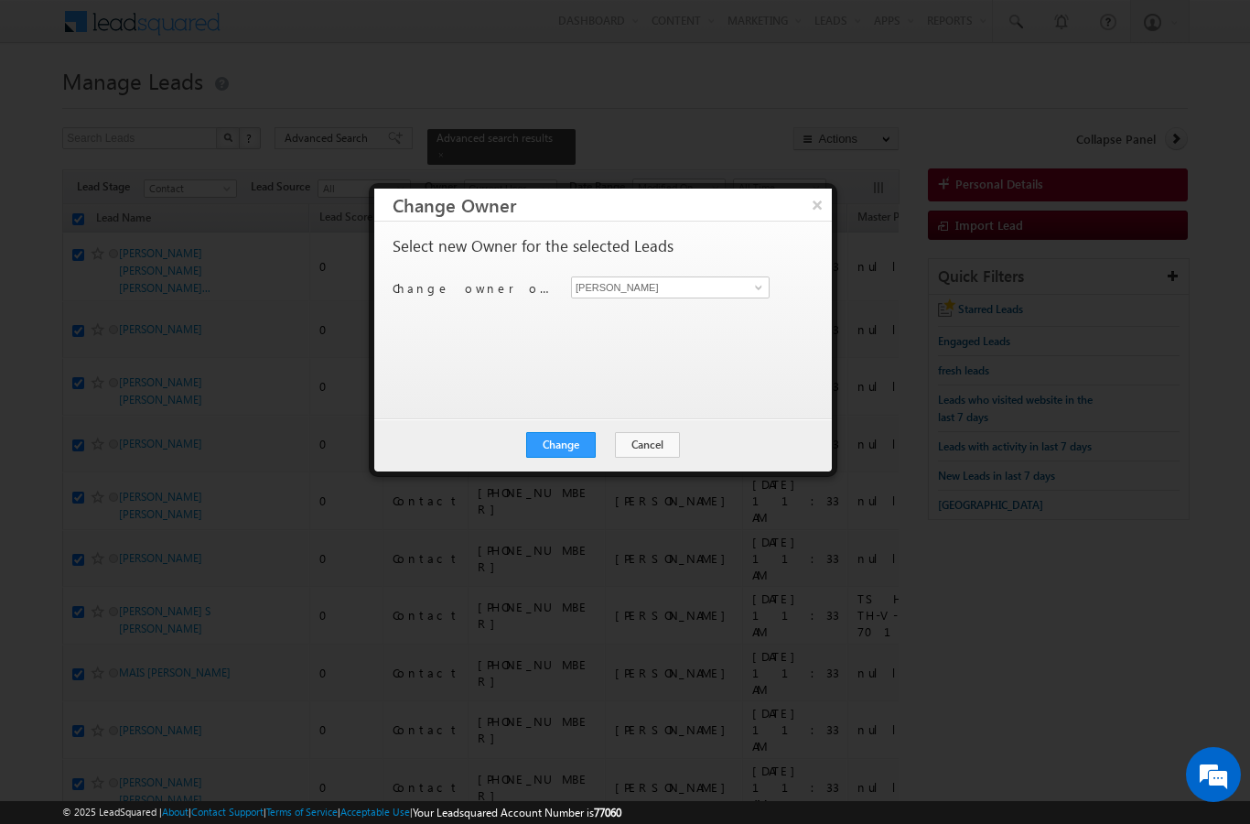
click at [828, 194] on button "×" at bounding box center [817, 205] width 29 height 32
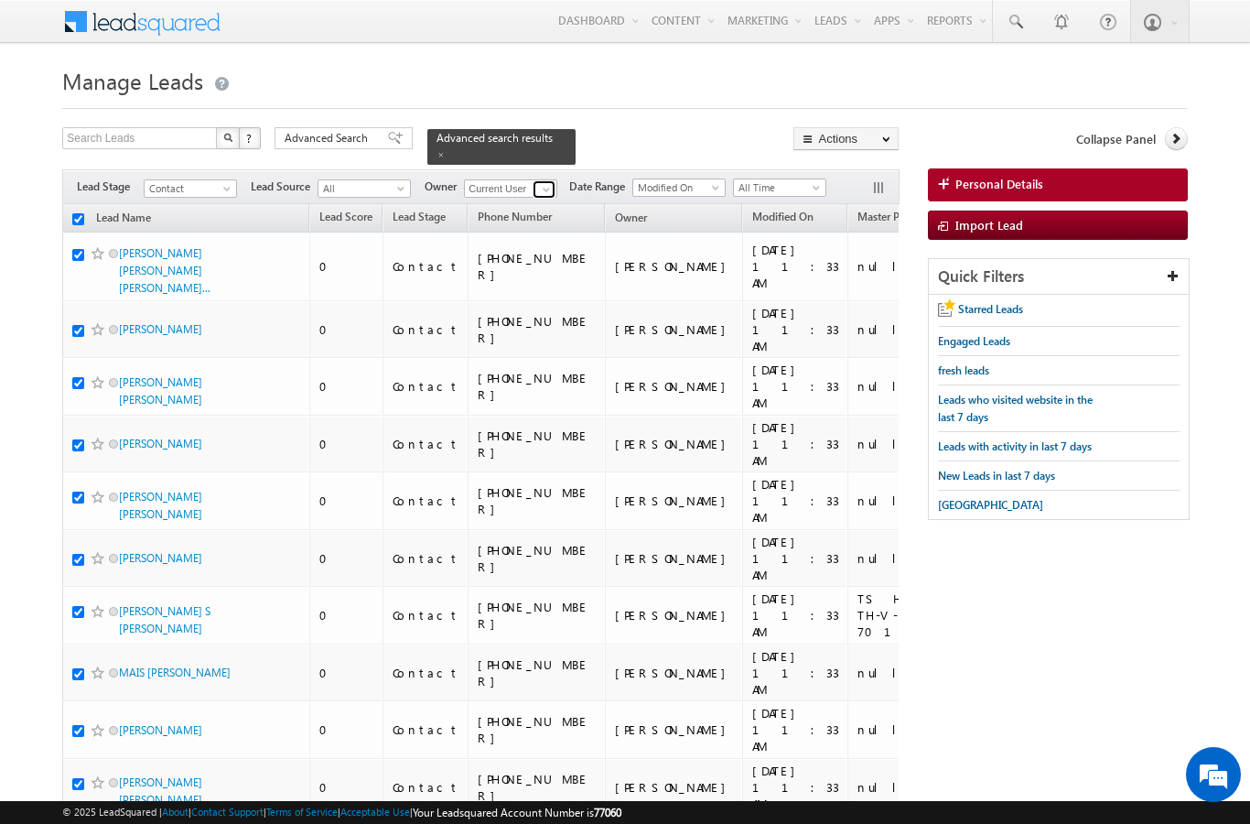
click at [545, 182] on span at bounding box center [546, 189] width 15 height 15
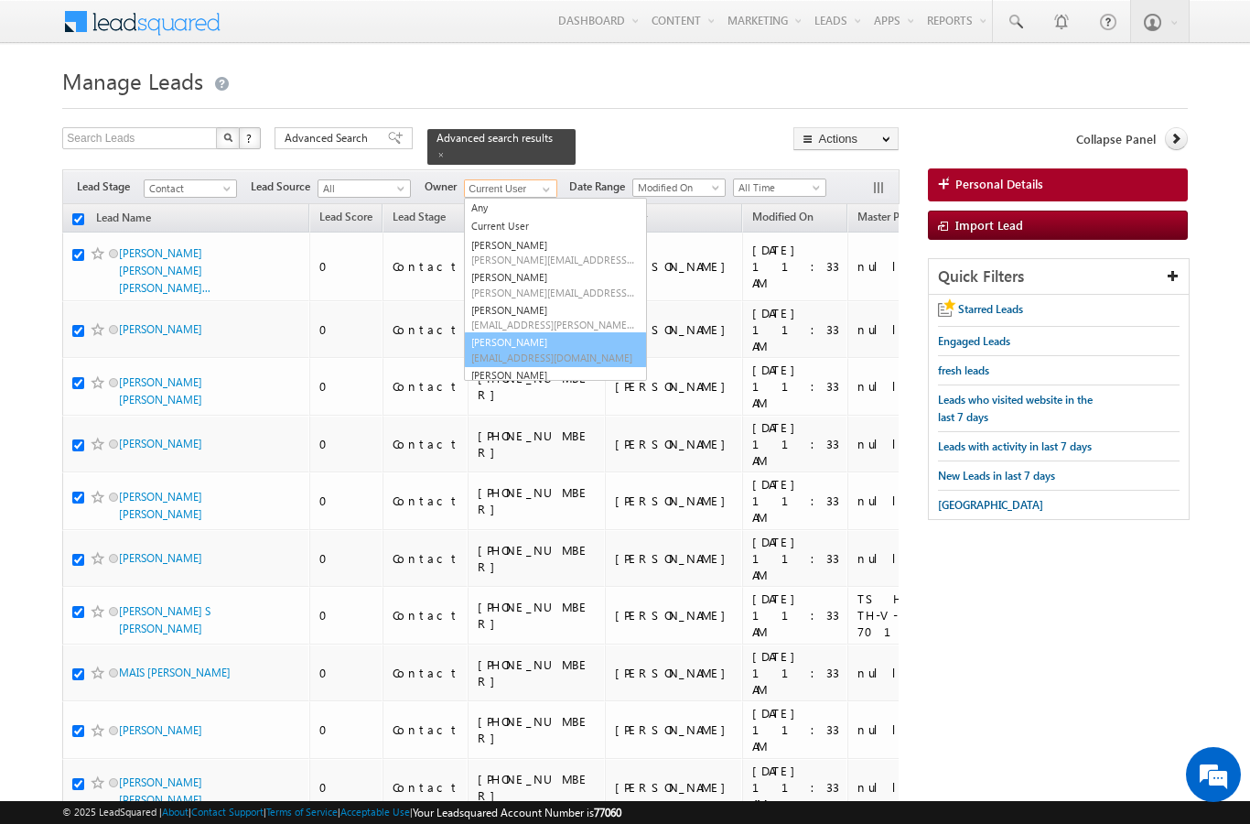
click at [551, 332] on link "[PERSON_NAME] [PERSON_NAME][EMAIL_ADDRESS][DOMAIN_NAME]" at bounding box center [555, 349] width 183 height 35
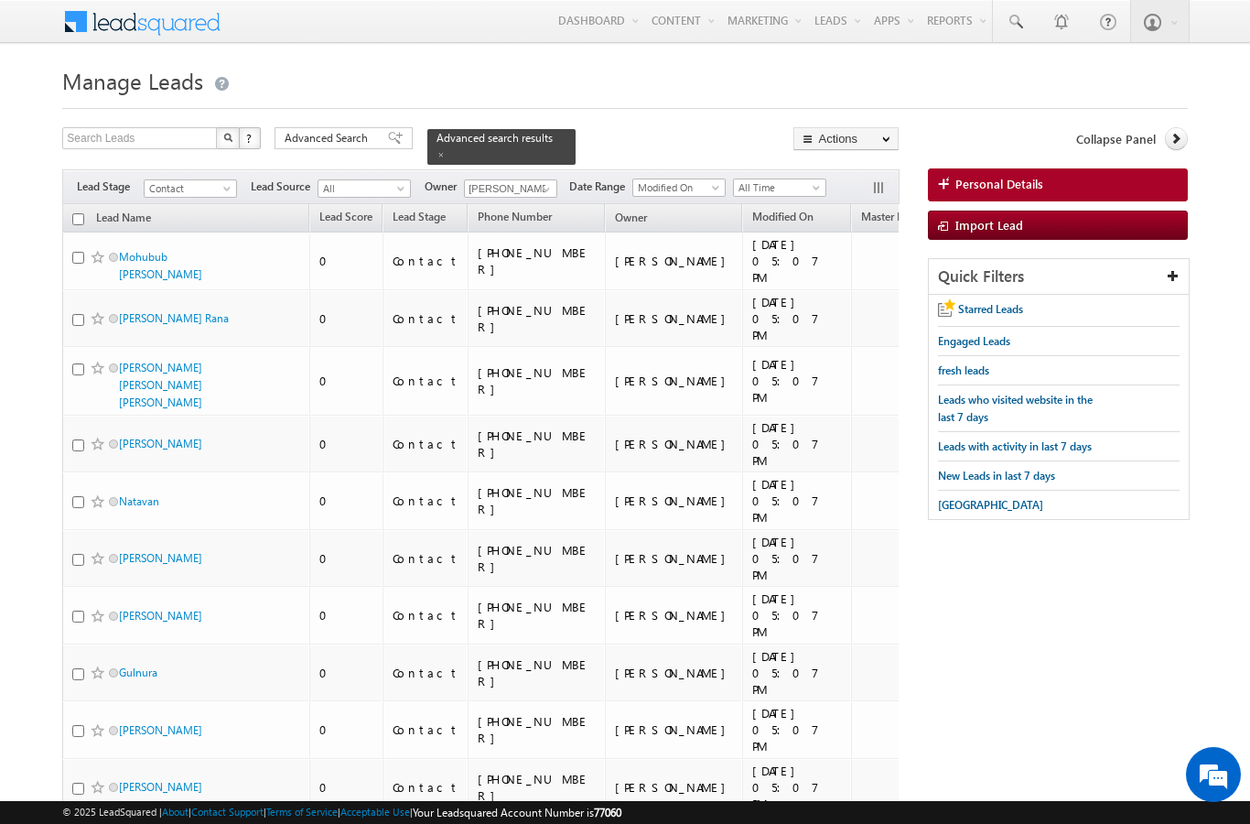
click at [79, 213] on input "checkbox" at bounding box center [78, 219] width 12 height 12
click at [0, 0] on link "Change Owner" at bounding box center [0, 0] width 0 height 0
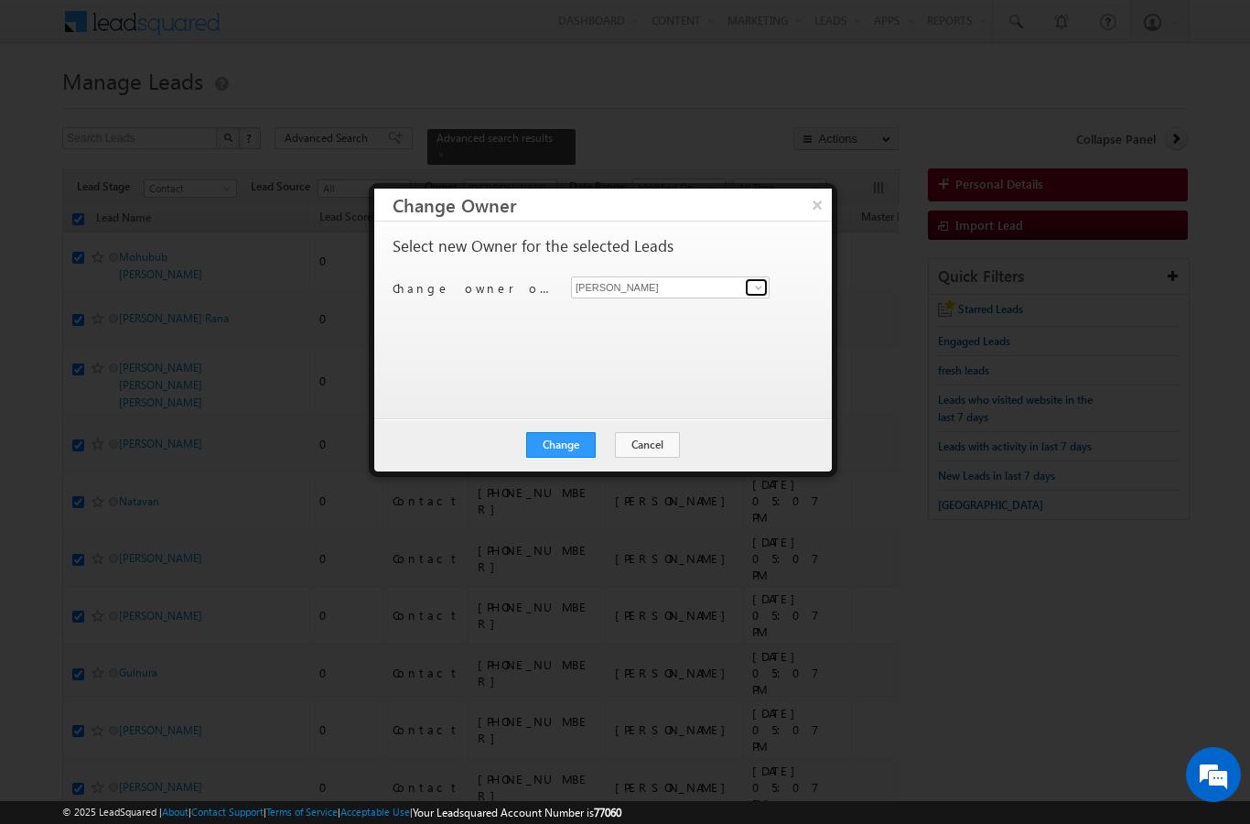
click at [765, 291] on span at bounding box center [758, 287] width 15 height 15
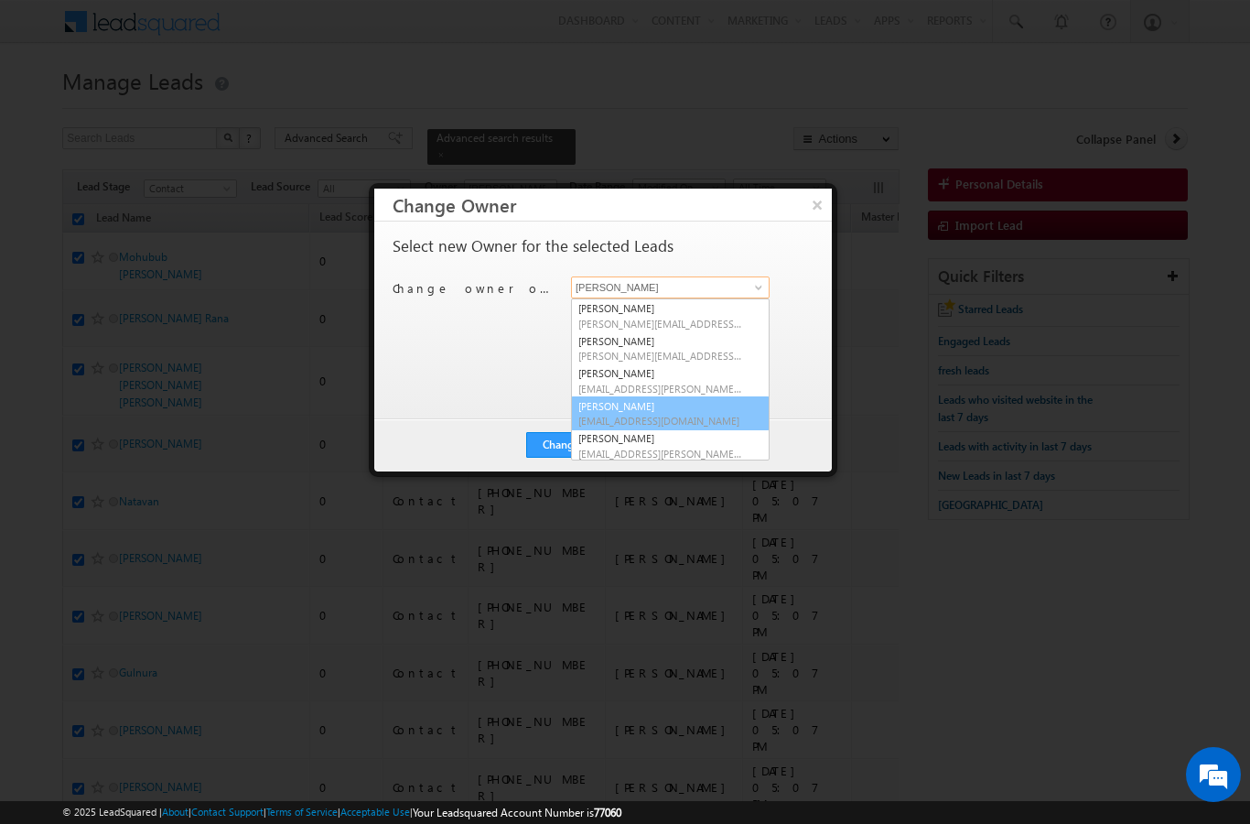
click at [706, 410] on link "[PERSON_NAME] [PERSON_NAME][EMAIL_ADDRESS][DOMAIN_NAME]" at bounding box center [670, 413] width 199 height 35
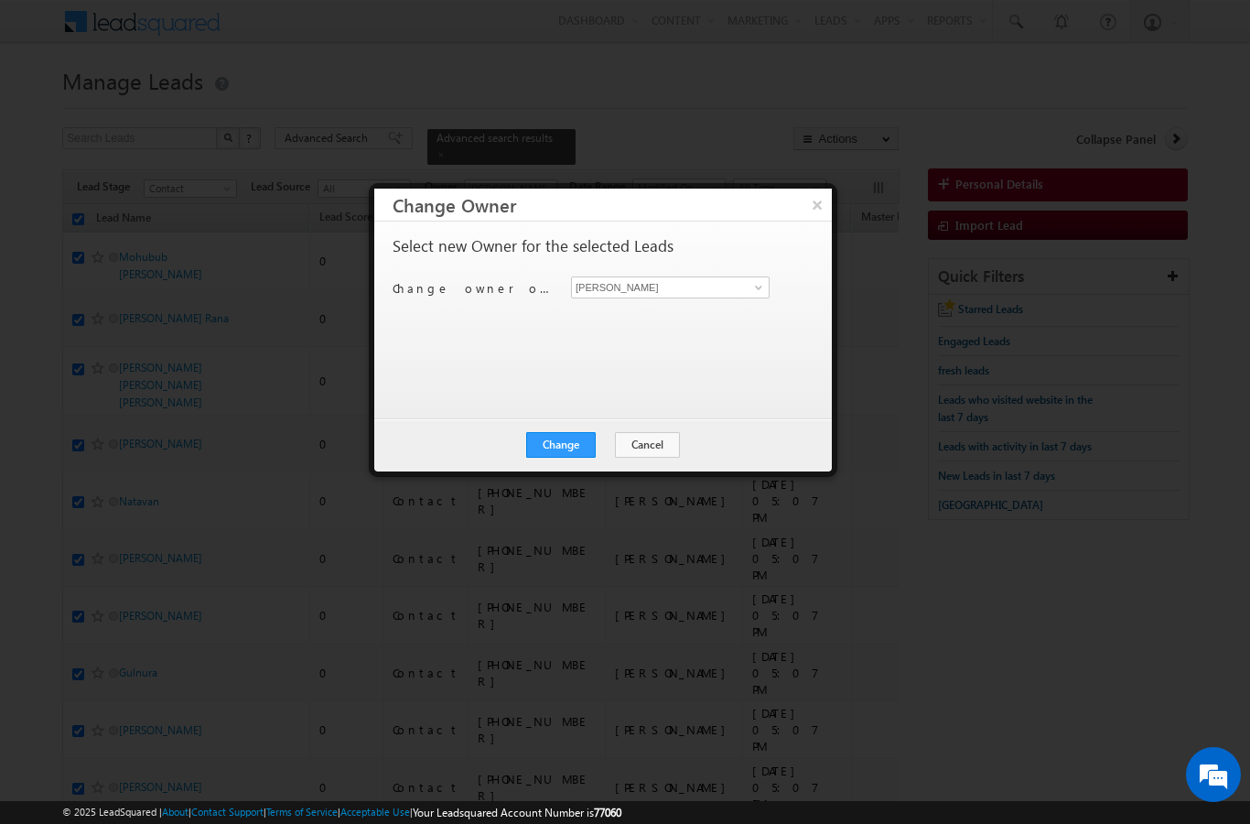
click at [573, 442] on button "Change" at bounding box center [561, 445] width 70 height 26
click at [626, 453] on button "Close" at bounding box center [606, 445] width 59 height 26
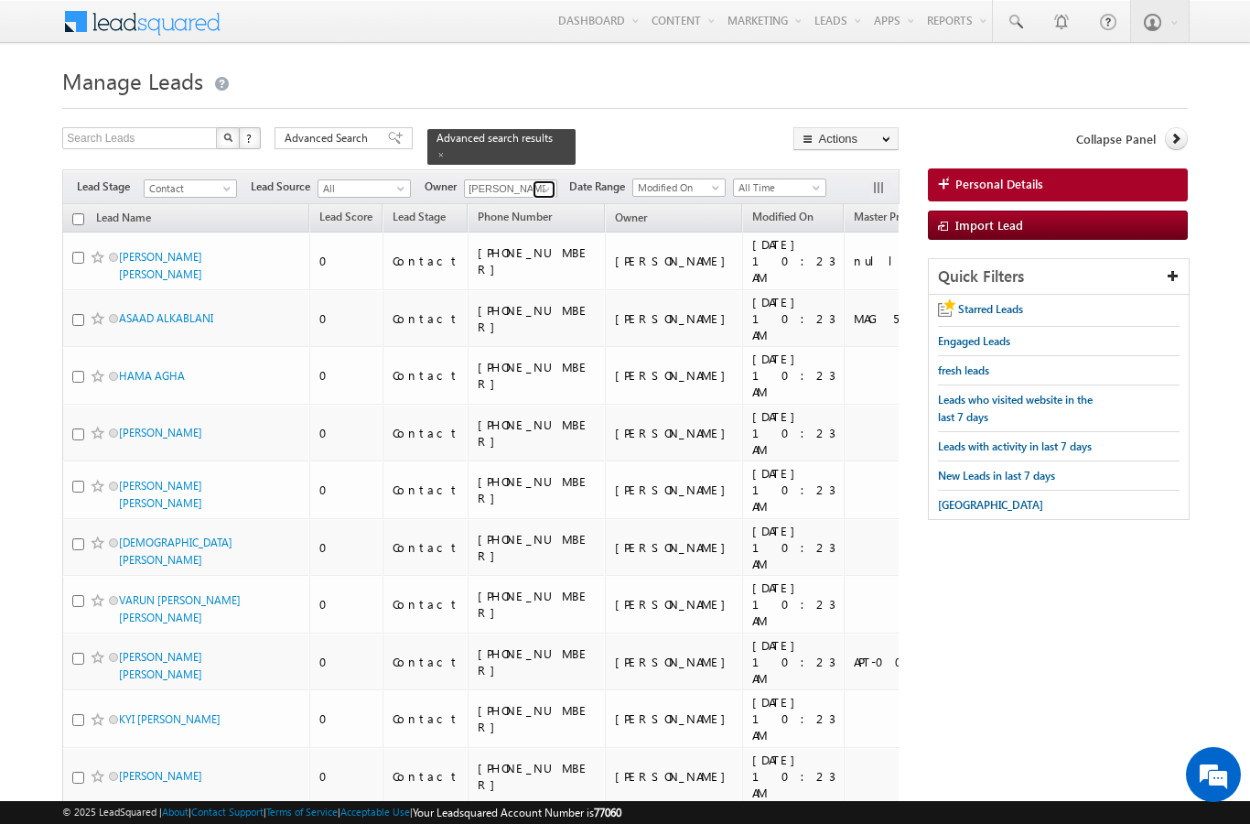
click at [536, 180] on link at bounding box center [544, 189] width 23 height 18
click at [577, 201] on link "[PERSON_NAME] [PERSON_NAME][EMAIL_ADDRESS][DOMAIN_NAME]" at bounding box center [555, 215] width 183 height 35
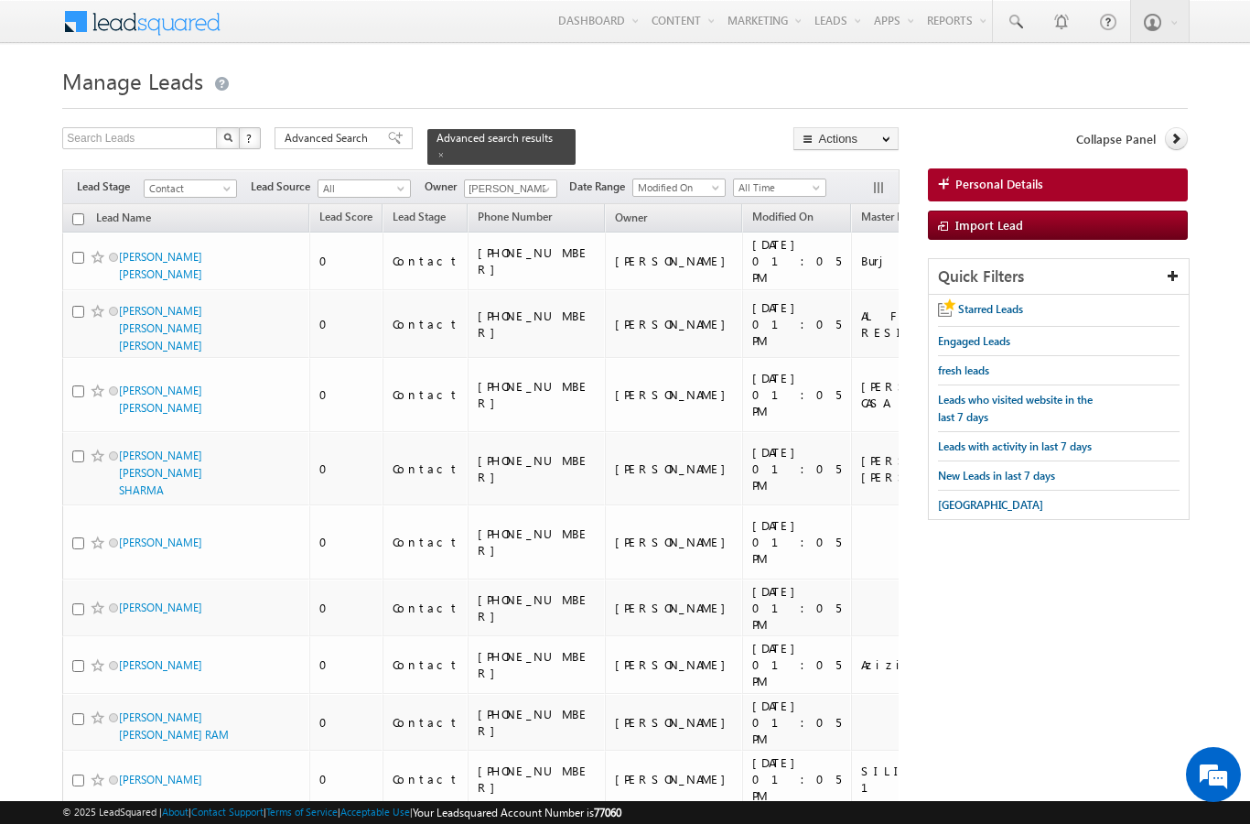
click at [77, 213] on input "checkbox" at bounding box center [78, 219] width 12 height 12
click at [0, 0] on link "Change Owner" at bounding box center [0, 0] width 0 height 0
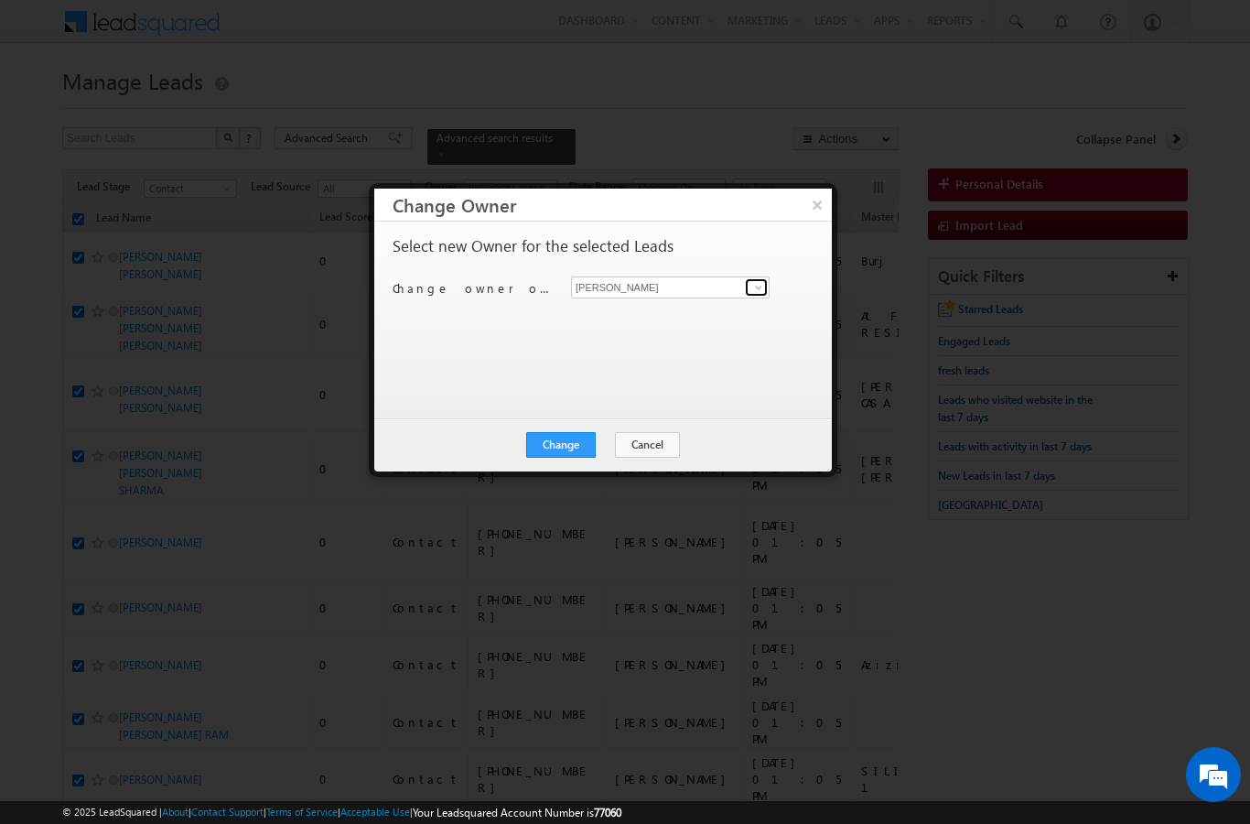
click at [757, 278] on link at bounding box center [756, 287] width 23 height 18
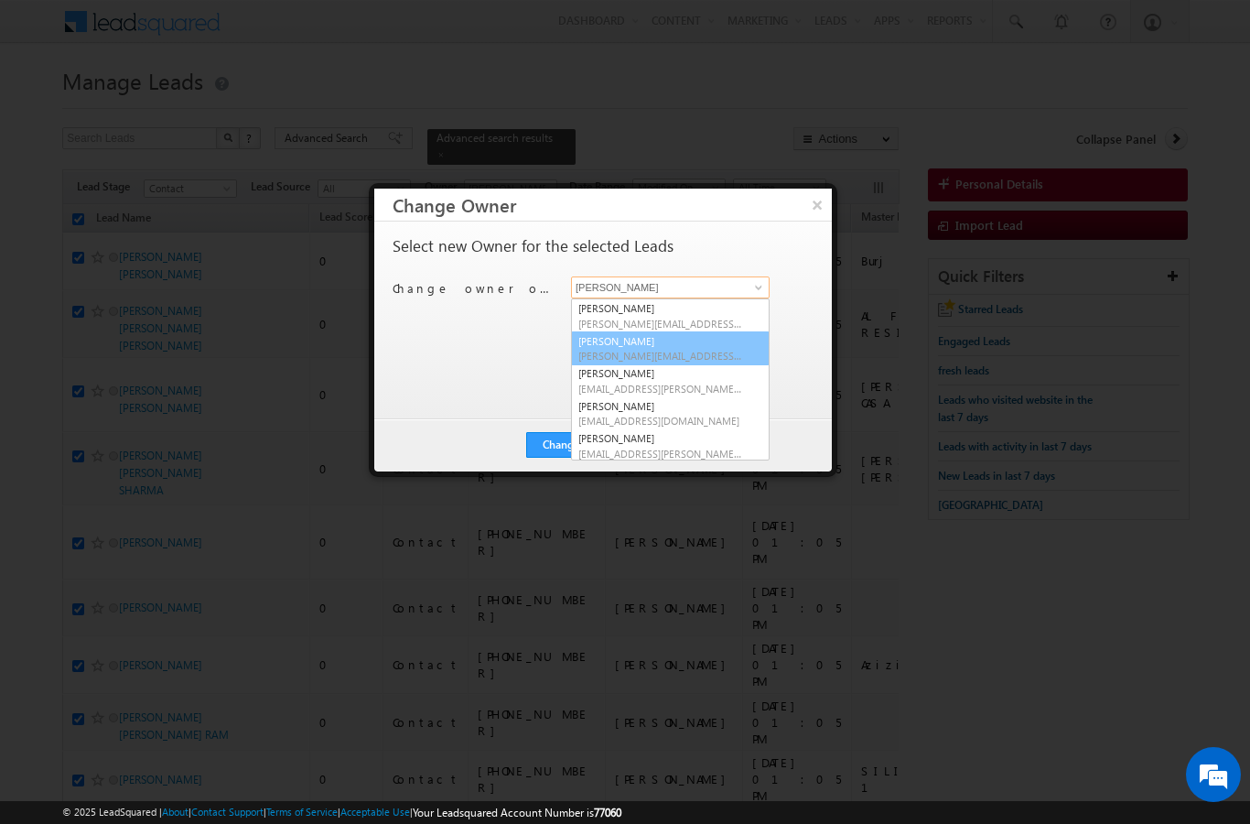
click at [683, 346] on link "[PERSON_NAME] [PERSON_NAME][EMAIL_ADDRESS][DOMAIN_NAME]" at bounding box center [670, 348] width 199 height 35
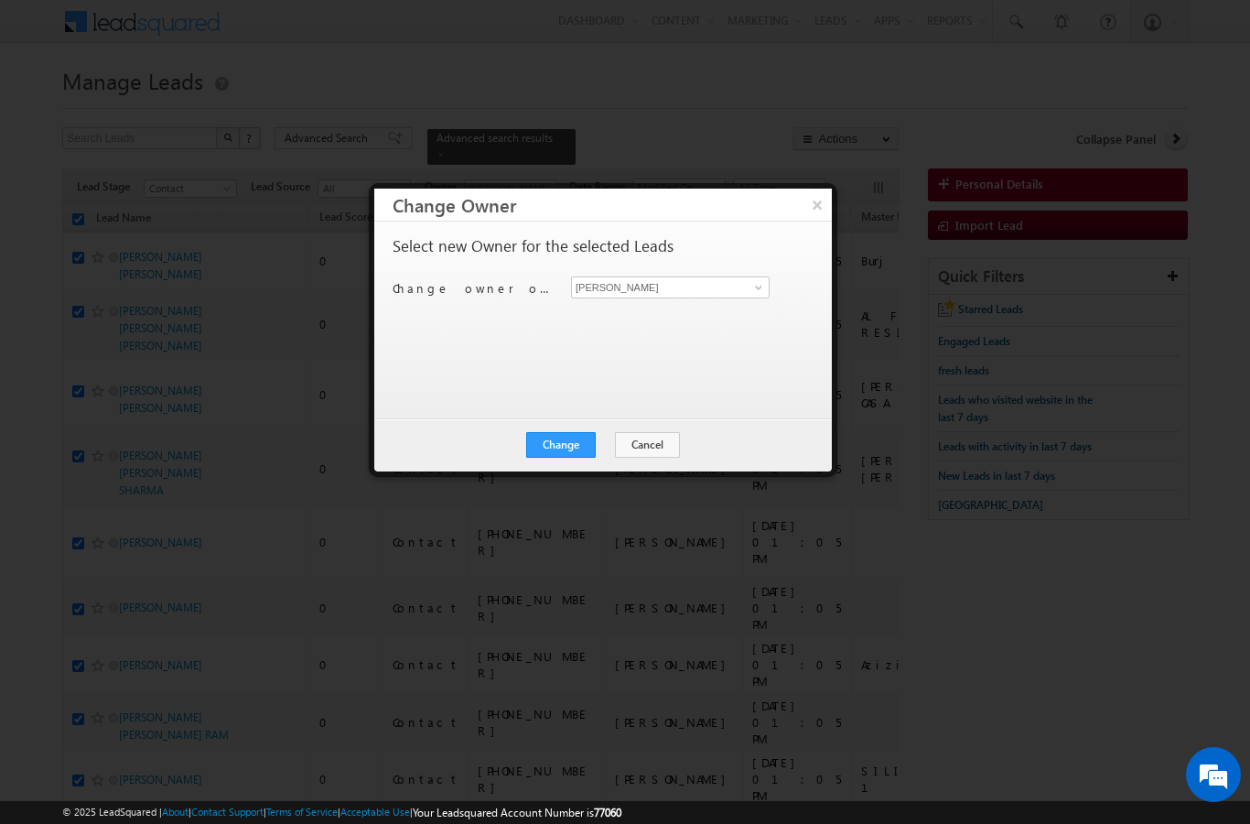
click at [562, 434] on button "Change" at bounding box center [561, 445] width 70 height 26
click at [611, 448] on button "Close" at bounding box center [606, 445] width 59 height 26
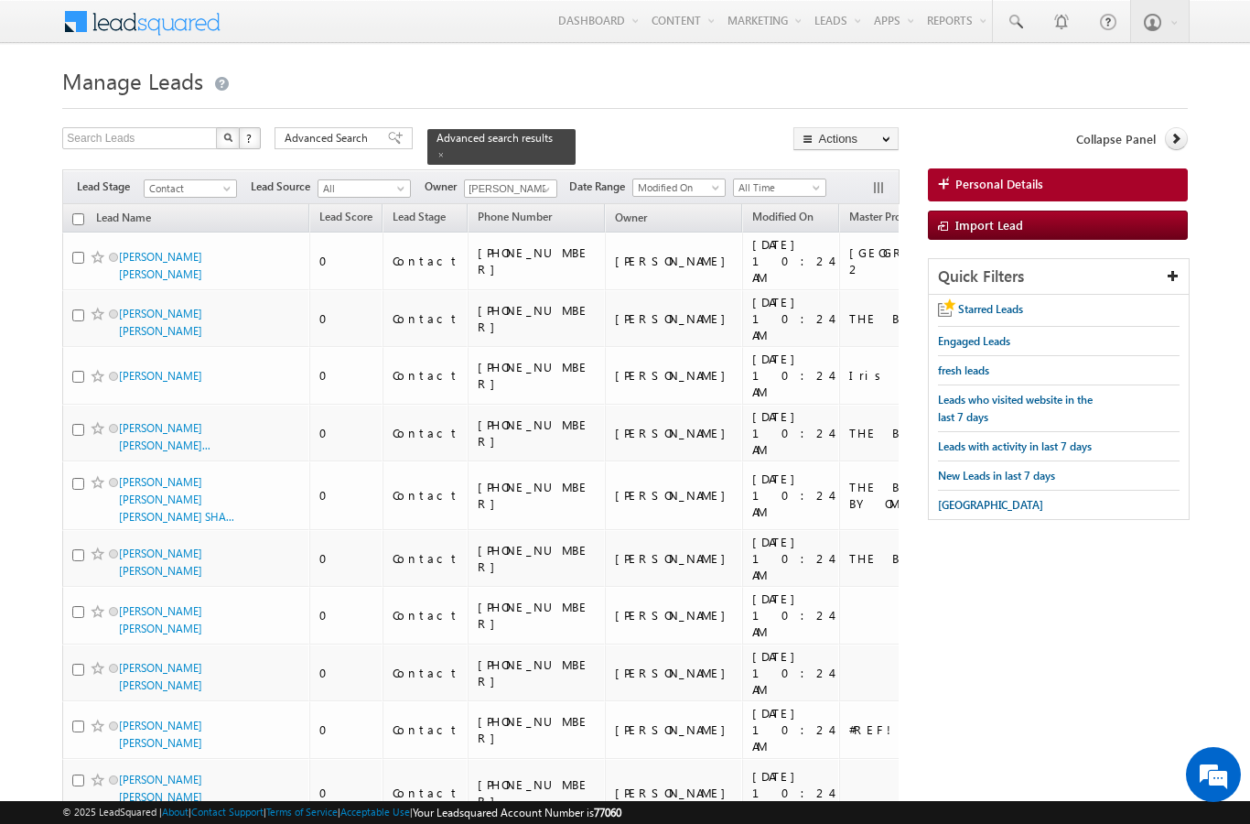
scroll to position [9957, 0]
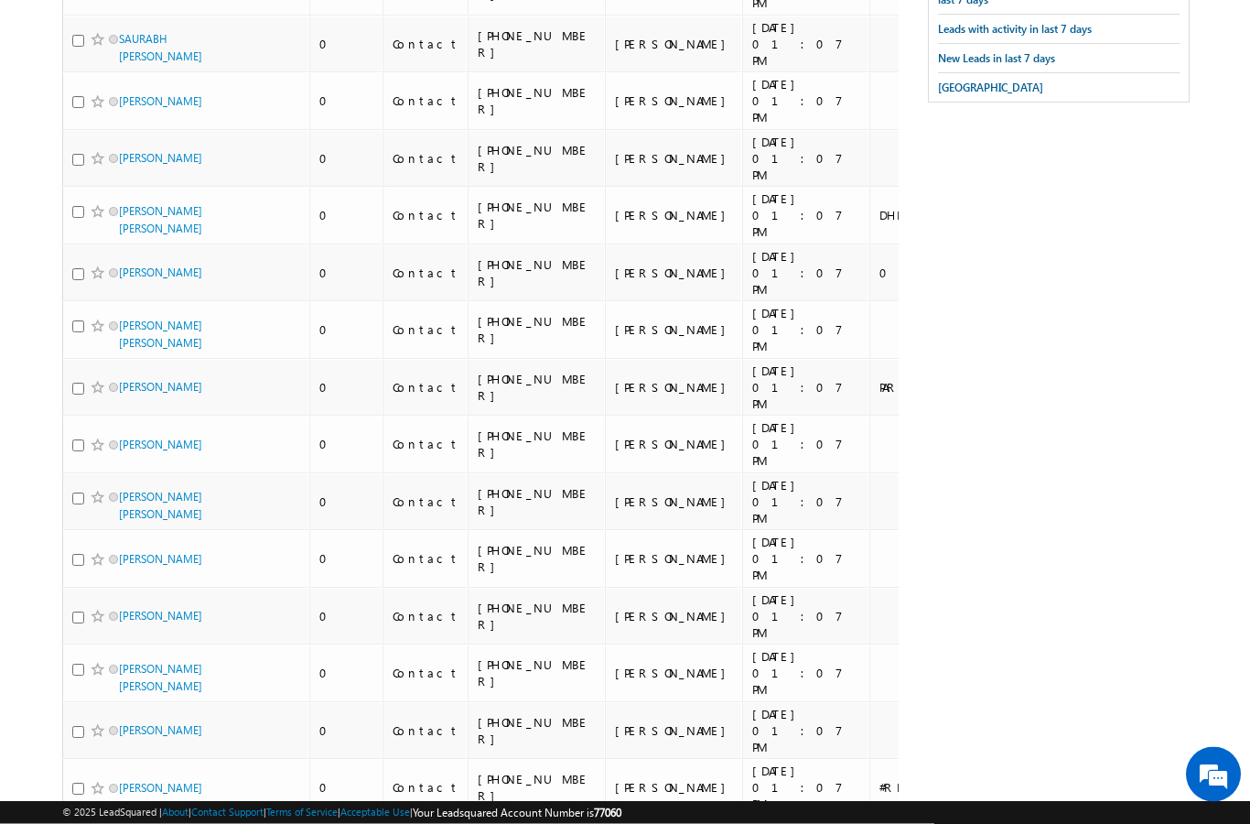
scroll to position [0, 0]
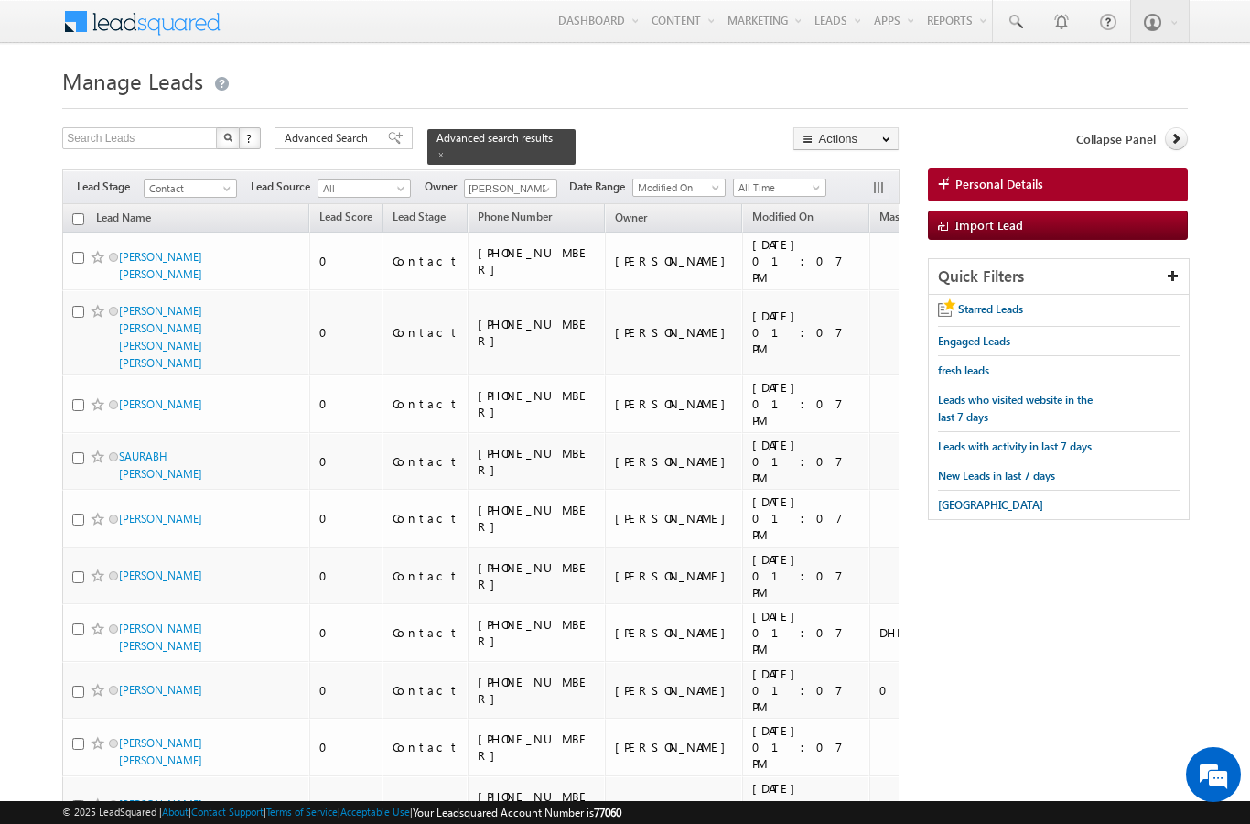
click at [78, 213] on input "checkbox" at bounding box center [78, 219] width 12 height 12
click at [0, 0] on link "Change Owner" at bounding box center [0, 0] width 0 height 0
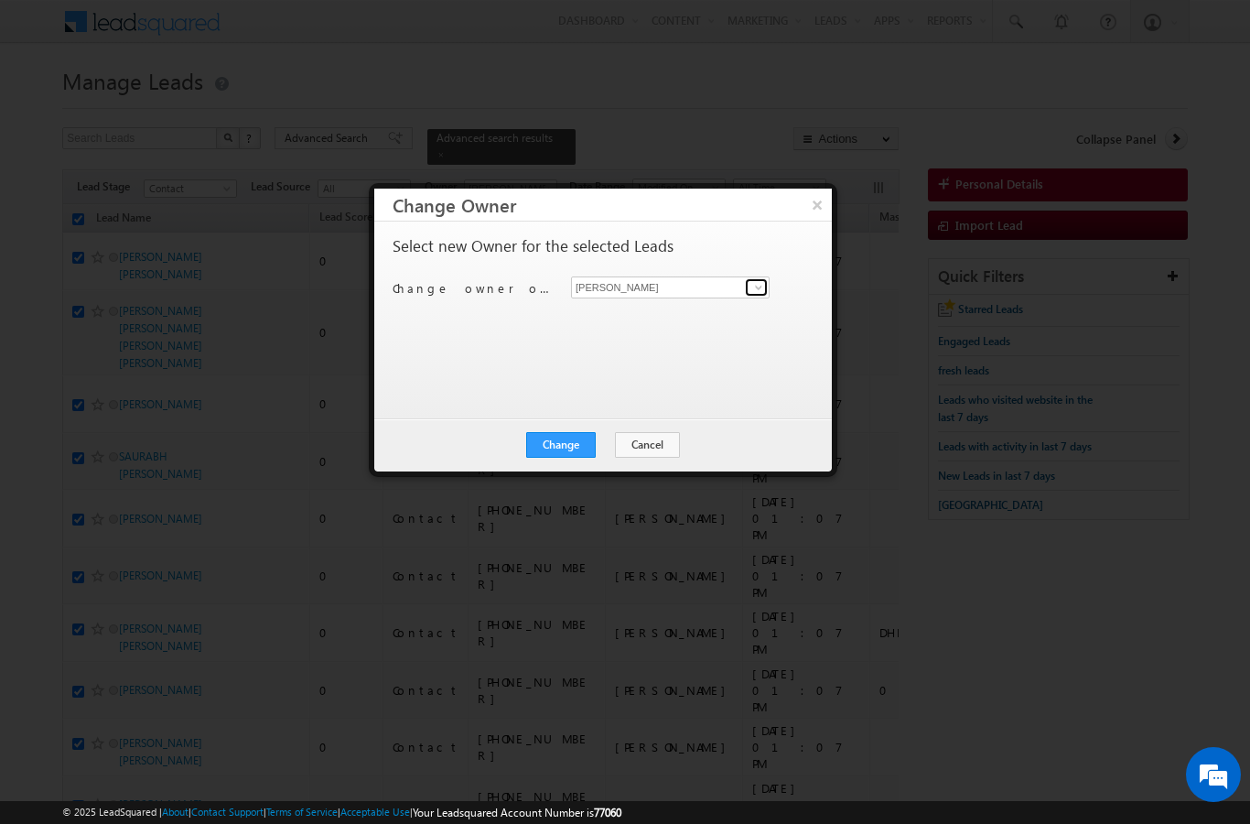
click at [755, 293] on span at bounding box center [758, 287] width 15 height 15
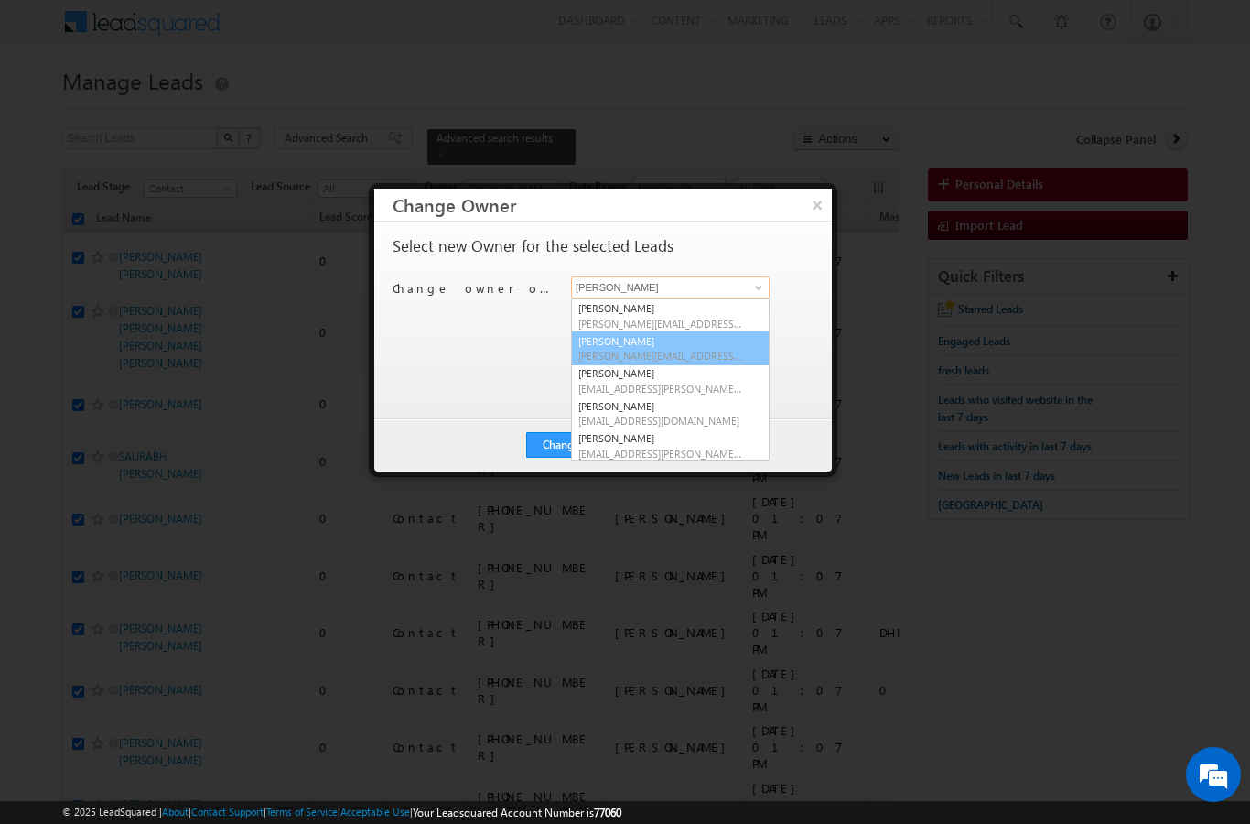
click at [694, 354] on span "[PERSON_NAME][EMAIL_ADDRESS][DOMAIN_NAME]" at bounding box center [660, 356] width 165 height 14
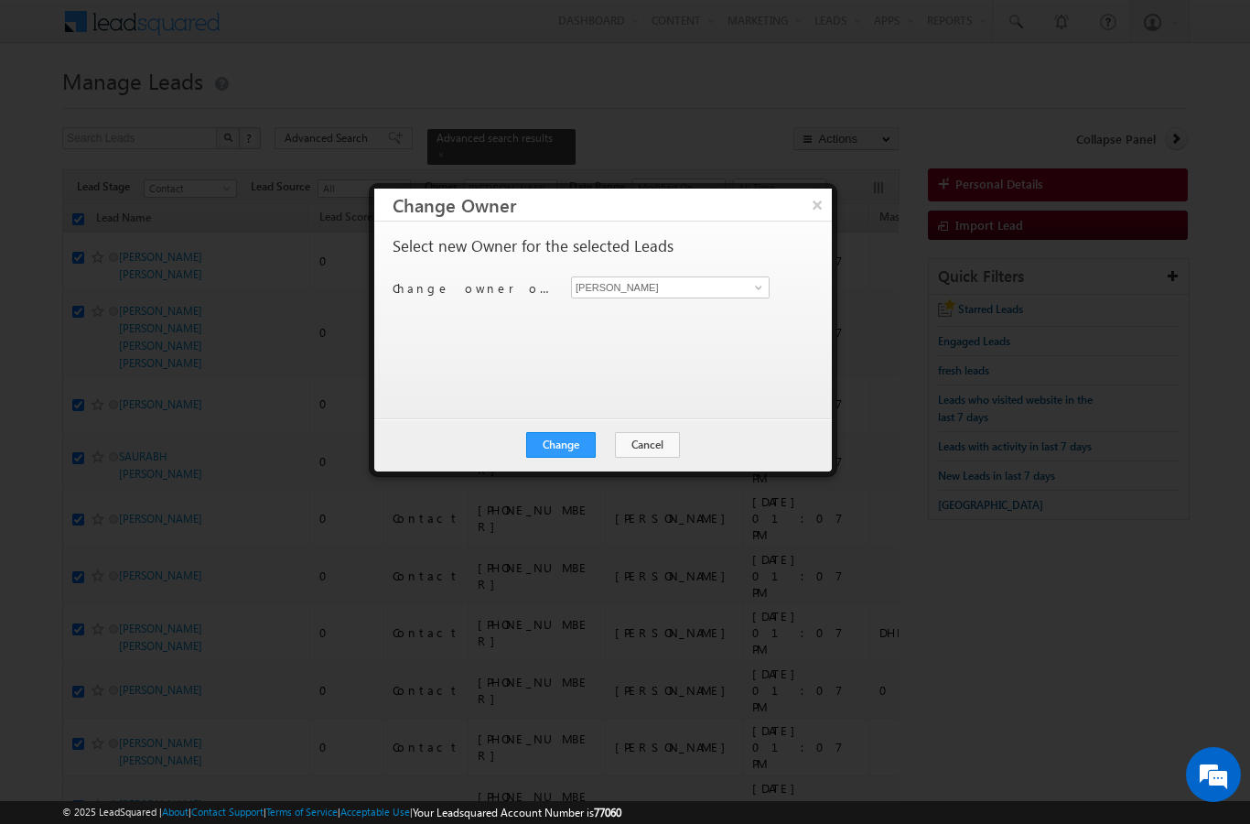
click at [564, 434] on button "Change" at bounding box center [561, 445] width 70 height 26
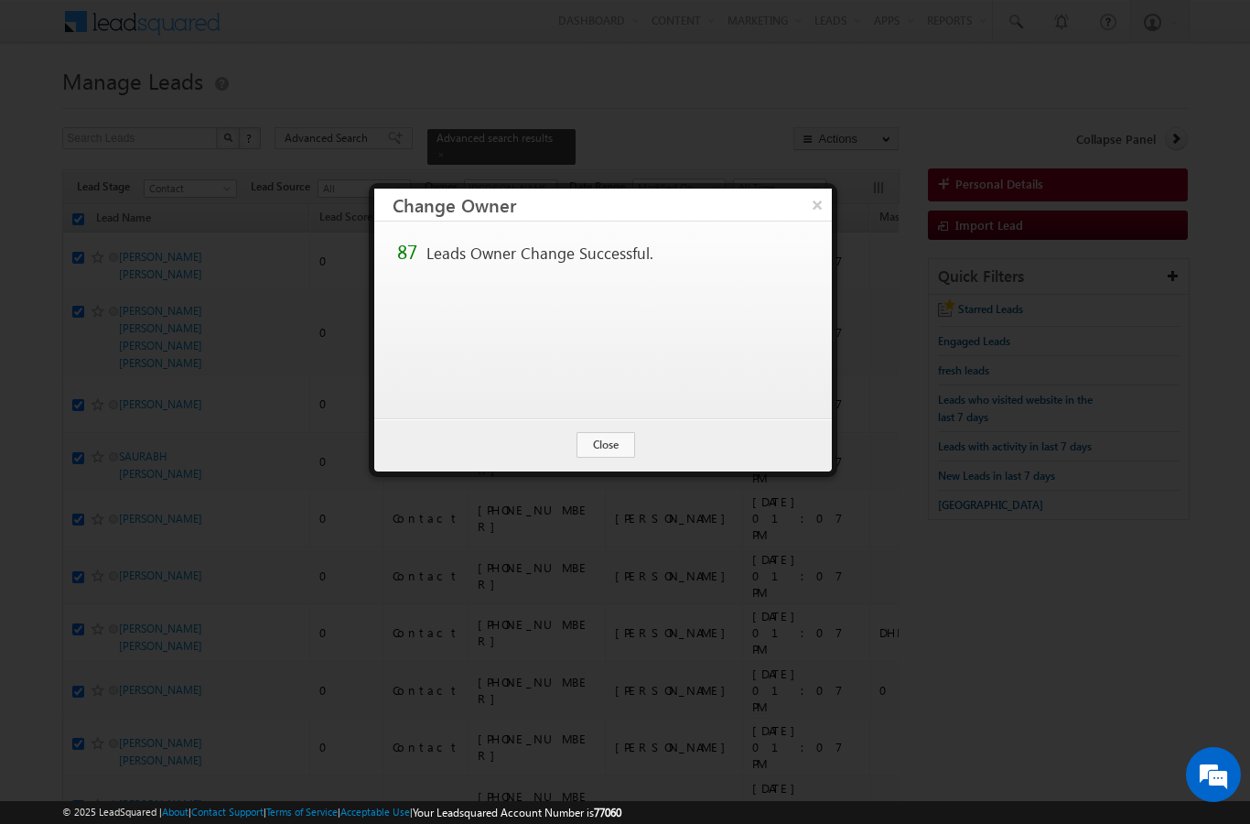
click at [608, 450] on button "Close" at bounding box center [606, 445] width 59 height 26
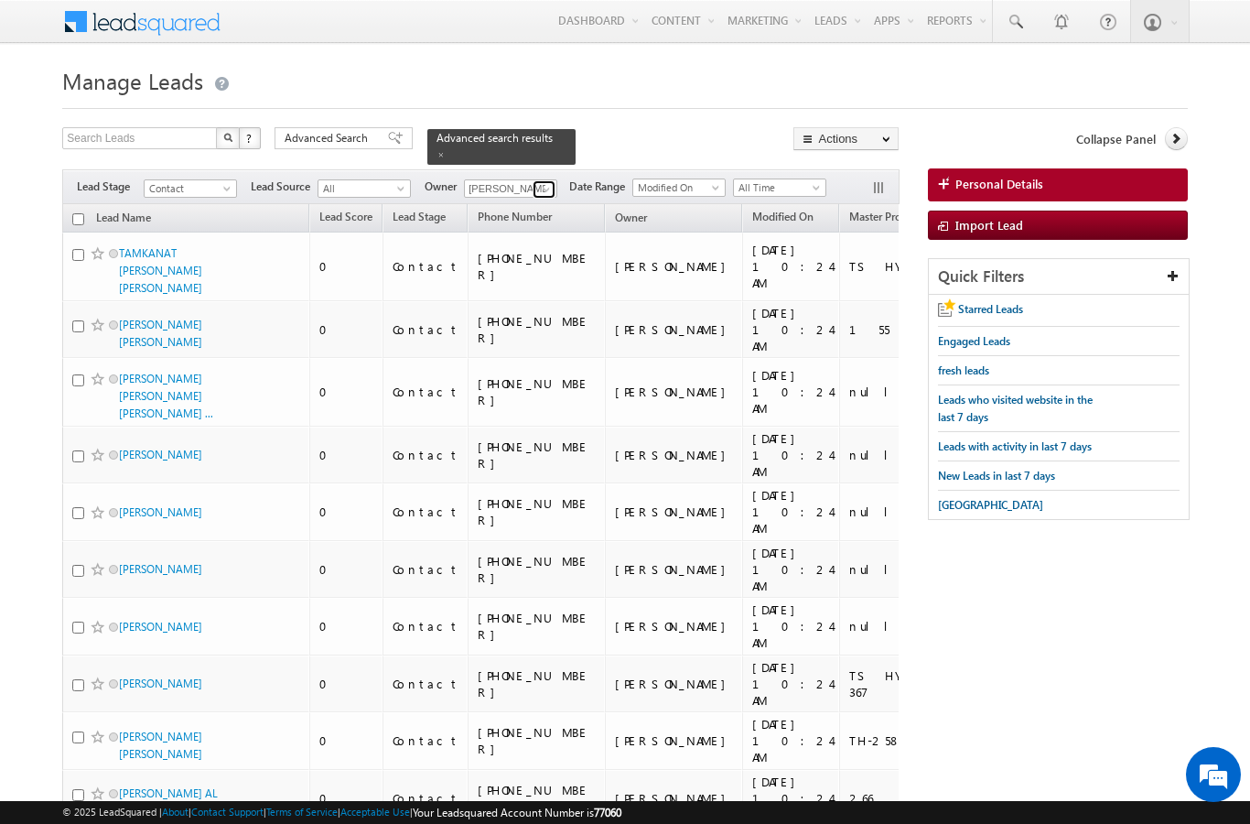
click at [541, 182] on span at bounding box center [546, 189] width 15 height 15
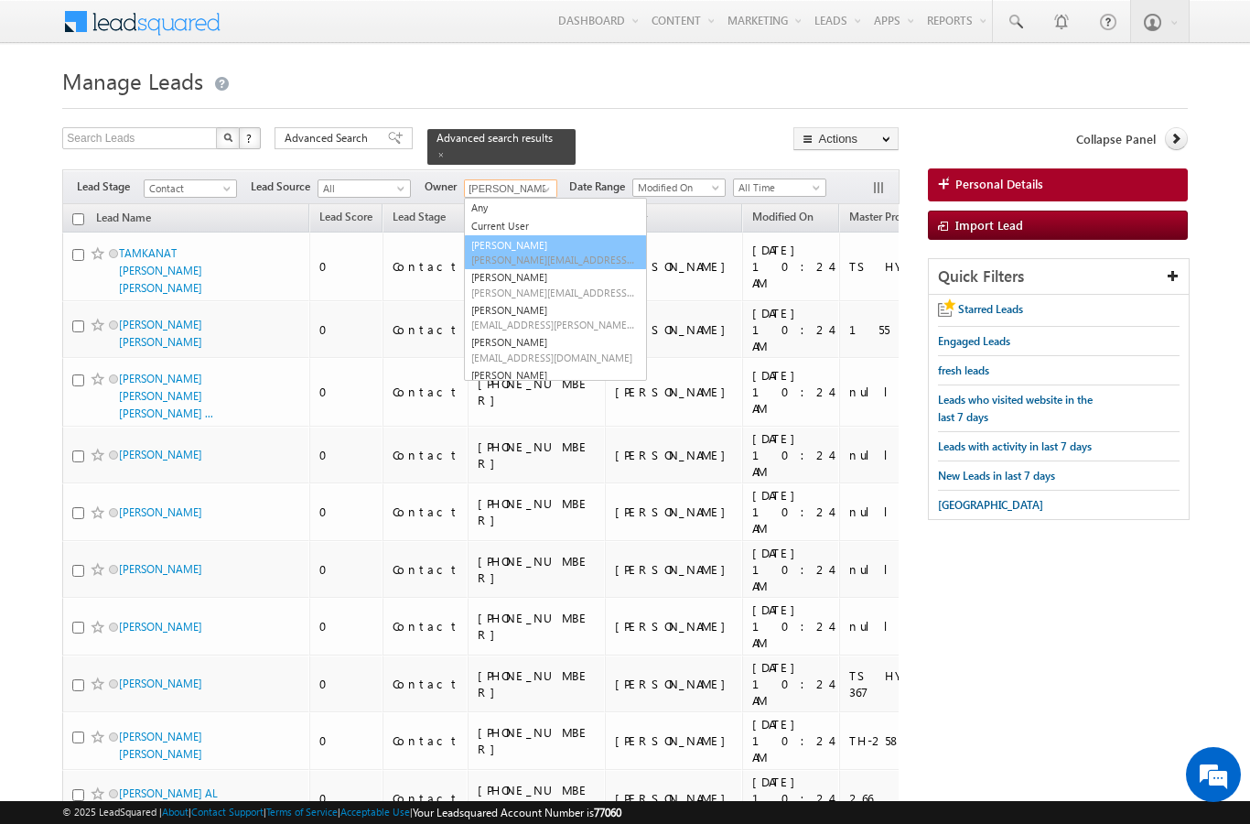
click at [542, 253] on span "[PERSON_NAME][EMAIL_ADDRESS][DOMAIN_NAME]" at bounding box center [553, 260] width 165 height 14
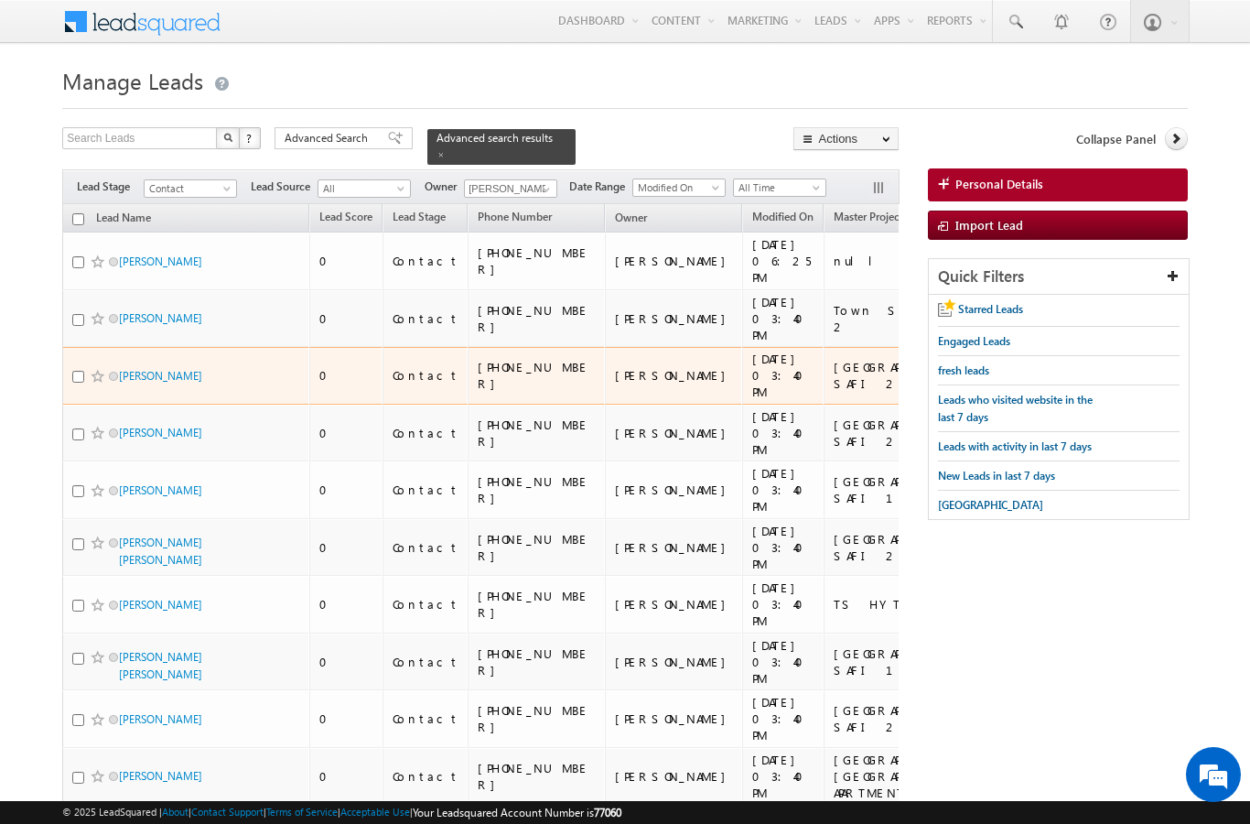
click at [834, 373] on div "[GEOGRAPHIC_DATA] SAFI 2A" at bounding box center [922, 375] width 176 height 33
click at [74, 213] on input "checkbox" at bounding box center [78, 219] width 12 height 12
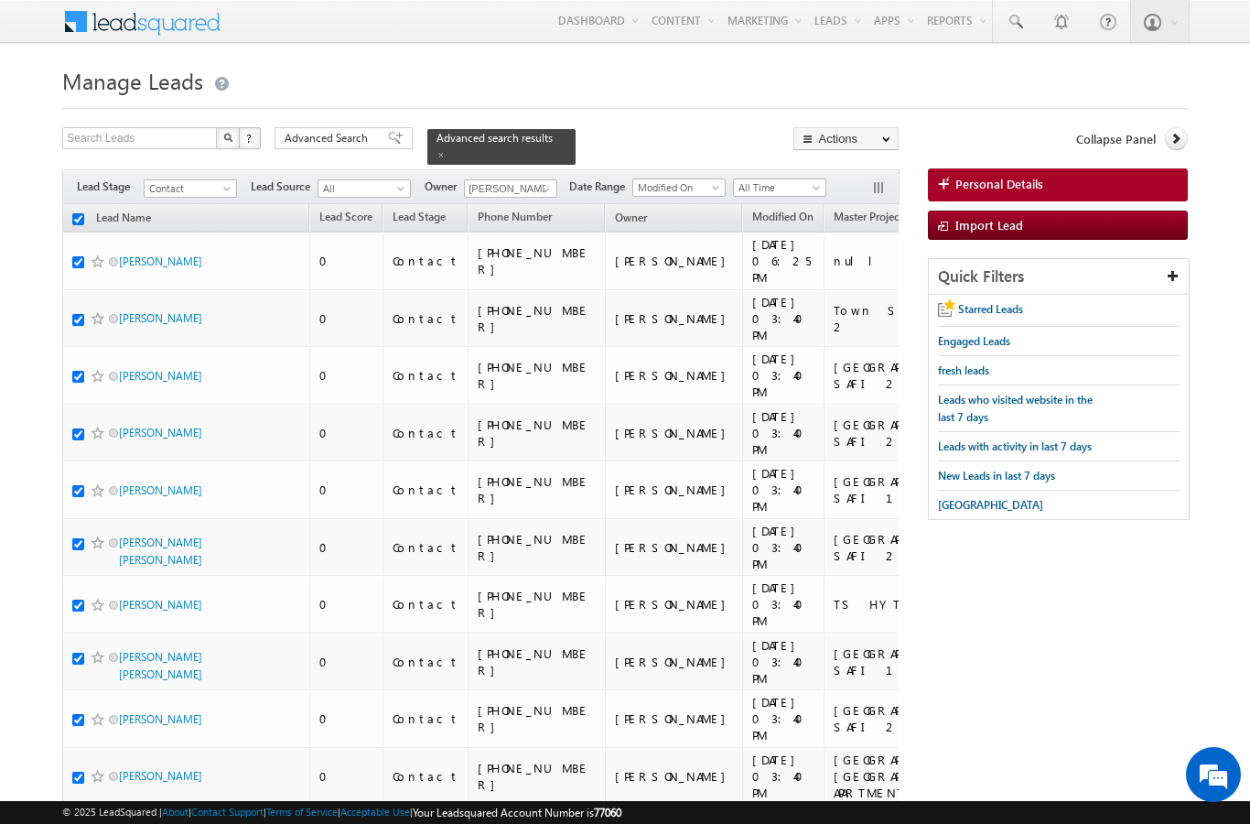
click at [0, 0] on link "Change Owner" at bounding box center [0, 0] width 0 height 0
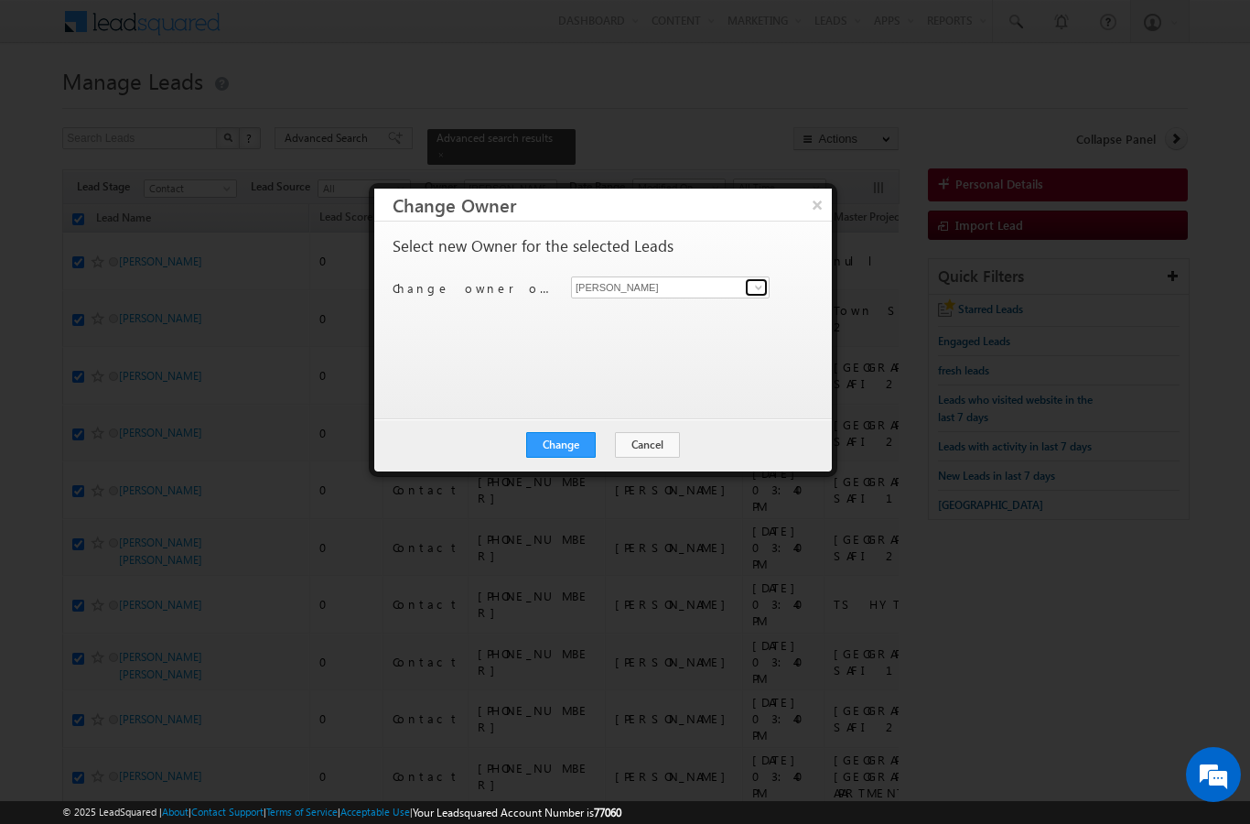
click at [766, 281] on link at bounding box center [756, 287] width 23 height 18
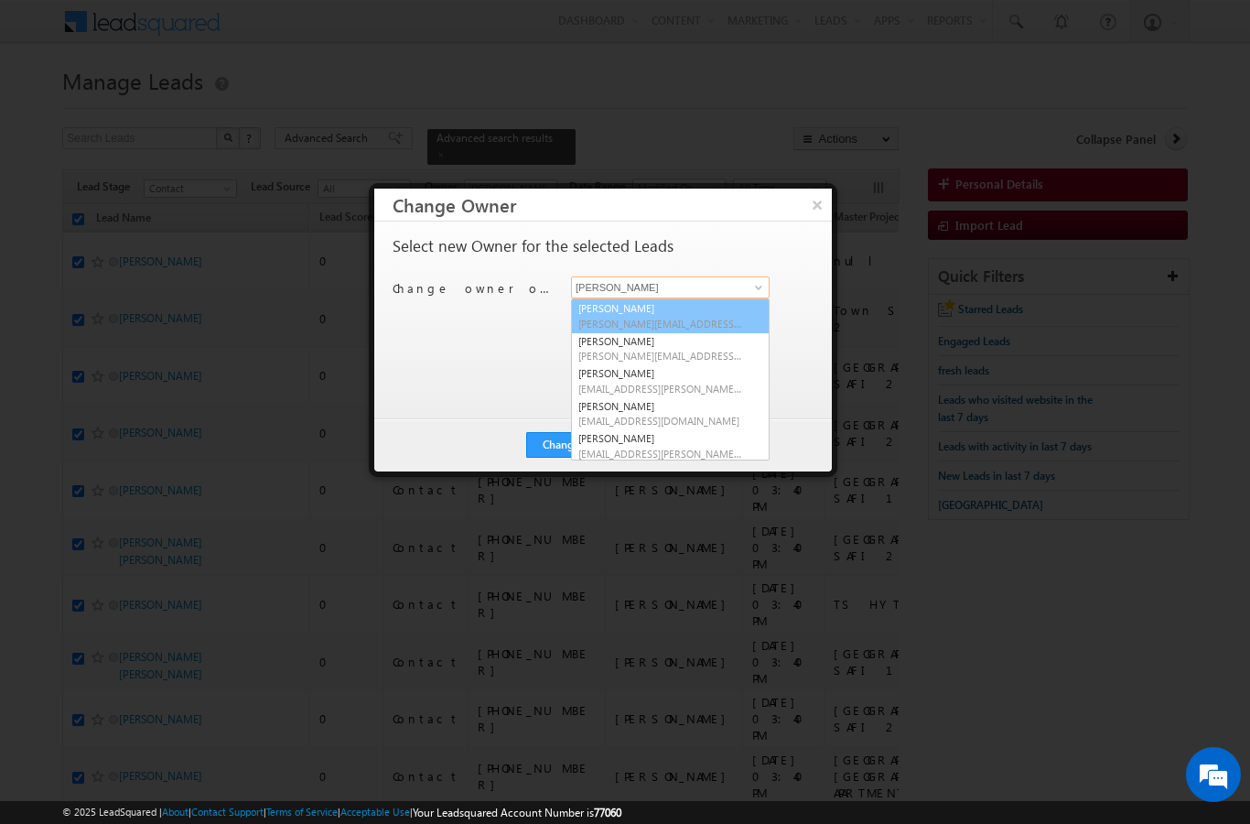
click at [704, 317] on span "[PERSON_NAME][EMAIL_ADDRESS][DOMAIN_NAME]" at bounding box center [660, 324] width 165 height 14
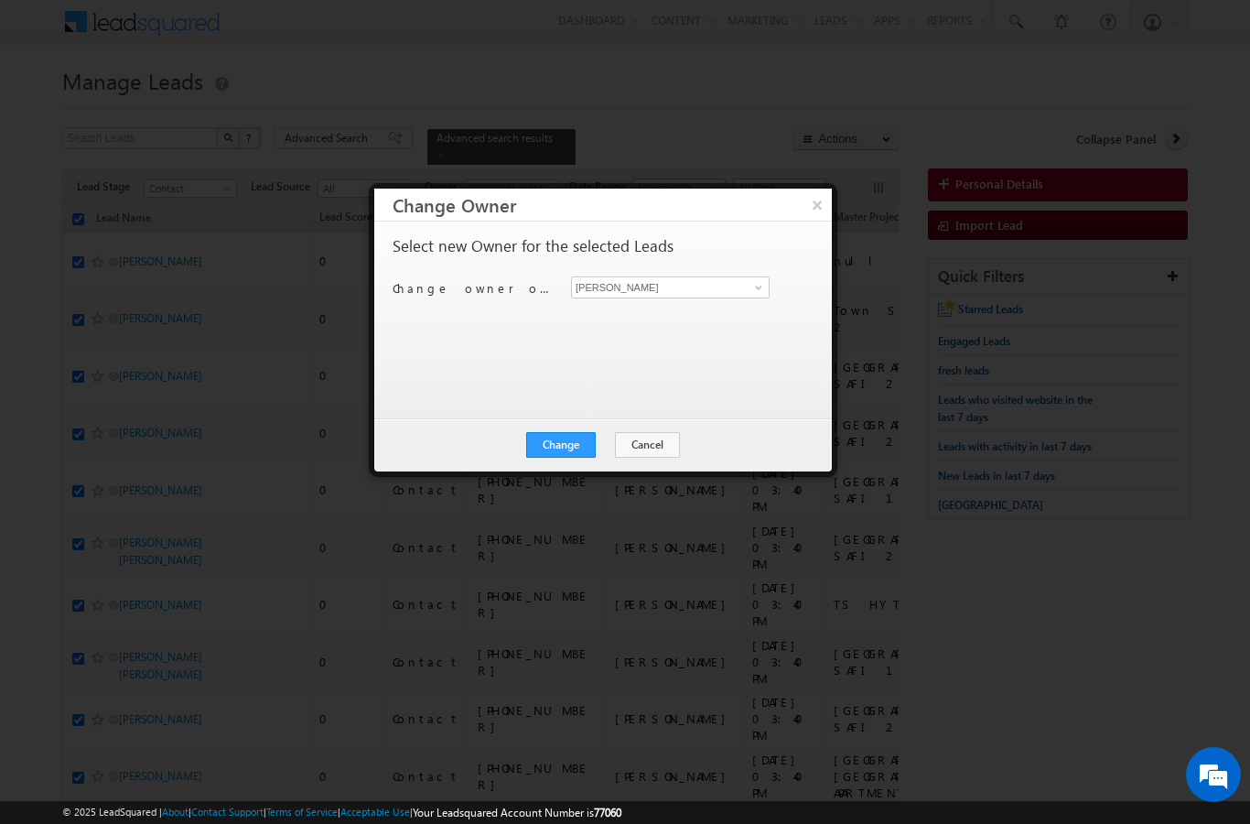
click at [563, 446] on button "Change" at bounding box center [561, 445] width 70 height 26
click at [611, 450] on button "Close" at bounding box center [606, 445] width 59 height 26
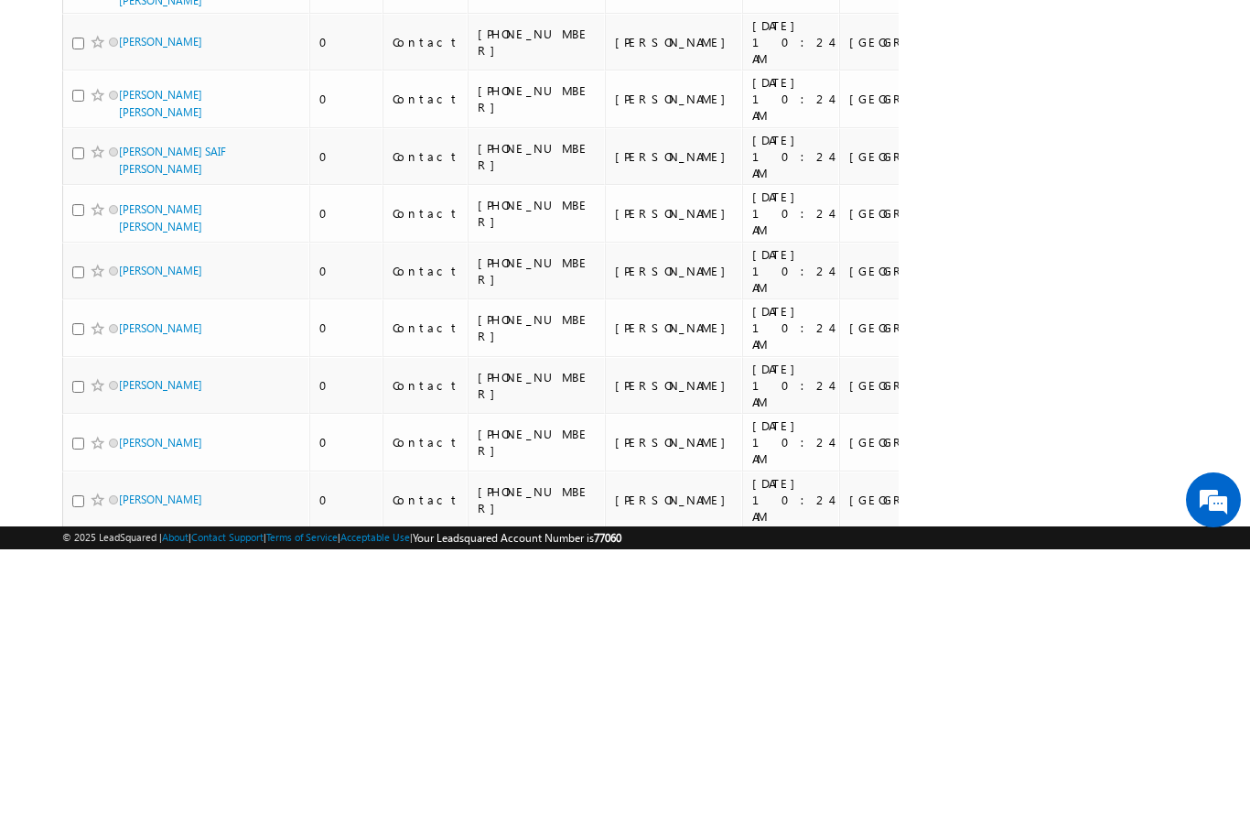
scroll to position [10018, 0]
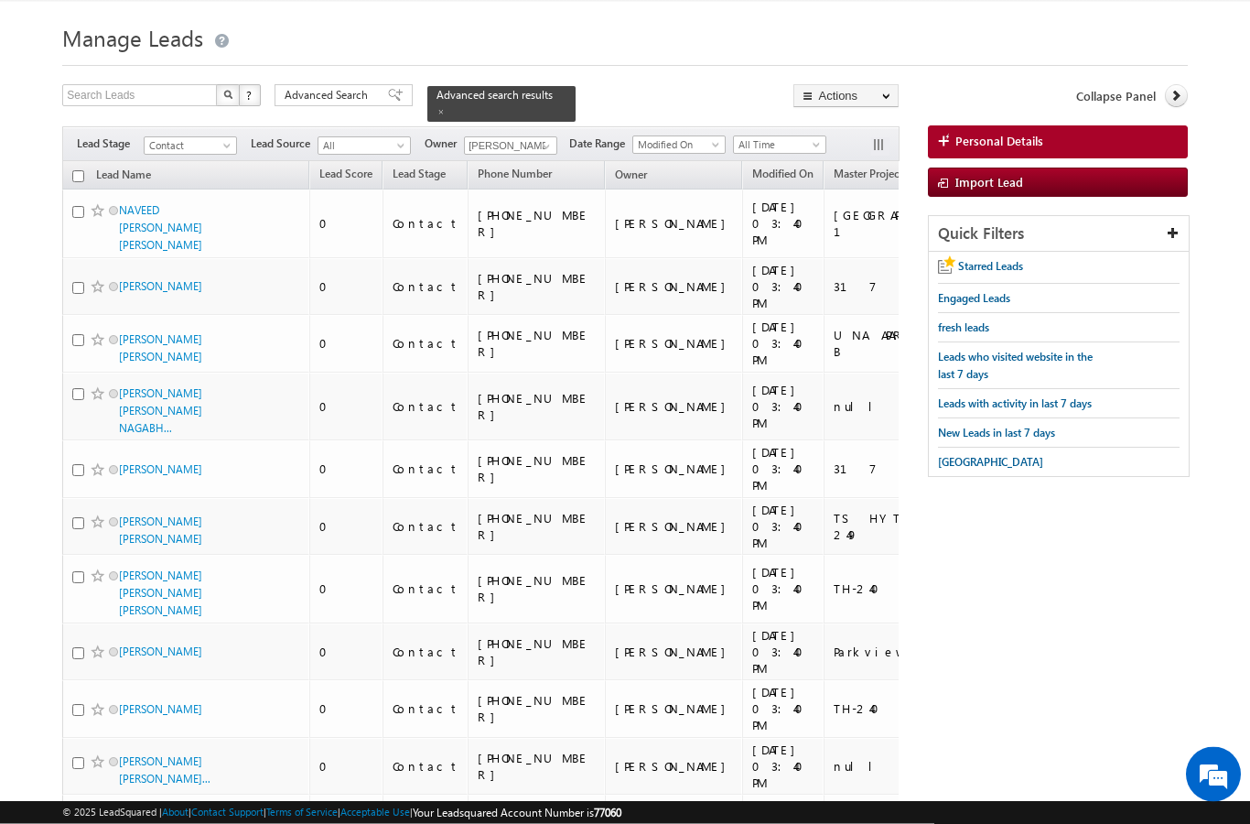
scroll to position [0, 0]
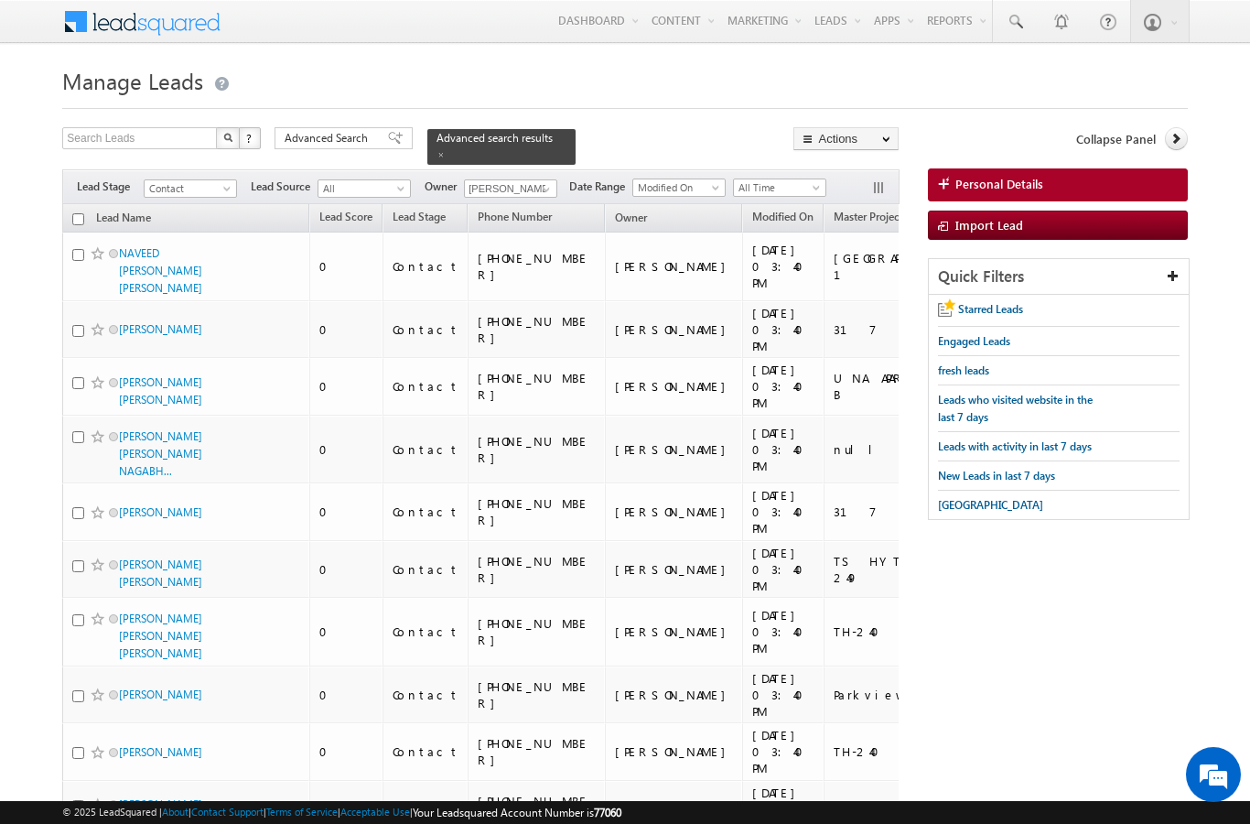
click at [77, 204] on th "Lead Name (sorted descending)" at bounding box center [185, 218] width 247 height 28
click at [72, 213] on input "checkbox" at bounding box center [78, 219] width 12 height 12
click at [0, 0] on link "Change Owner" at bounding box center [0, 0] width 0 height 0
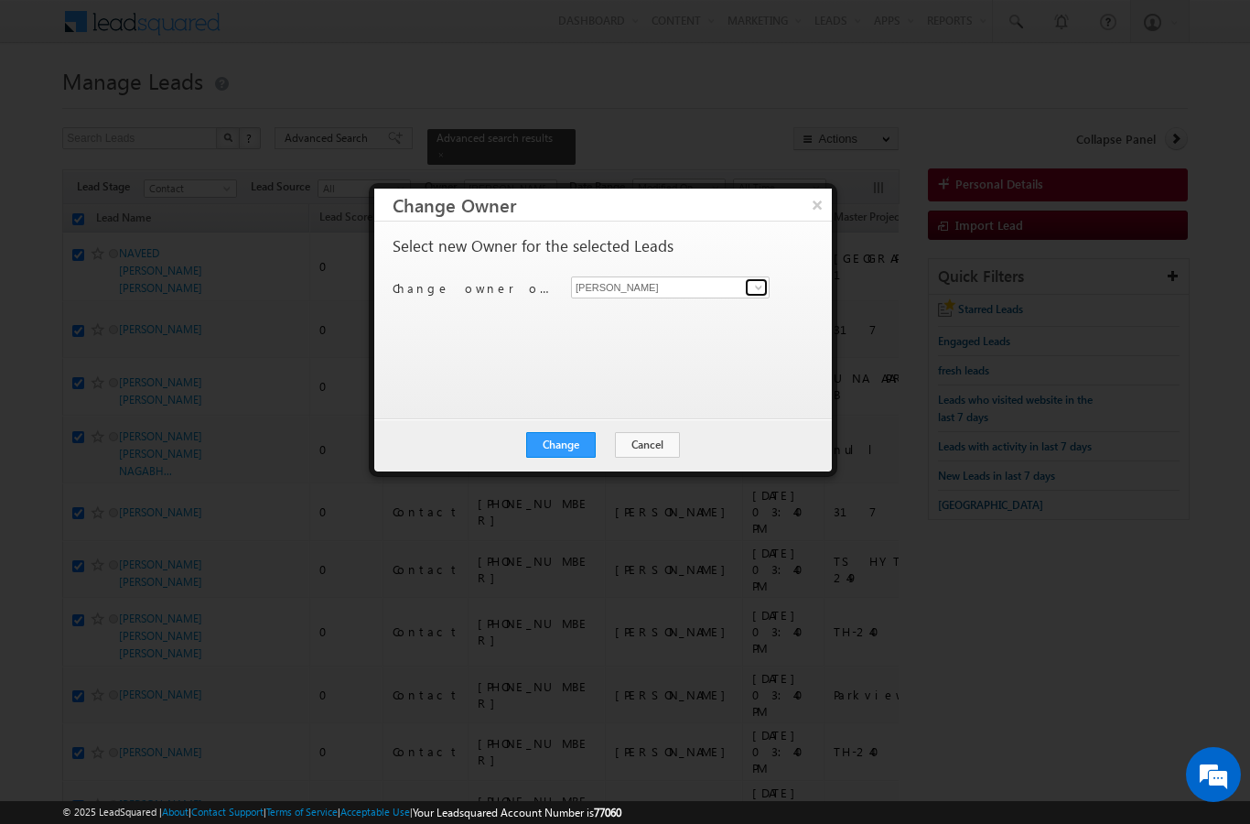
click at [756, 282] on span at bounding box center [758, 287] width 15 height 15
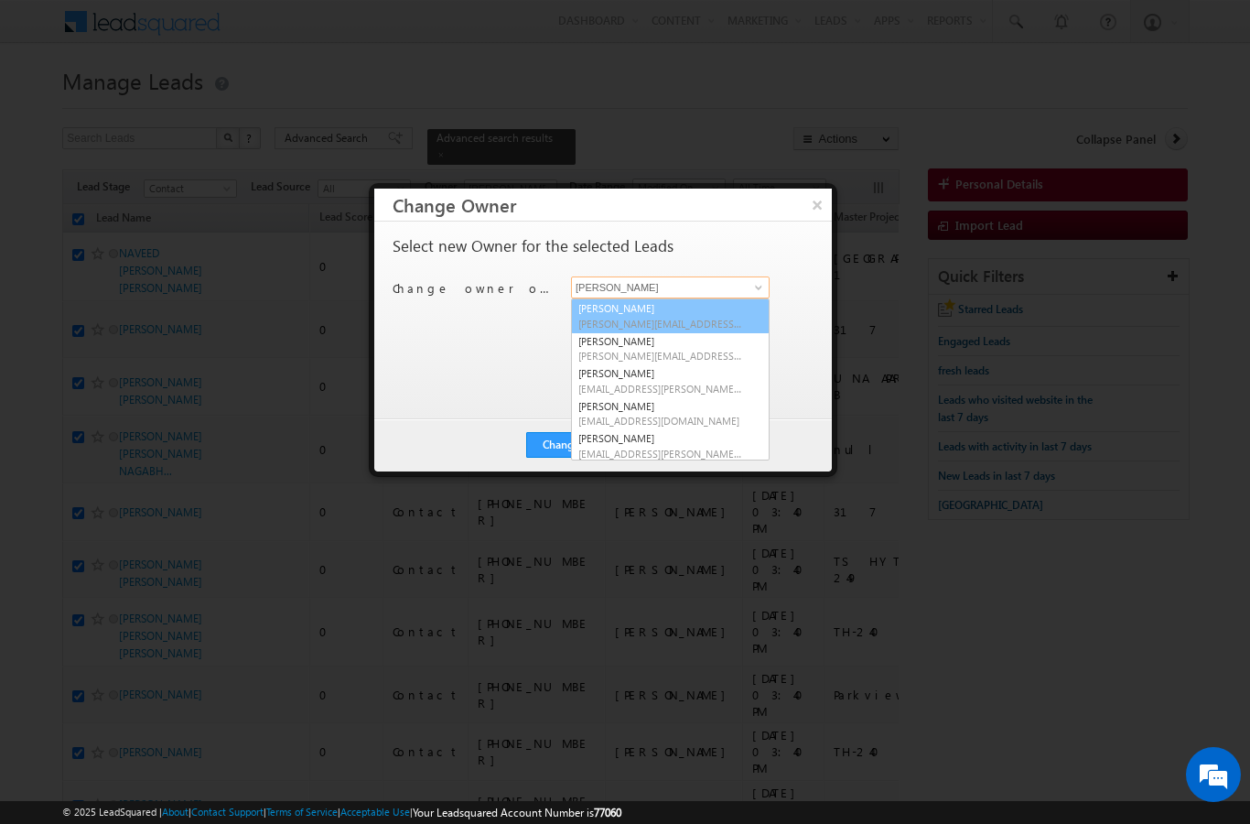
click at [615, 315] on link "[PERSON_NAME] [PERSON_NAME][EMAIL_ADDRESS][DOMAIN_NAME]" at bounding box center [670, 315] width 199 height 35
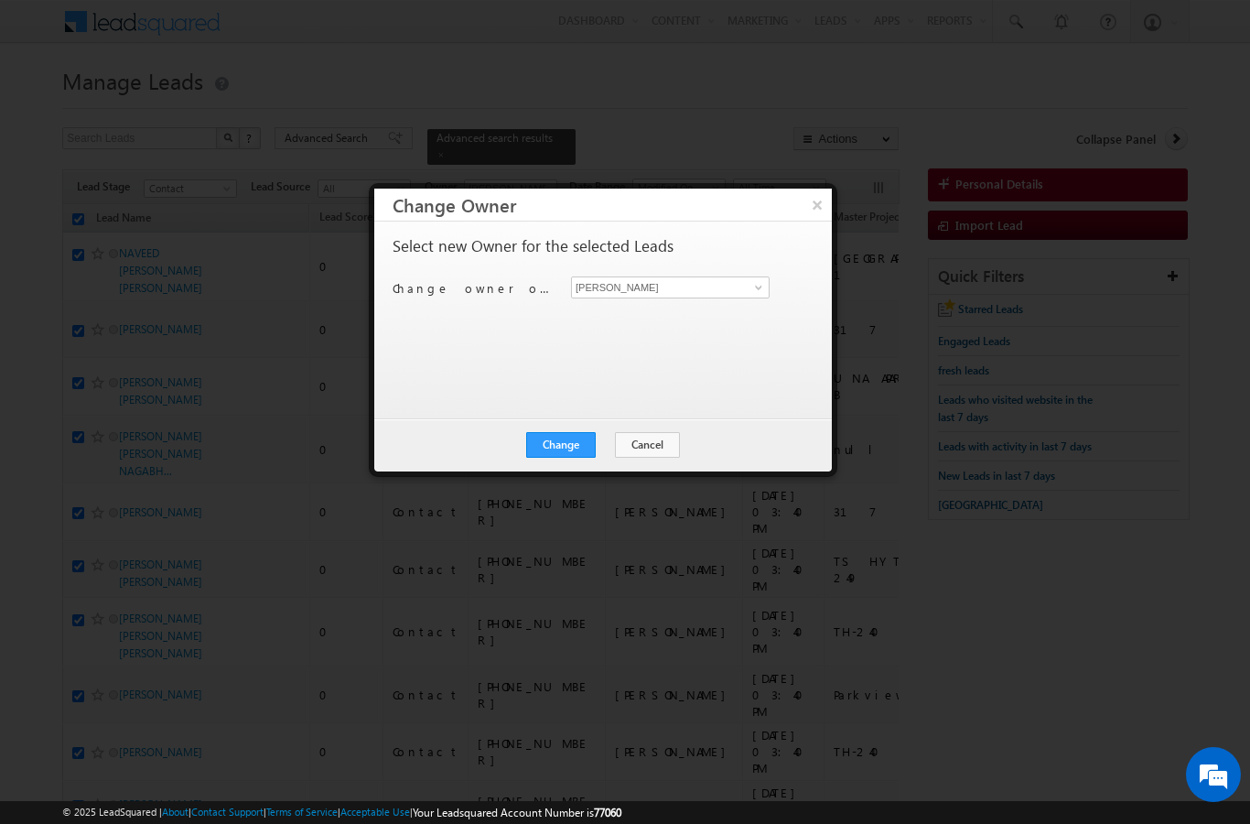
click at [559, 443] on button "Change" at bounding box center [561, 445] width 70 height 26
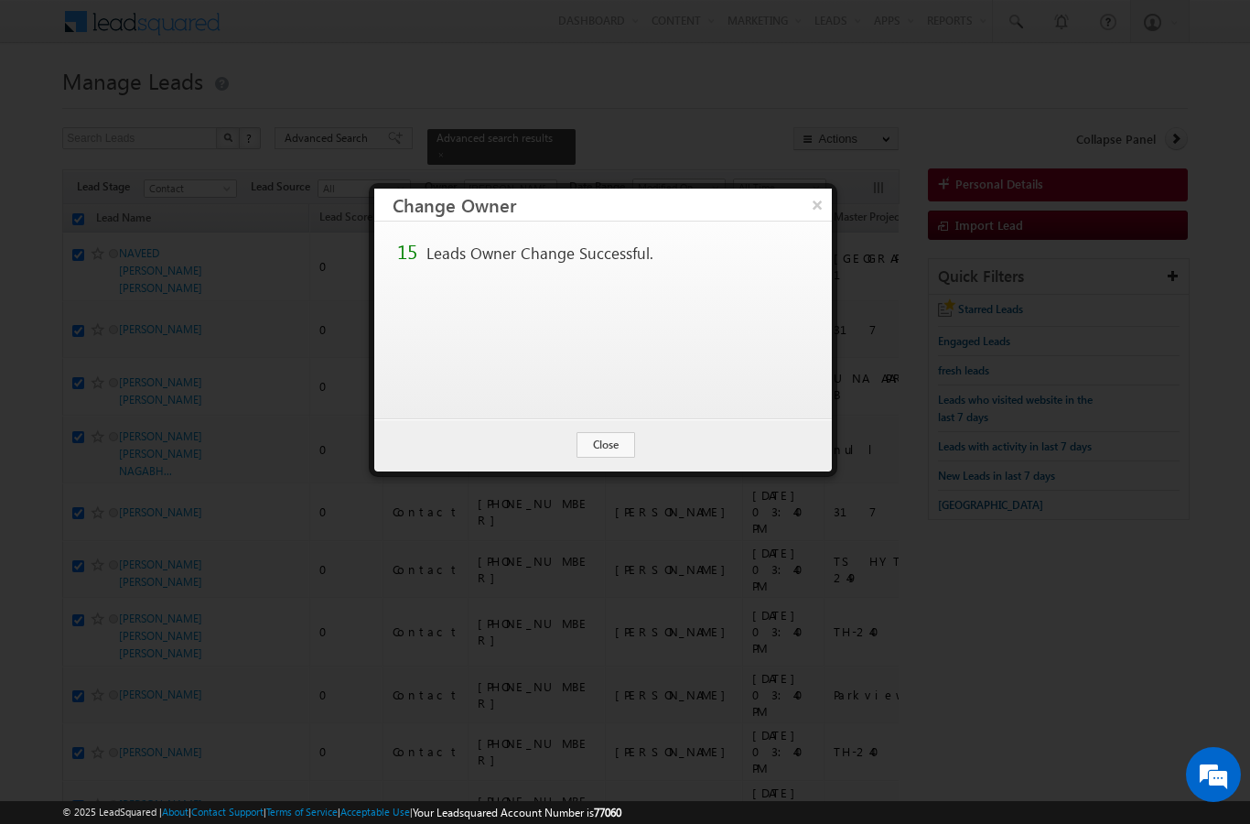
click at [608, 443] on button "Close" at bounding box center [606, 445] width 59 height 26
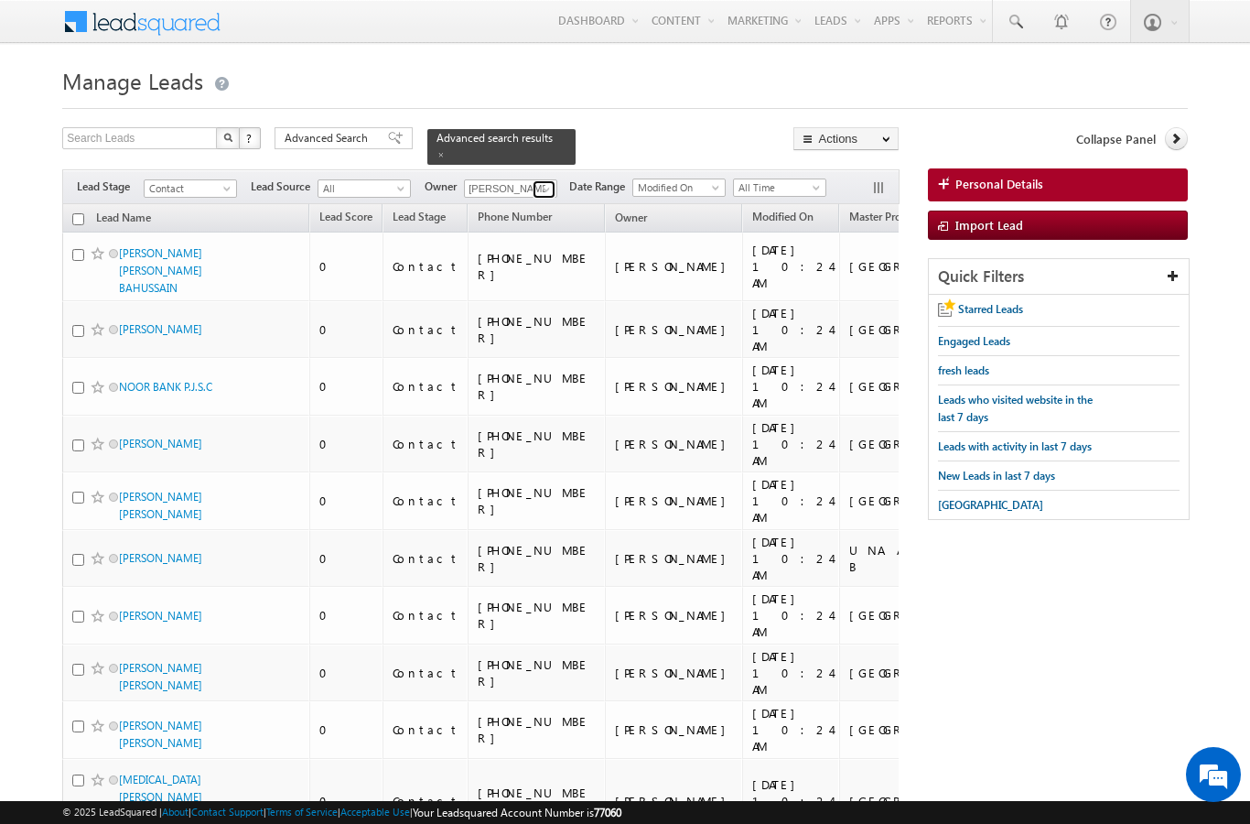
click at [550, 182] on span at bounding box center [546, 189] width 15 height 15
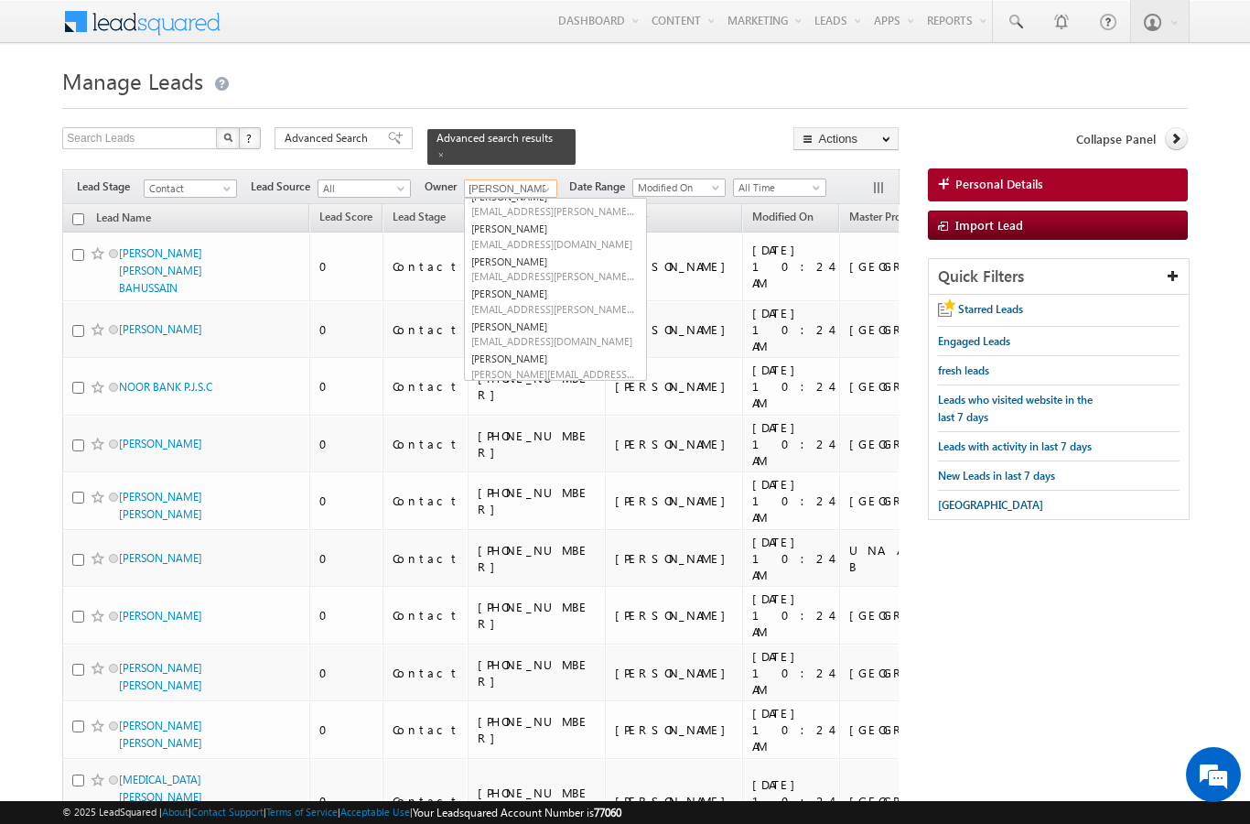
scroll to position [113, 0]
click at [534, 350] on link "[PERSON_NAME] [PERSON_NAME][EMAIL_ADDRESS][DOMAIN_NAME]" at bounding box center [555, 367] width 183 height 35
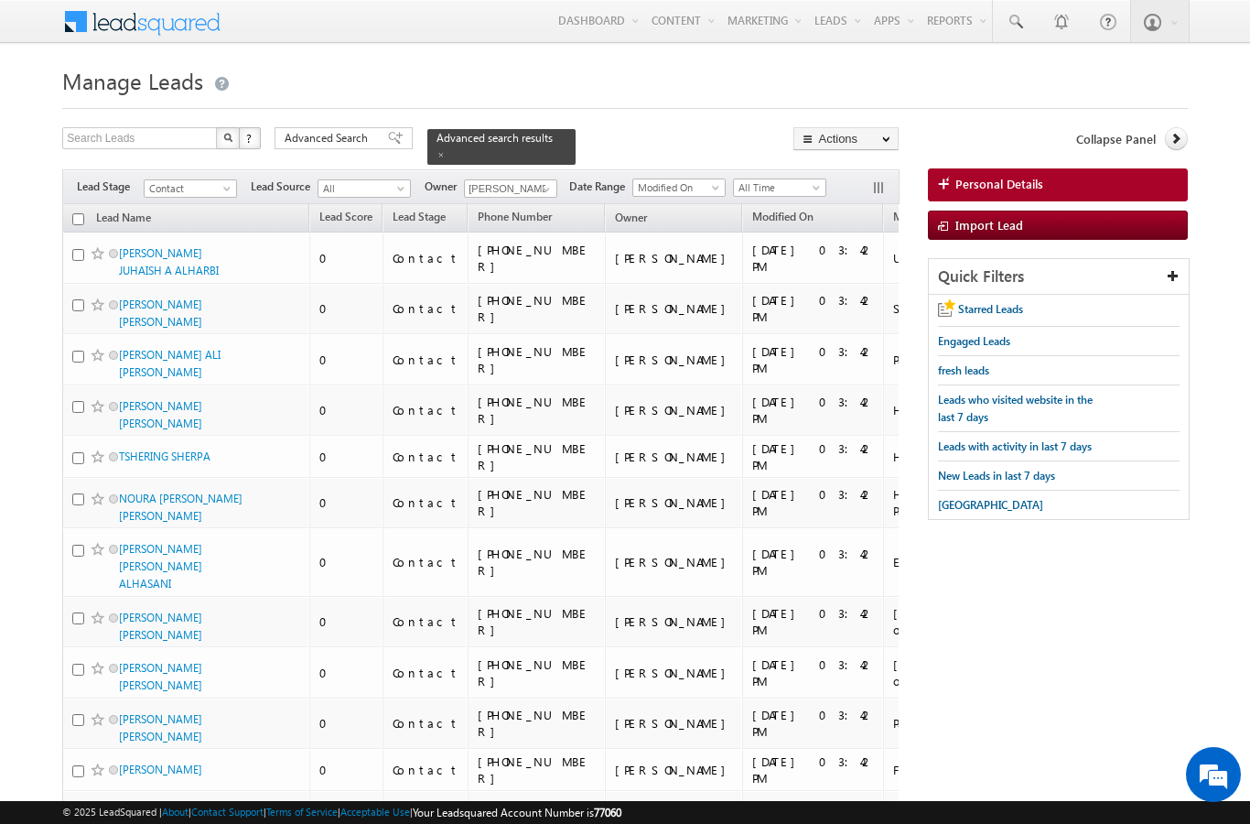
click at [78, 213] on input "checkbox" at bounding box center [78, 219] width 12 height 12
click at [0, 0] on link "Change Stage" at bounding box center [0, 0] width 0 height 0
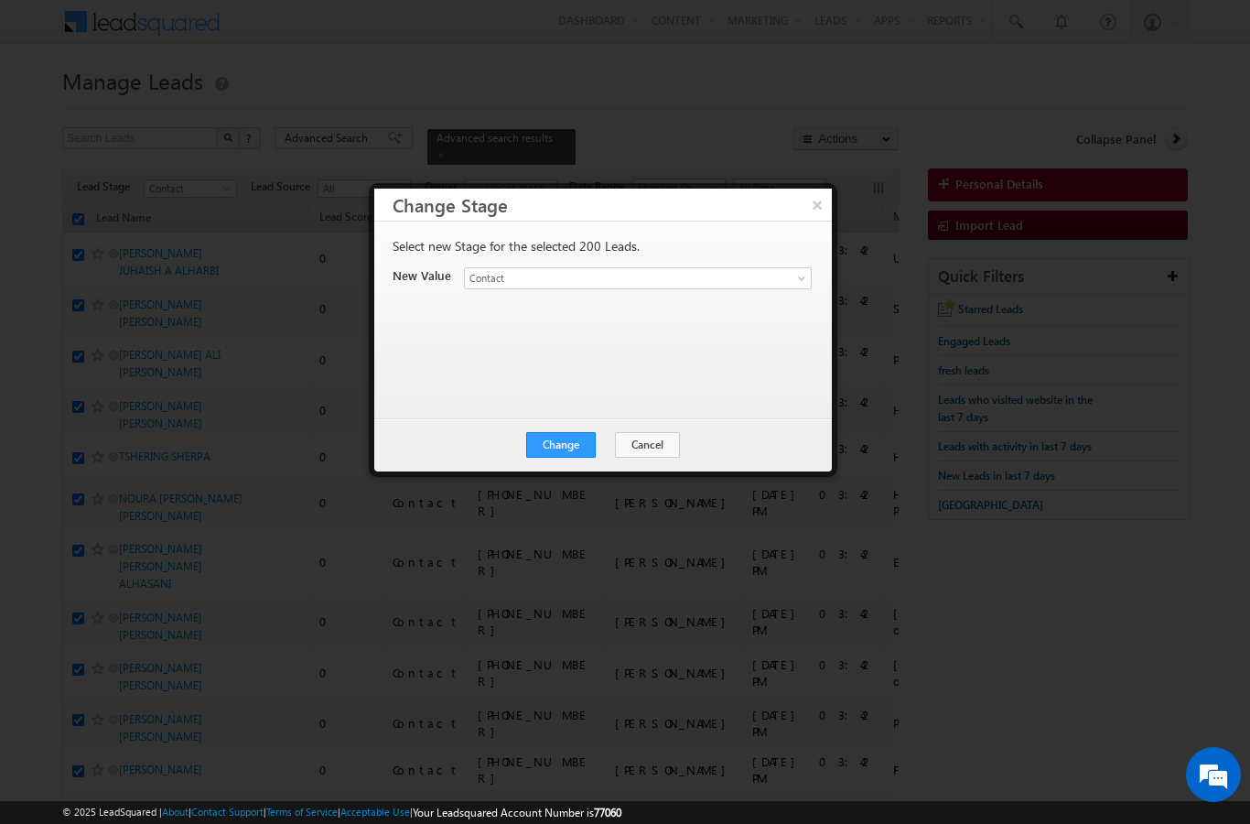
click at [817, 205] on button "×" at bounding box center [817, 205] width 29 height 32
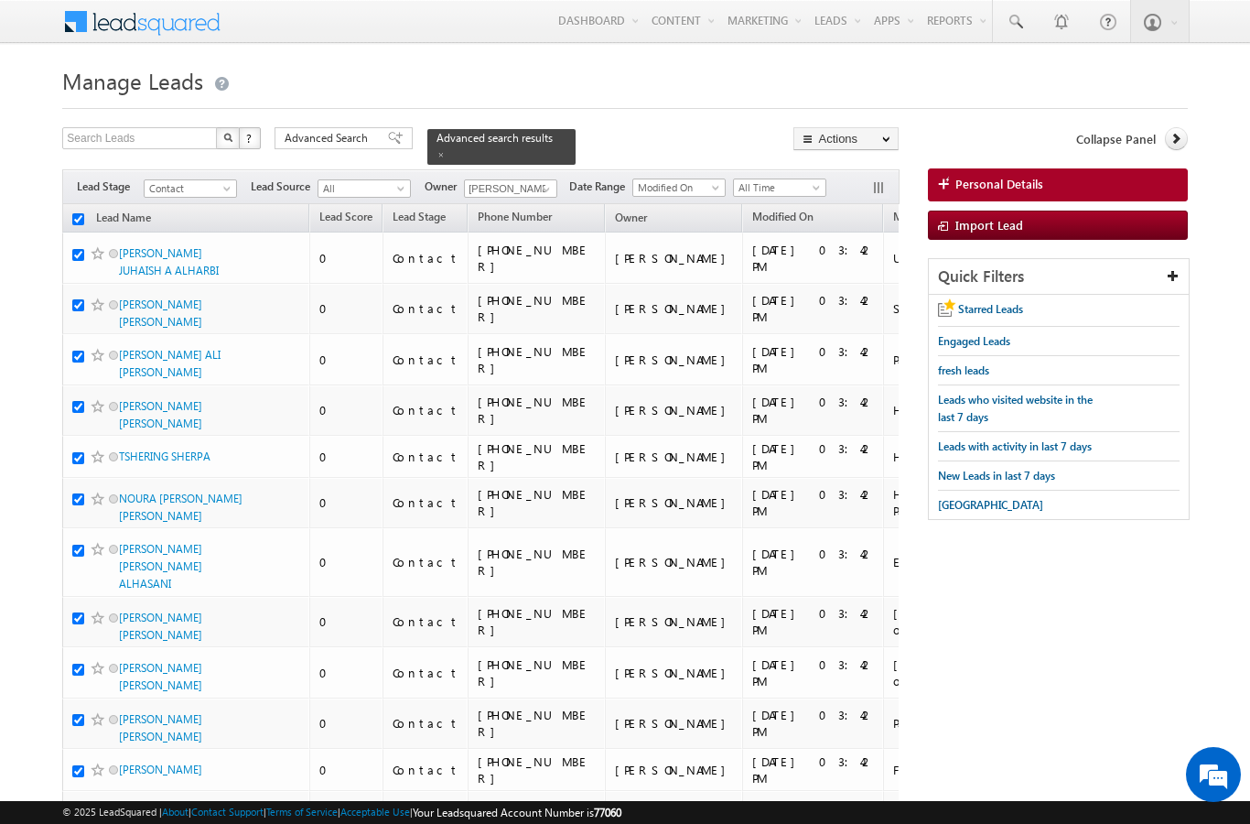
click at [0, 0] on link "Change Owner" at bounding box center [0, 0] width 0 height 0
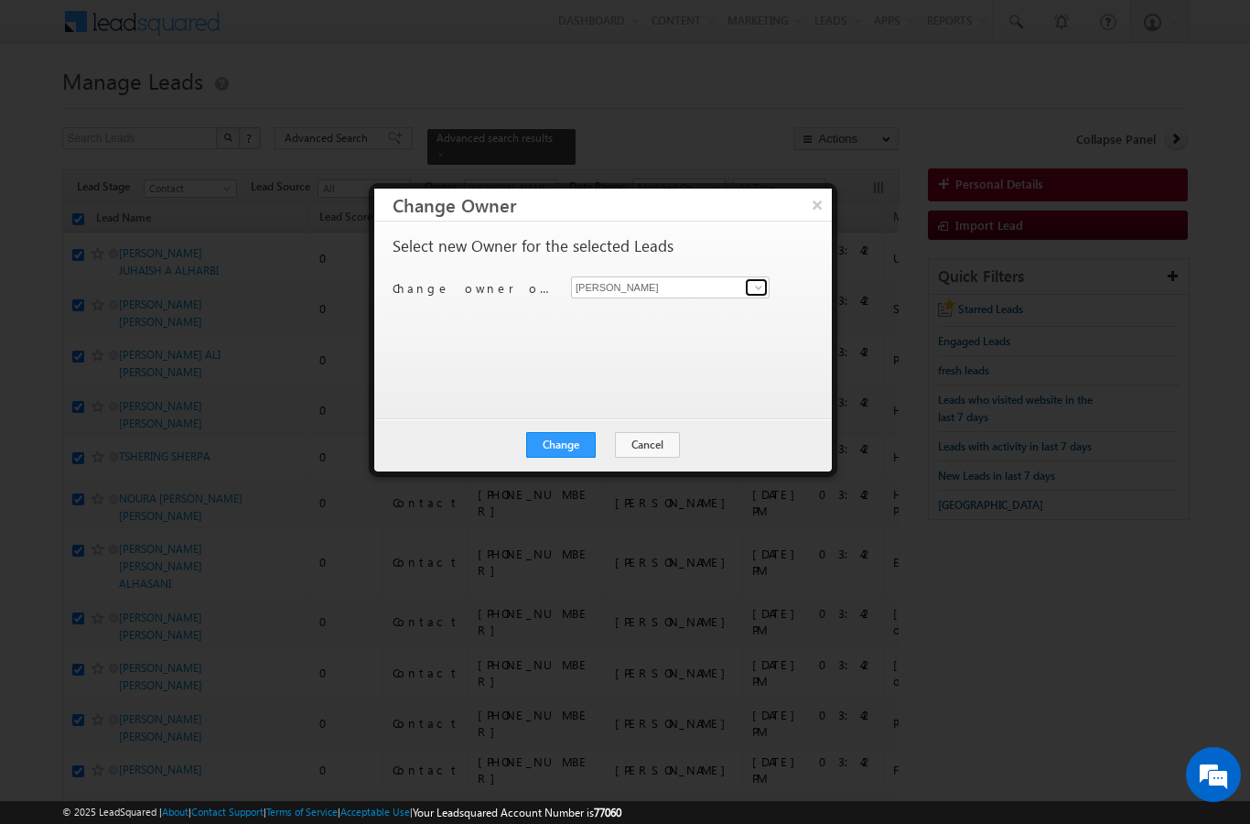
click at [761, 281] on span at bounding box center [758, 287] width 15 height 15
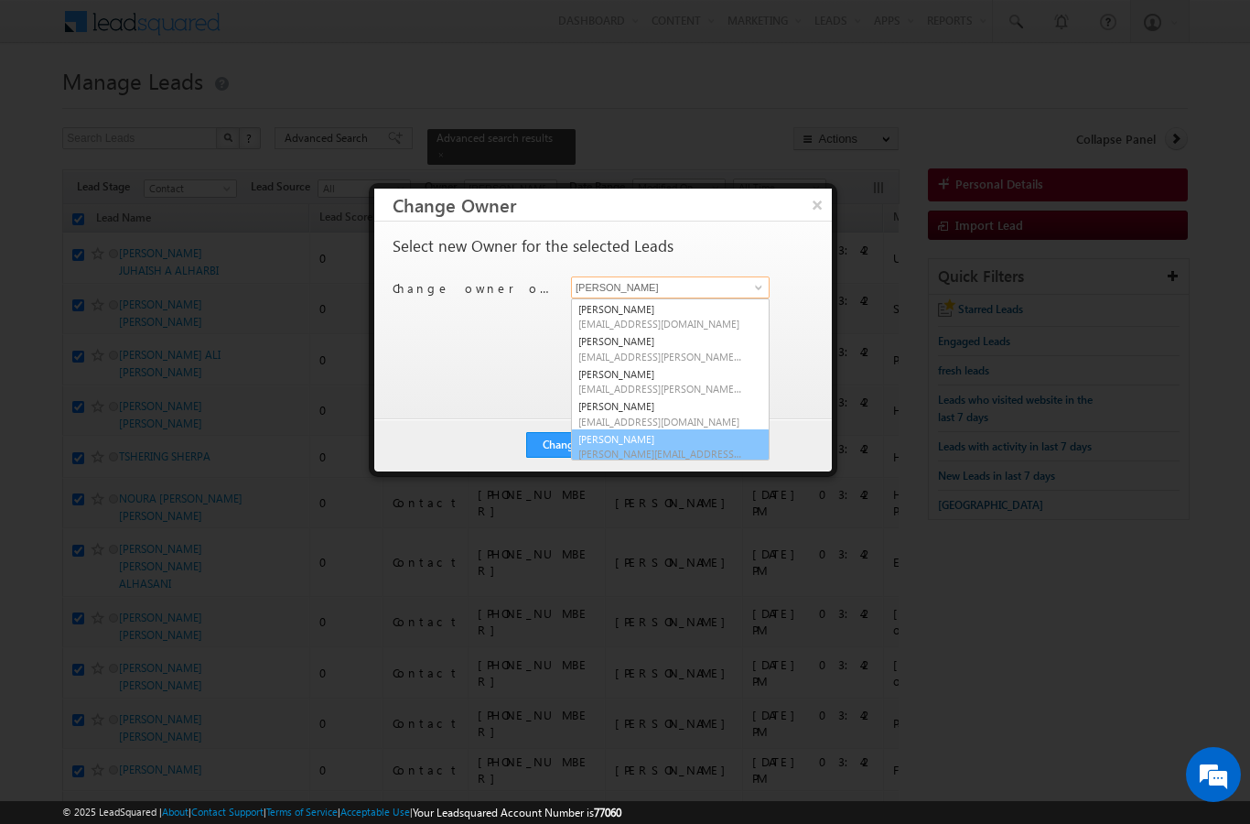
click at [631, 447] on span "[PERSON_NAME][EMAIL_ADDRESS][DOMAIN_NAME]" at bounding box center [660, 454] width 165 height 14
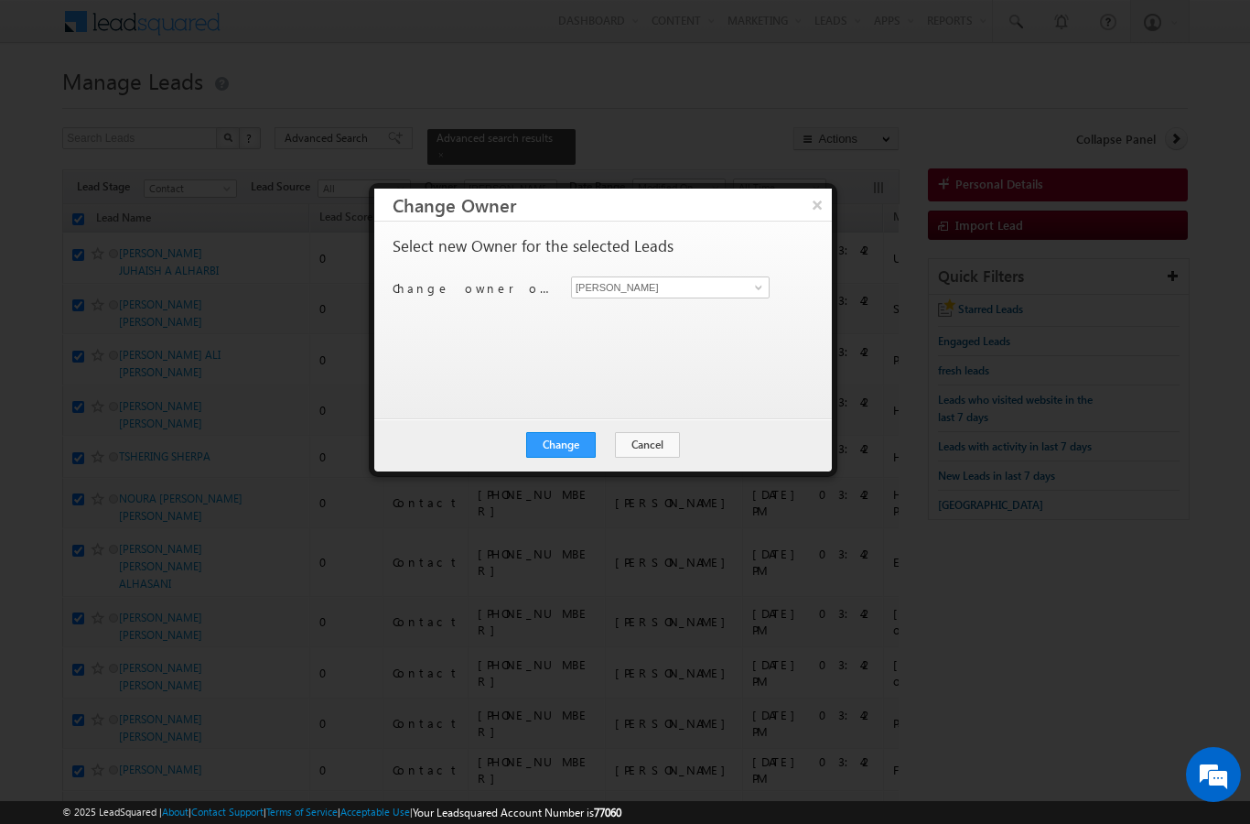
click at [571, 439] on button "Change" at bounding box center [561, 445] width 70 height 26
click at [610, 439] on button "Close" at bounding box center [606, 445] width 59 height 26
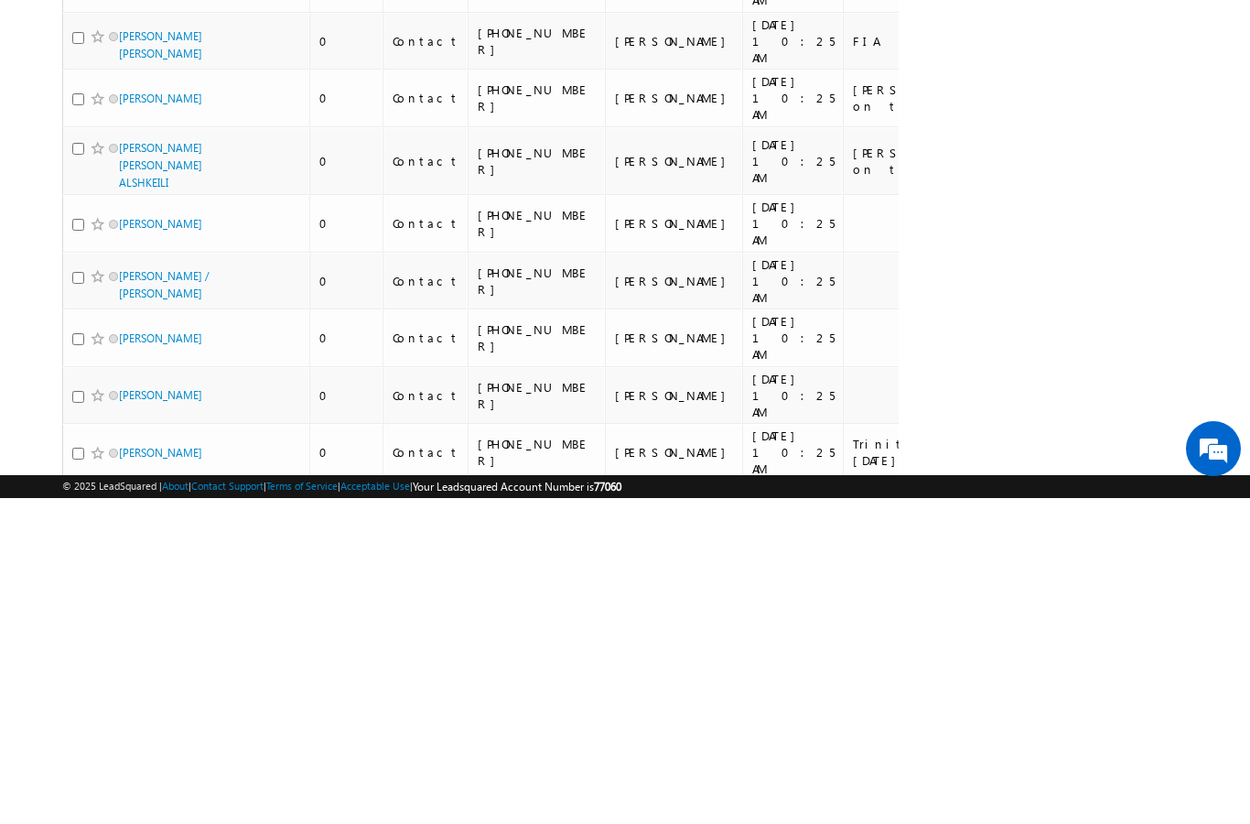
scroll to position [9717, 0]
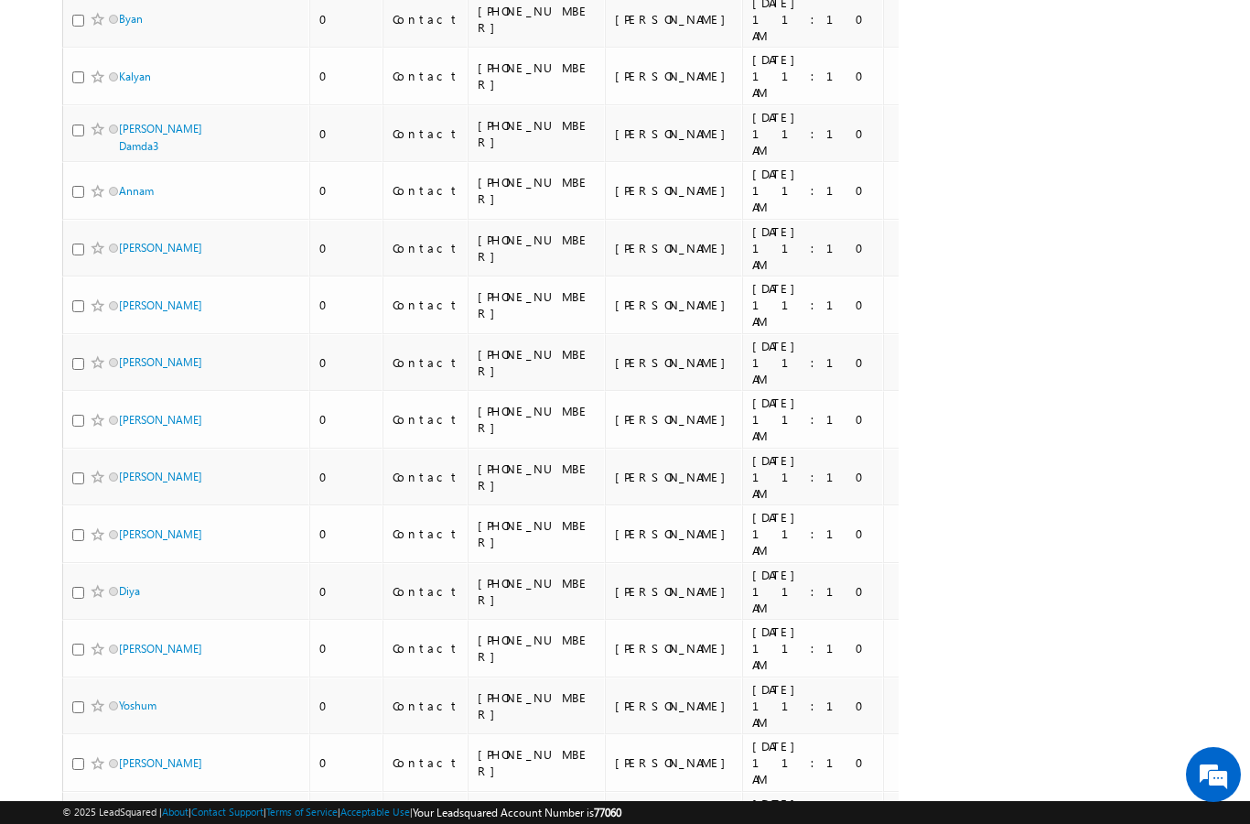
scroll to position [0, 0]
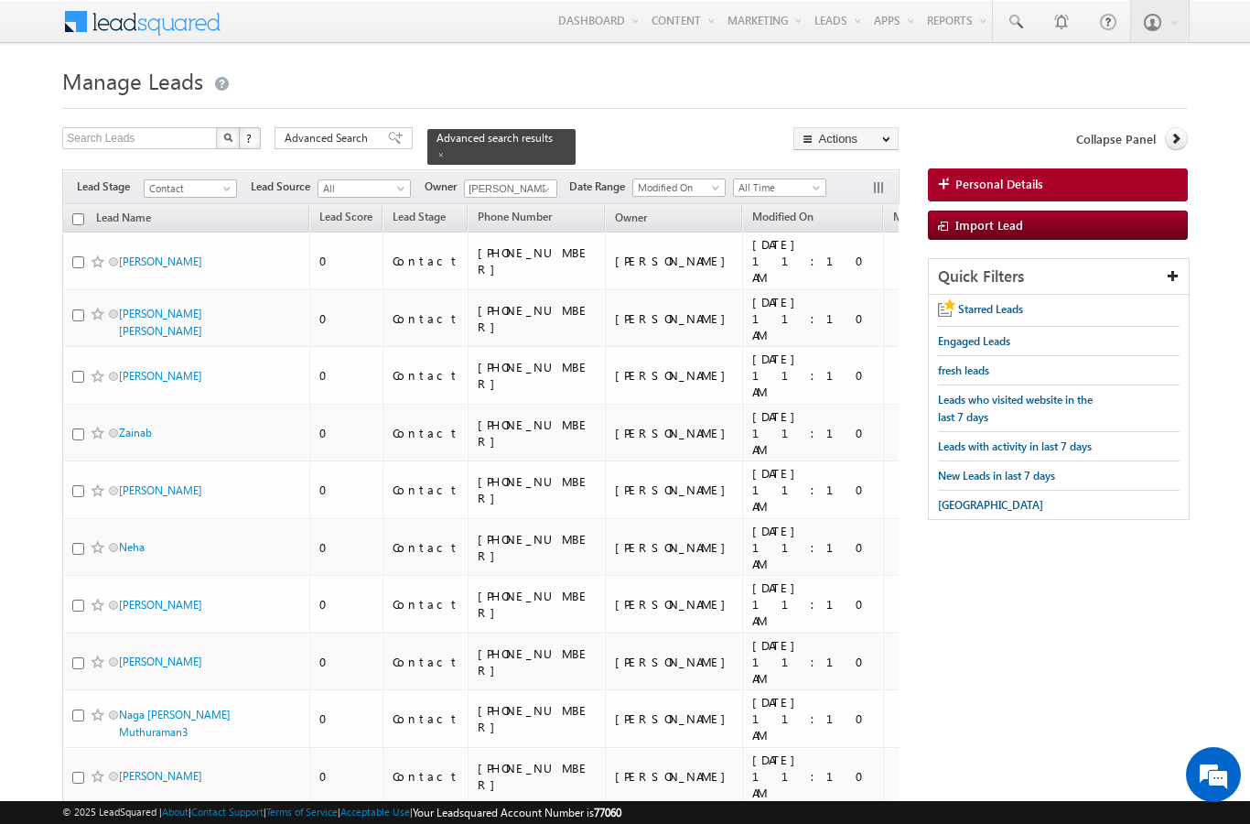
click at [78, 213] on input "checkbox" at bounding box center [78, 219] width 12 height 12
click at [0, 0] on link "Change Owner" at bounding box center [0, 0] width 0 height 0
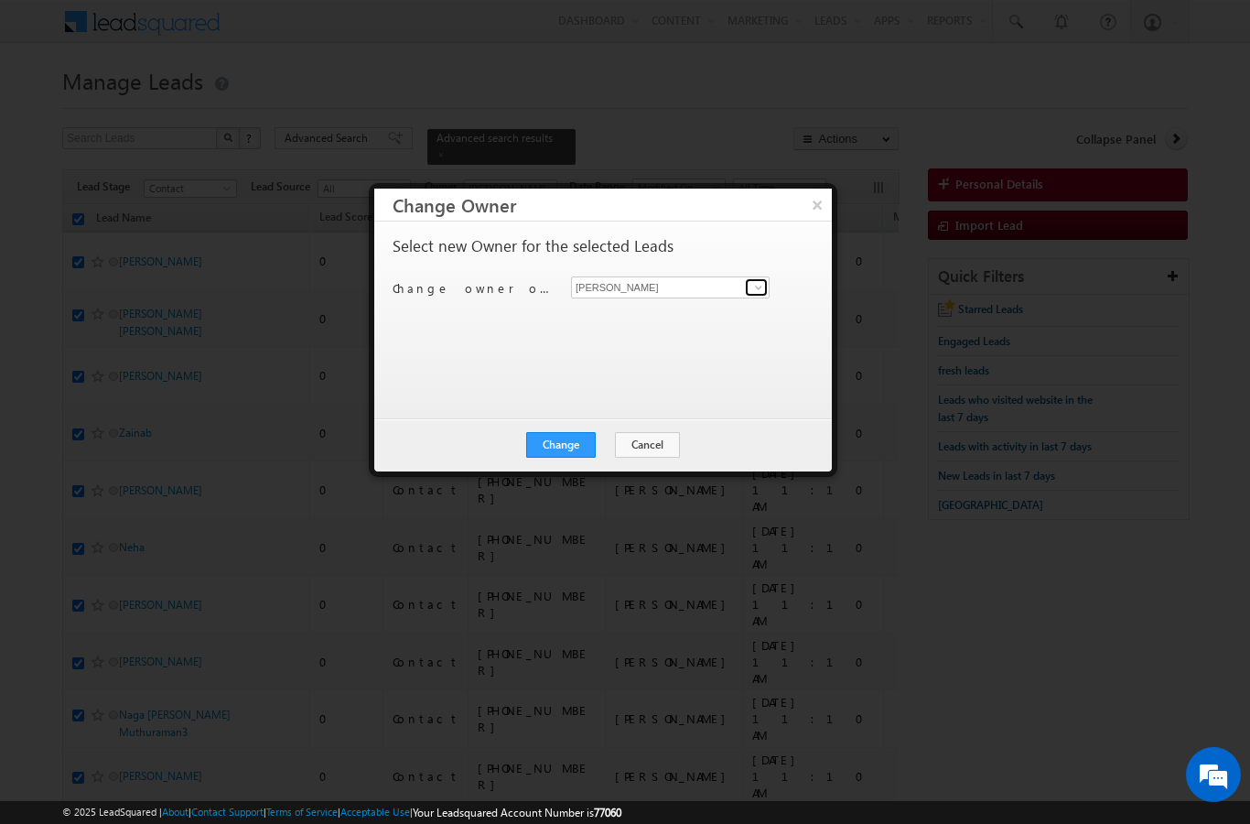
click at [749, 279] on link at bounding box center [756, 287] width 23 height 18
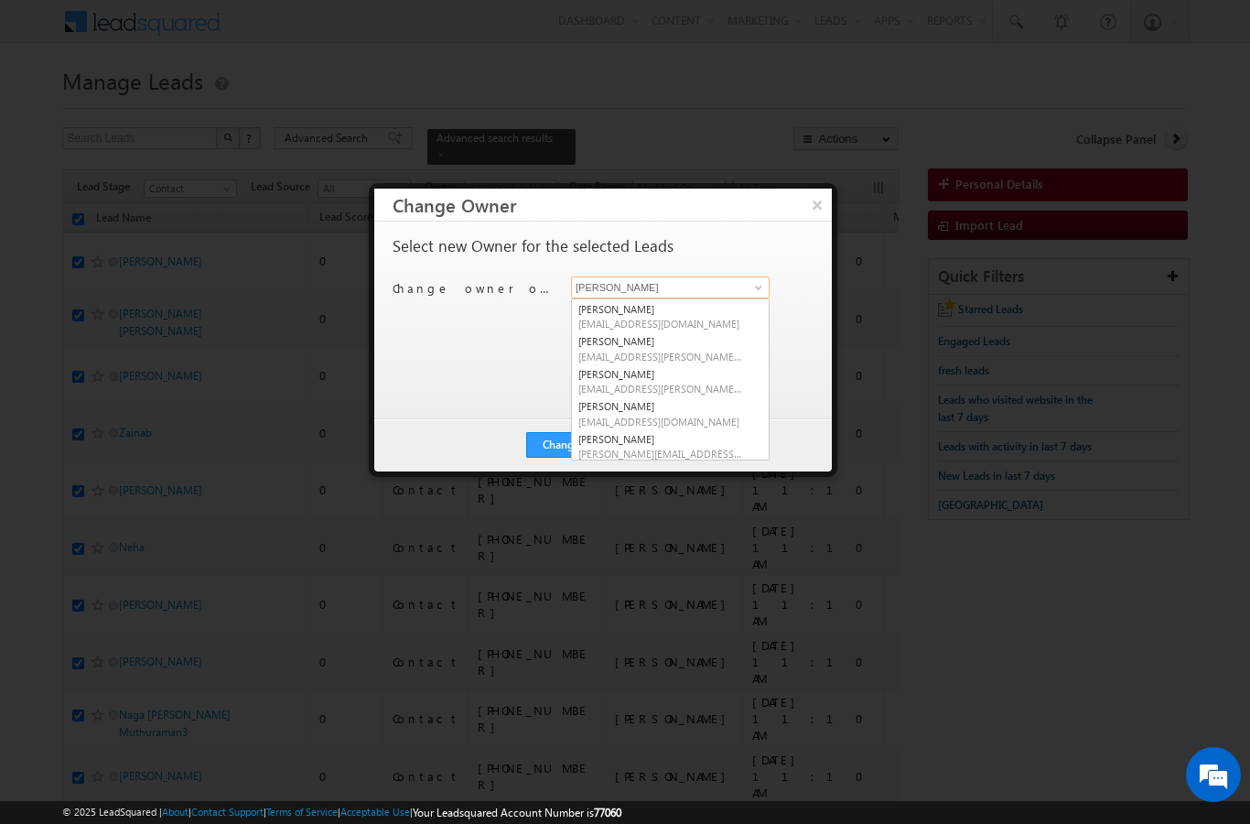
scroll to position [97, 0]
click at [607, 447] on span "[PERSON_NAME][EMAIL_ADDRESS][DOMAIN_NAME]" at bounding box center [660, 454] width 165 height 14
click at [570, 442] on button "Change" at bounding box center [561, 445] width 70 height 26
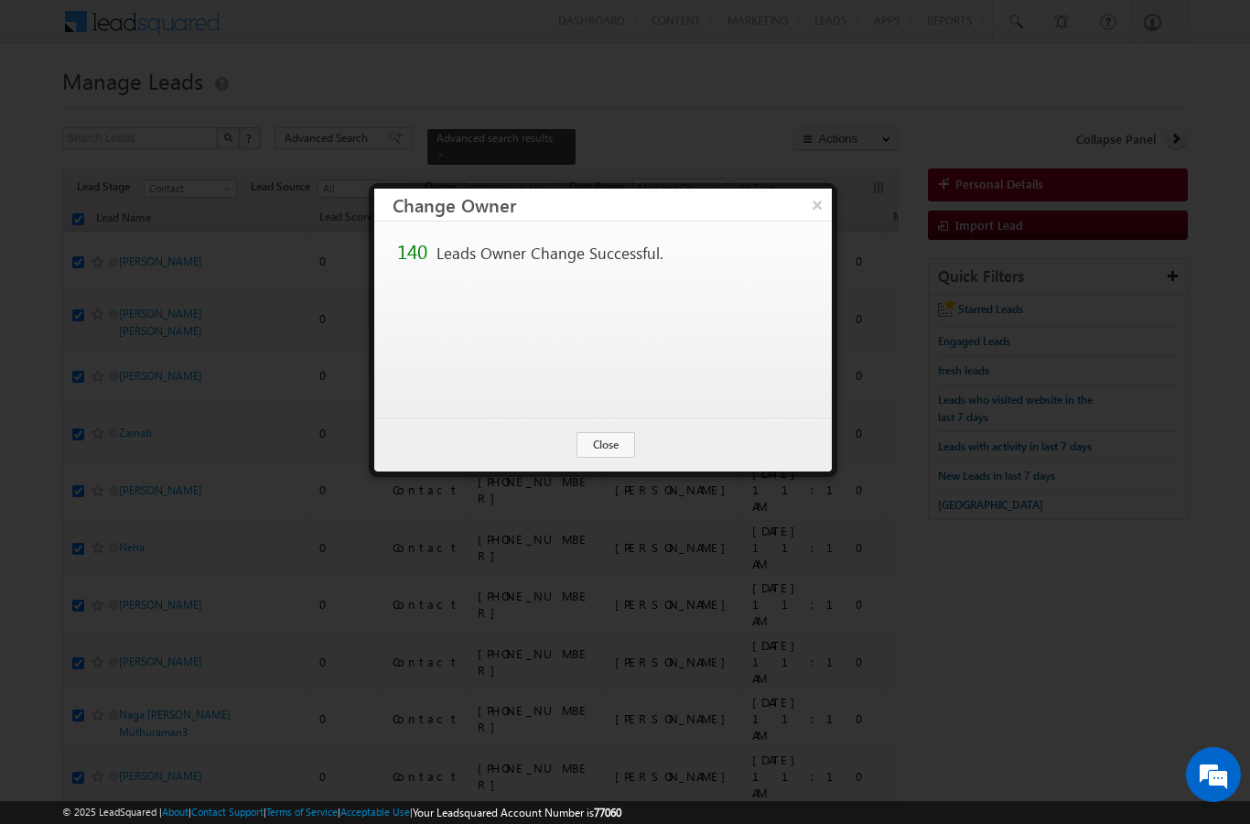
click at [607, 447] on button "Close" at bounding box center [606, 445] width 59 height 26
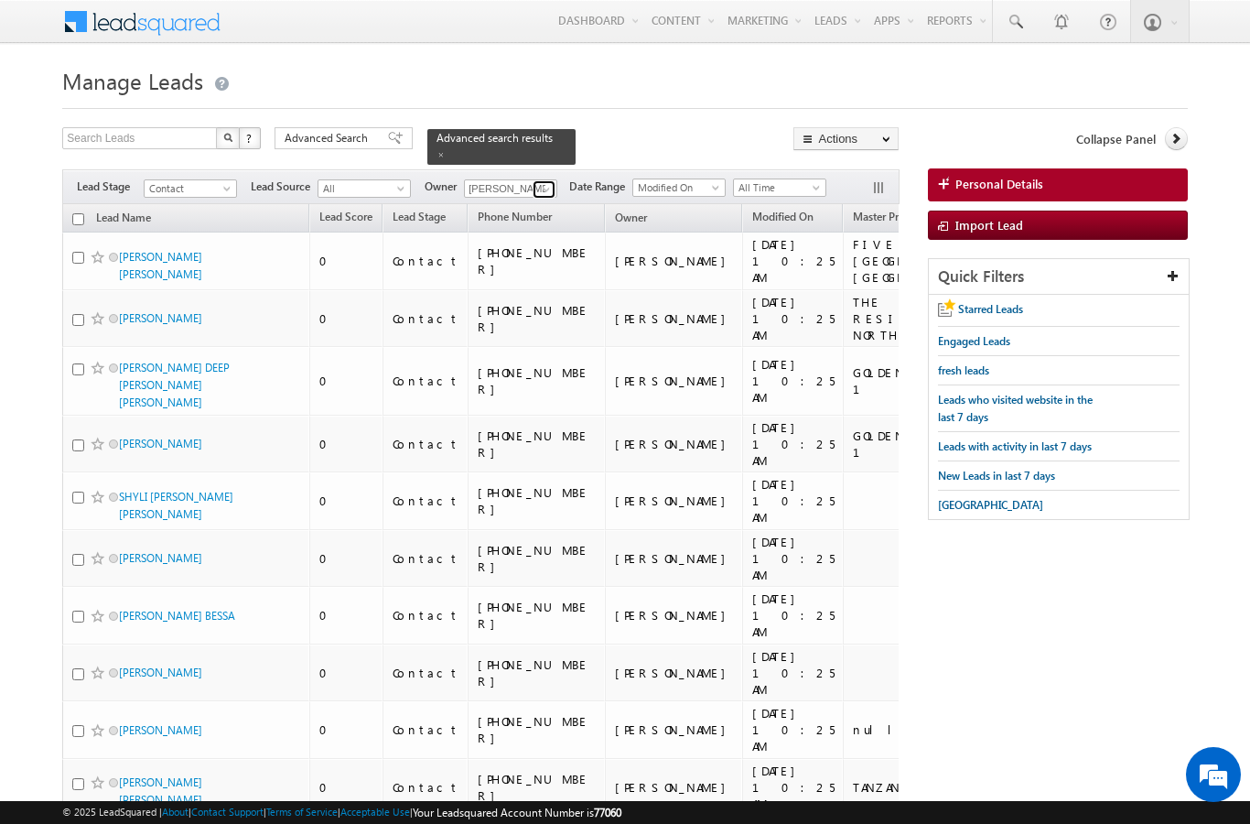
click at [544, 182] on span at bounding box center [546, 189] width 15 height 15
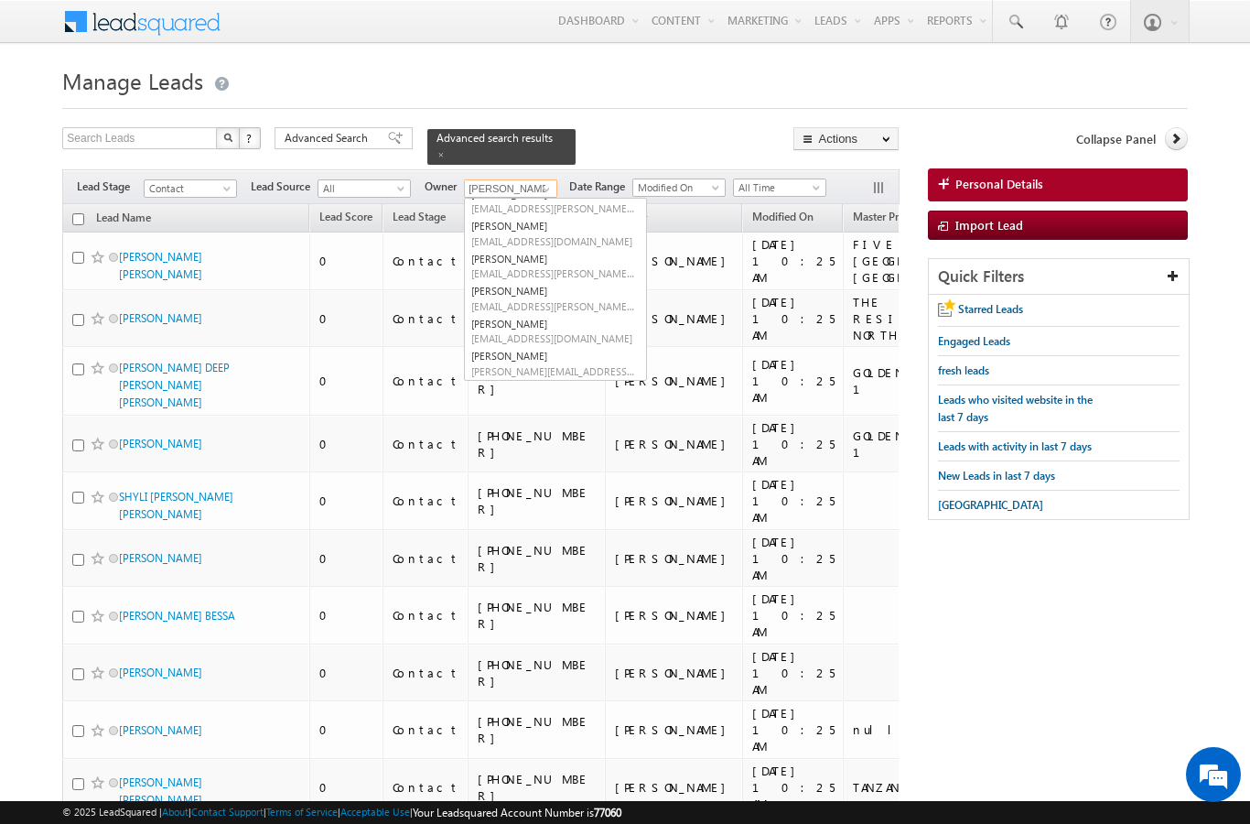
scroll to position [100, 0]
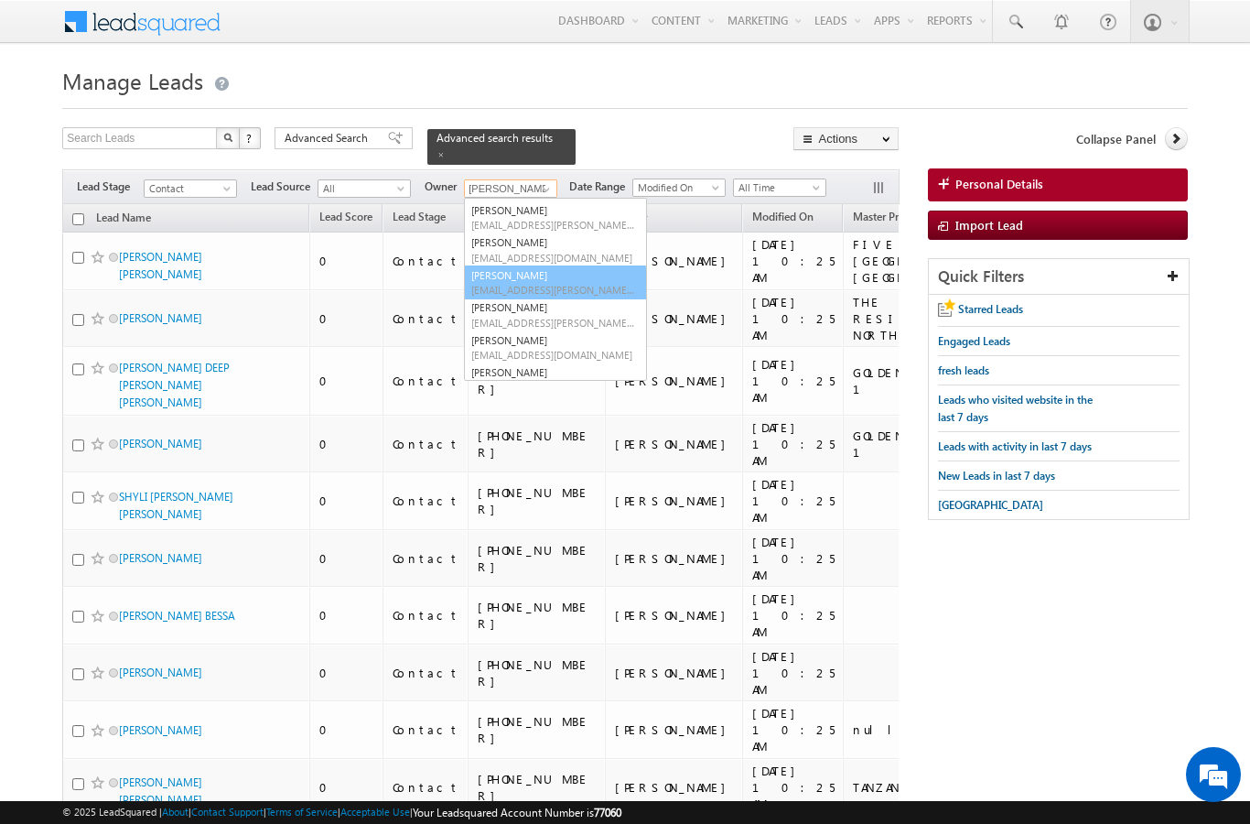
click at [567, 265] on link "[PERSON_NAME] [EMAIL_ADDRESS][PERSON_NAME][DOMAIN_NAME]" at bounding box center [555, 282] width 183 height 35
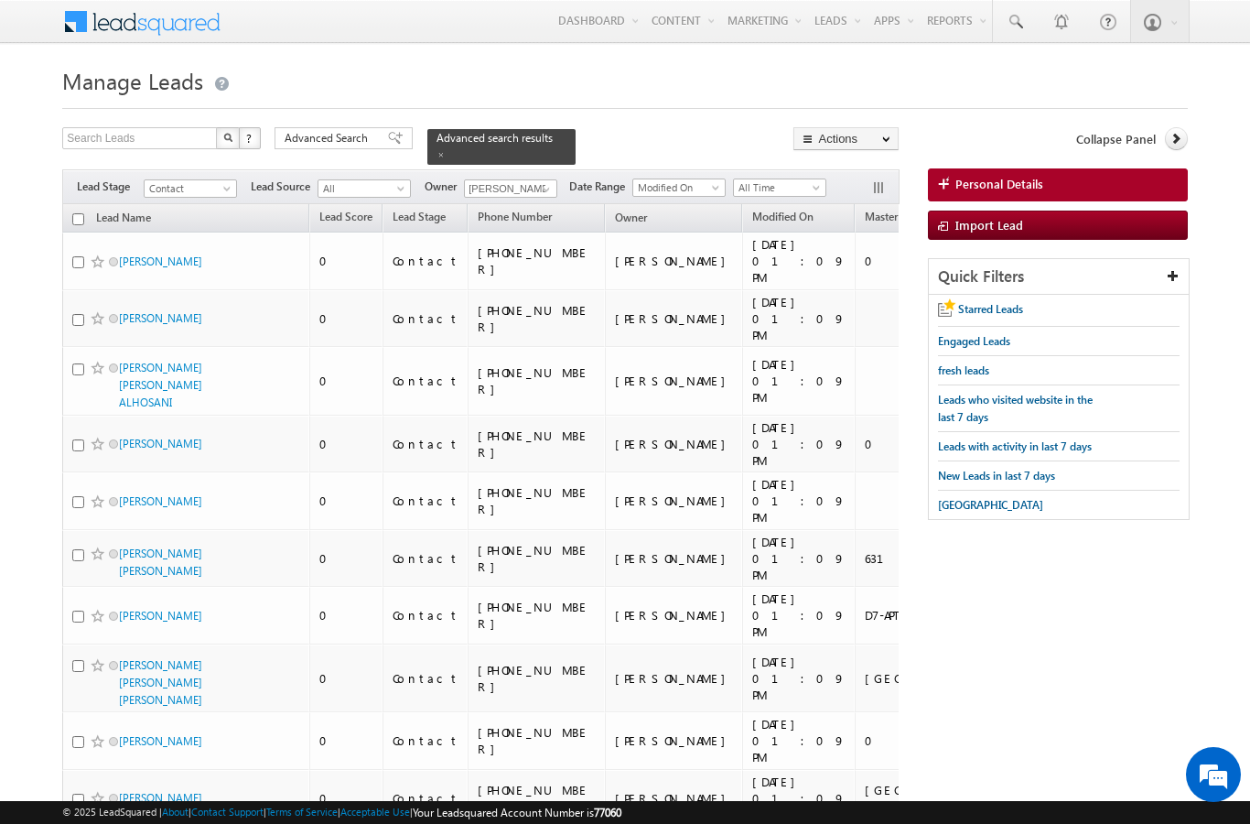
click at [81, 213] on input "checkbox" at bounding box center [78, 219] width 12 height 12
click at [0, 0] on link "Change Owner" at bounding box center [0, 0] width 0 height 0
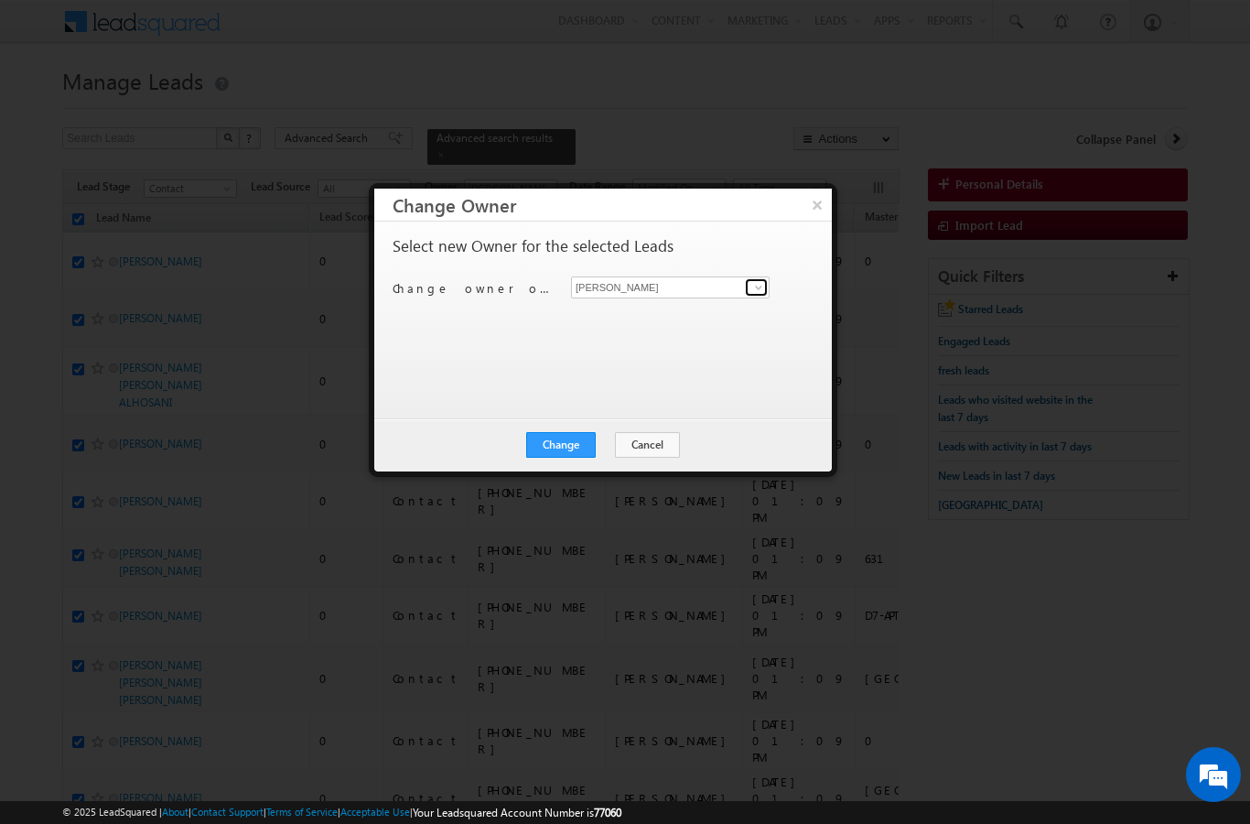
click at [767, 279] on link at bounding box center [756, 287] width 23 height 18
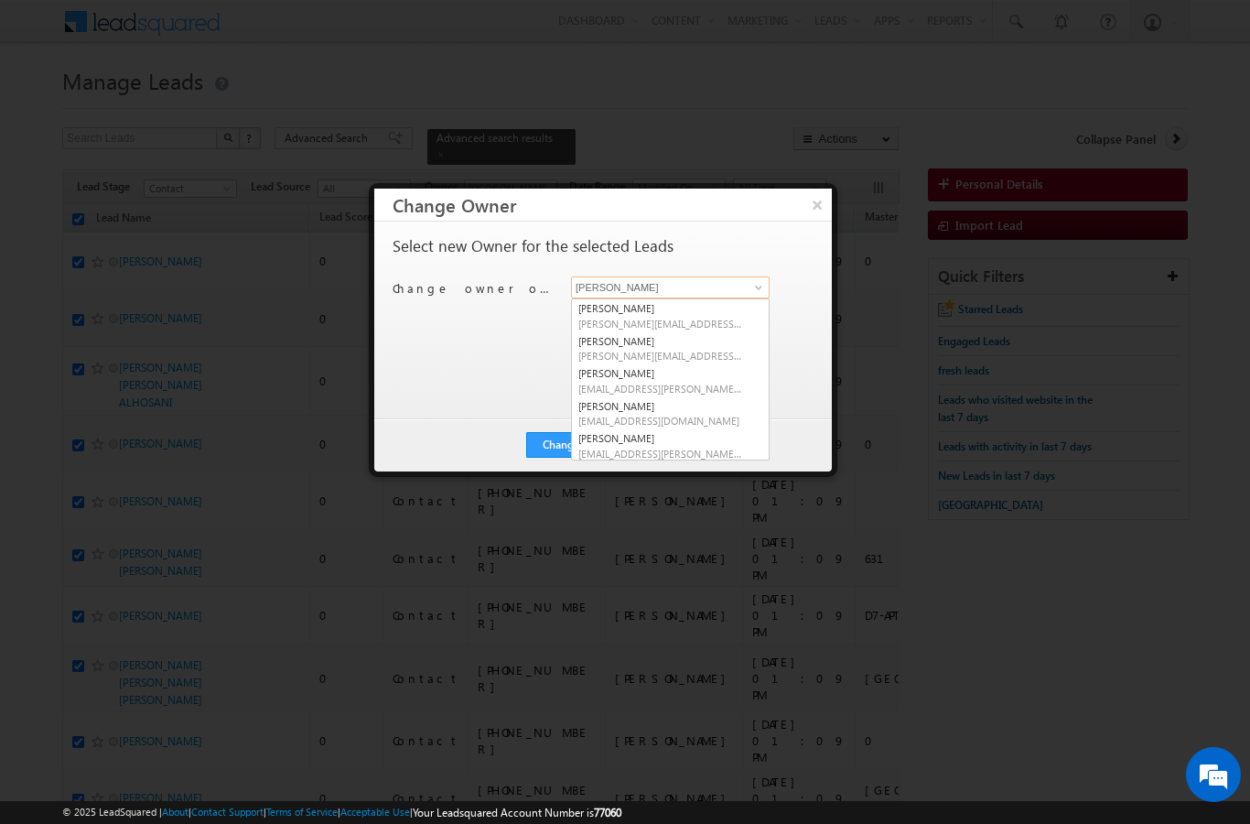
scroll to position [2, 0]
click at [690, 439] on link "[PERSON_NAME] [EMAIL_ADDRESS][PERSON_NAME][DOMAIN_NAME]" at bounding box center [670, 443] width 199 height 35
click at [562, 445] on button "Change" at bounding box center [561, 445] width 70 height 26
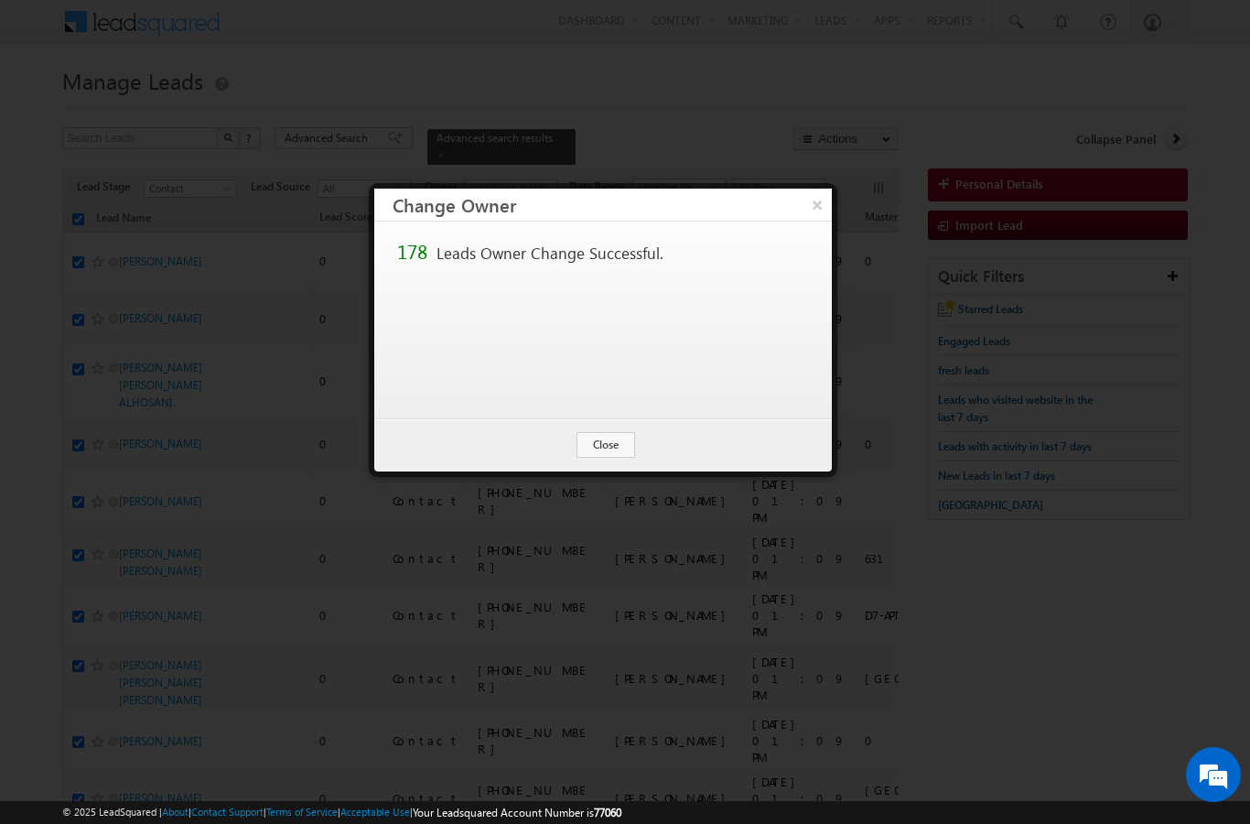
click at [609, 448] on button "Close" at bounding box center [606, 445] width 59 height 26
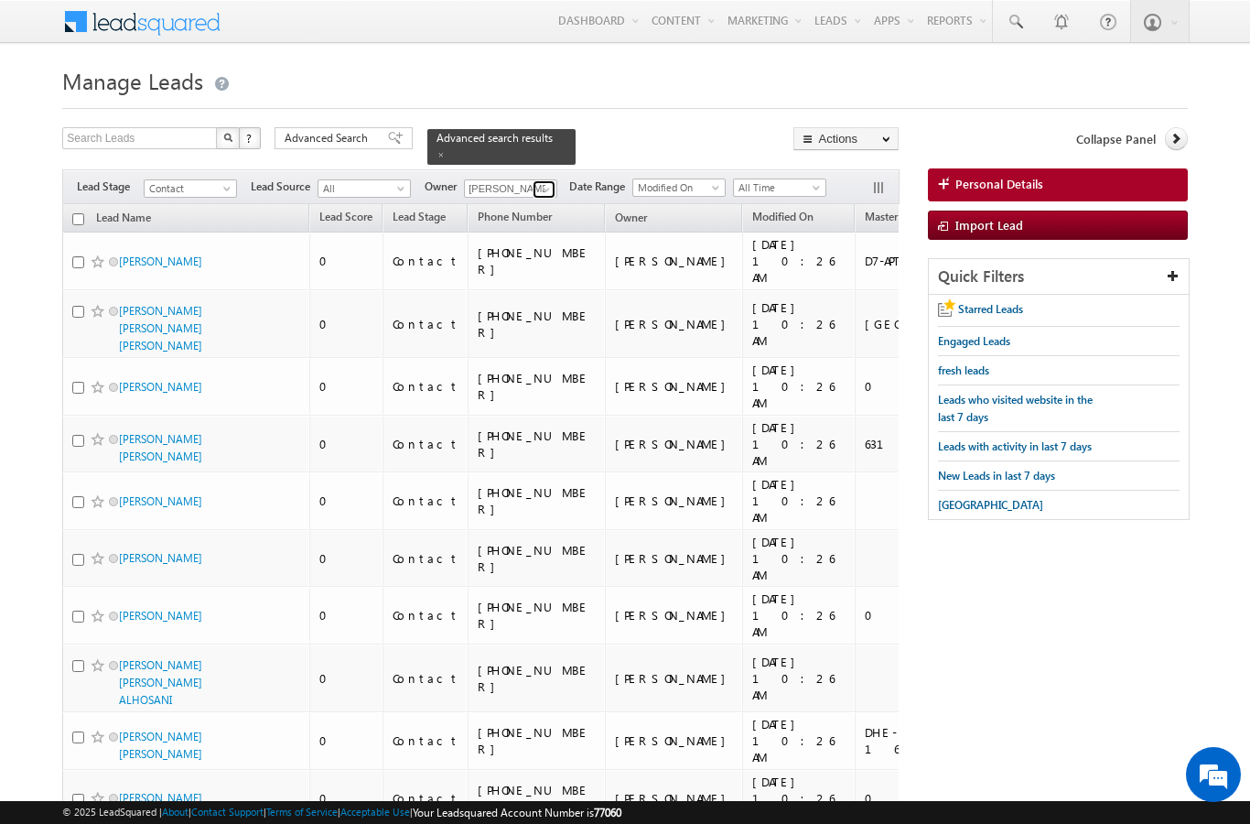
click at [553, 182] on span at bounding box center [546, 189] width 15 height 15
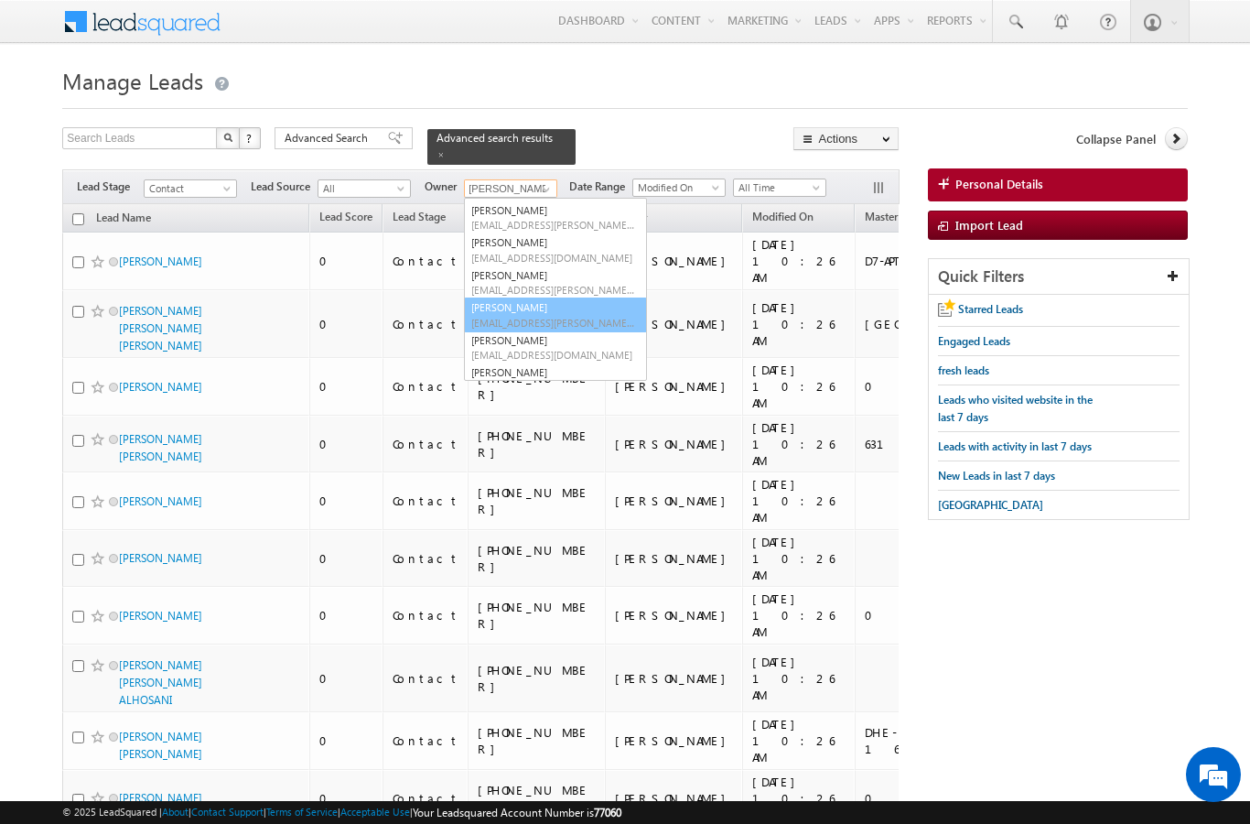
click at [565, 297] on link "[PERSON_NAME] [PERSON_NAME][EMAIL_ADDRESS][PERSON_NAME][DOMAIN_NAME]" at bounding box center [555, 314] width 183 height 35
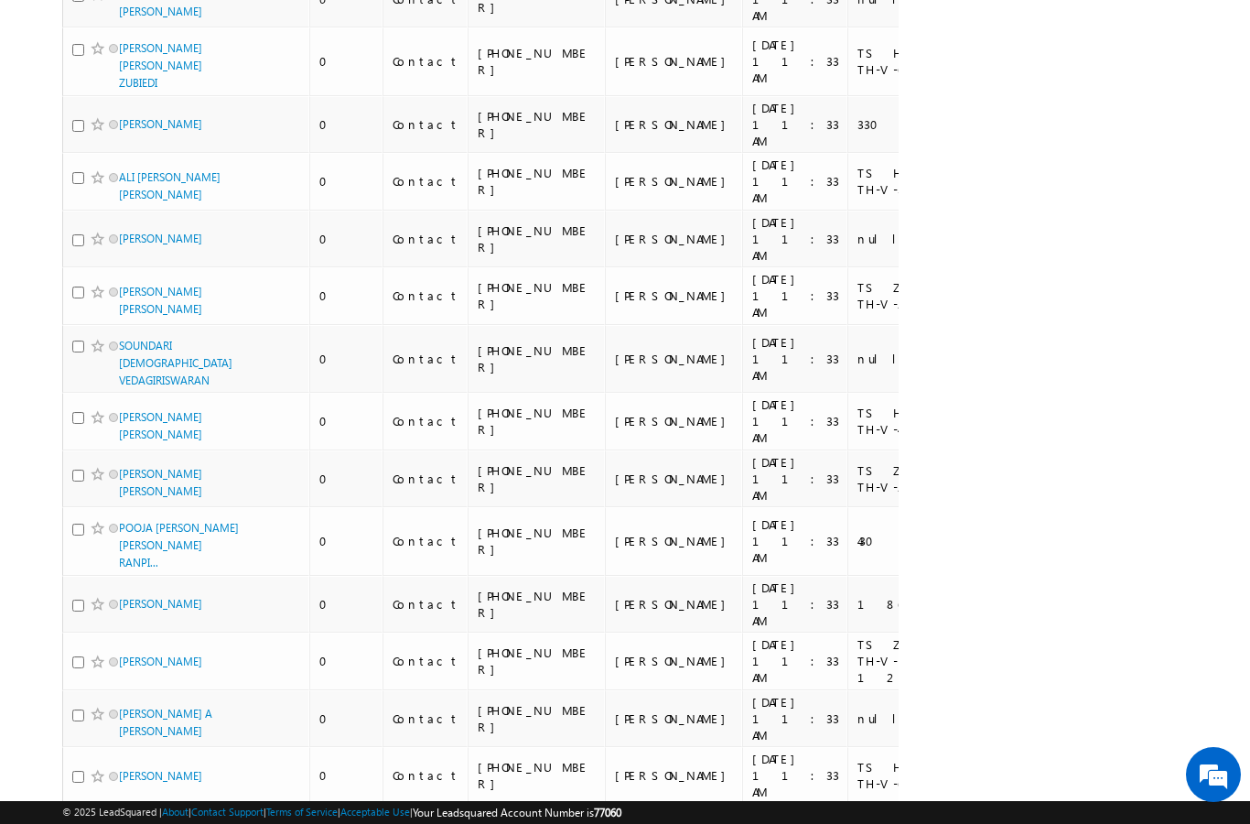
scroll to position [9432, 0]
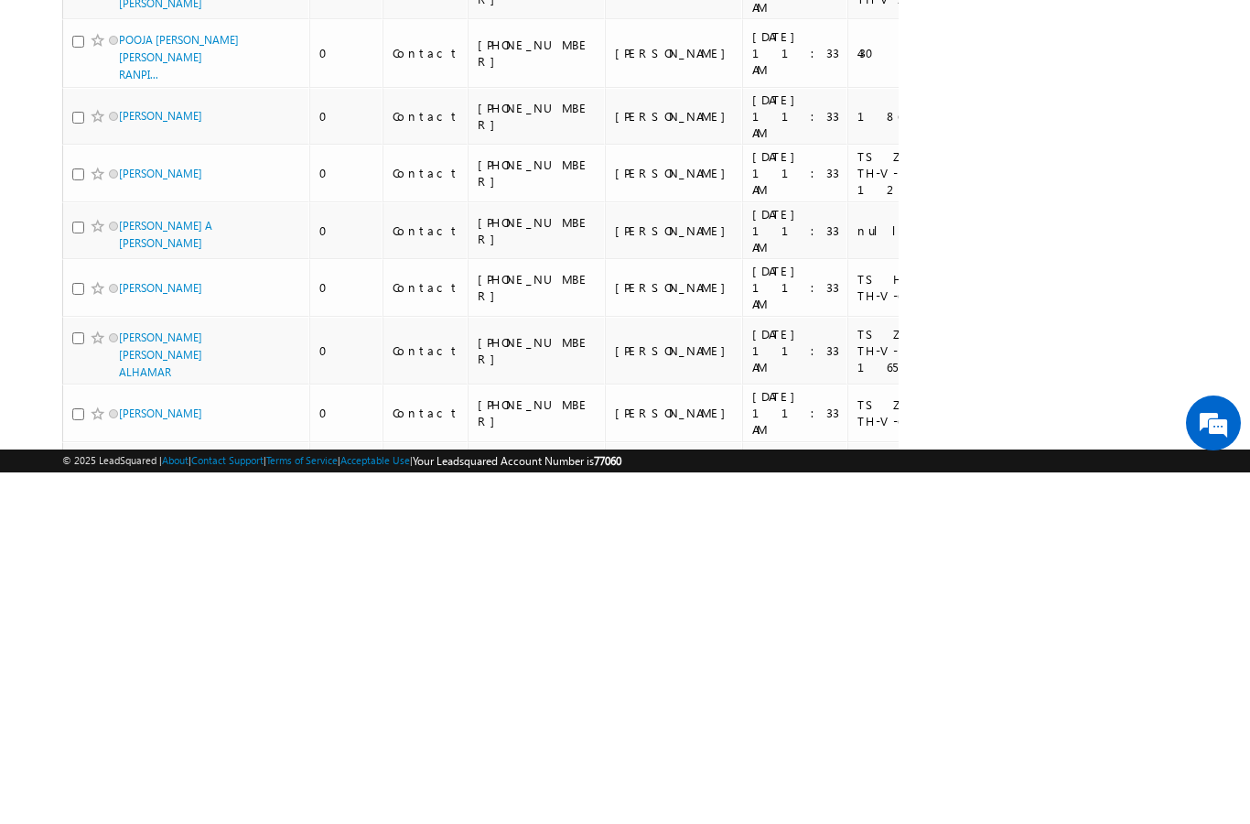
click at [131, 782] on li "100" at bounding box center [125, 791] width 44 height 18
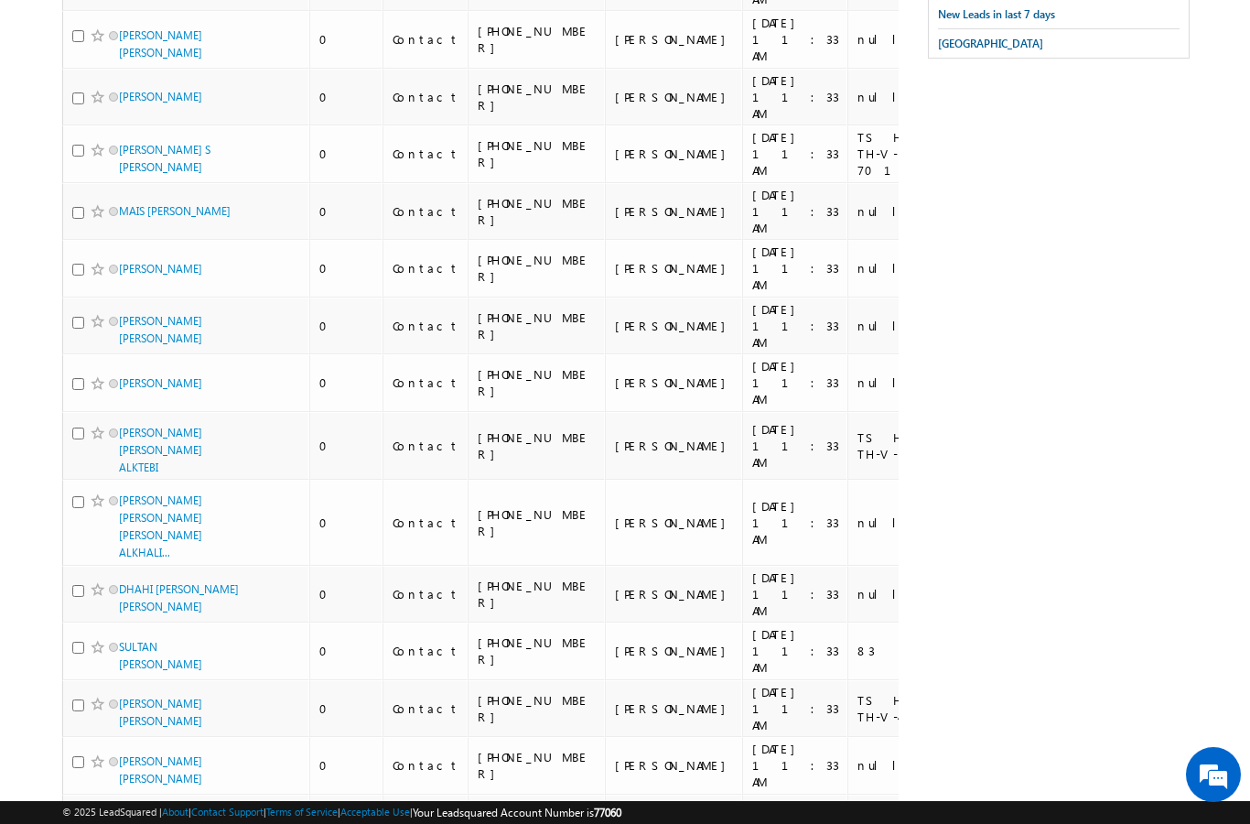
scroll to position [0, 0]
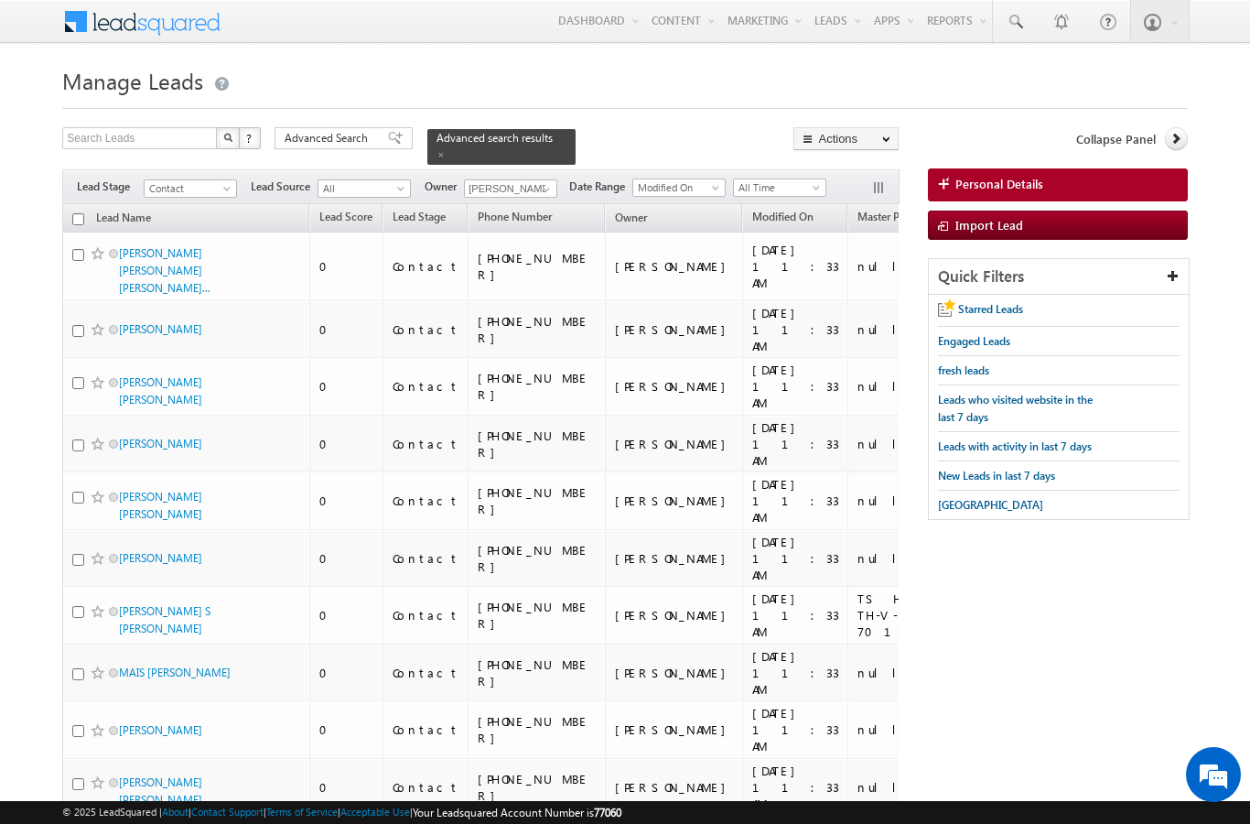
click at [81, 204] on th "Lead Name (sorted descending)" at bounding box center [185, 218] width 247 height 28
click at [76, 213] on input "checkbox" at bounding box center [78, 219] width 12 height 12
click at [0, 0] on link "Change Owner" at bounding box center [0, 0] width 0 height 0
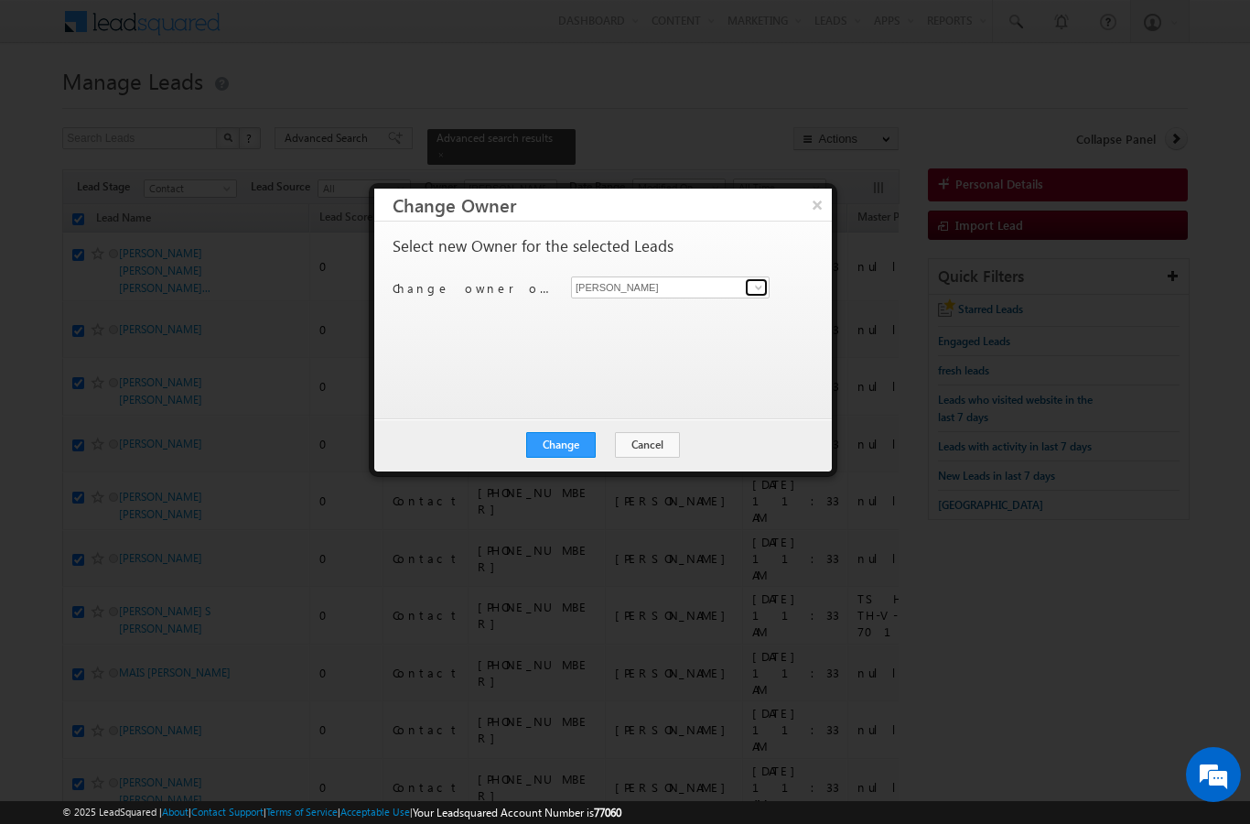
click at [750, 288] on link at bounding box center [756, 287] width 23 height 18
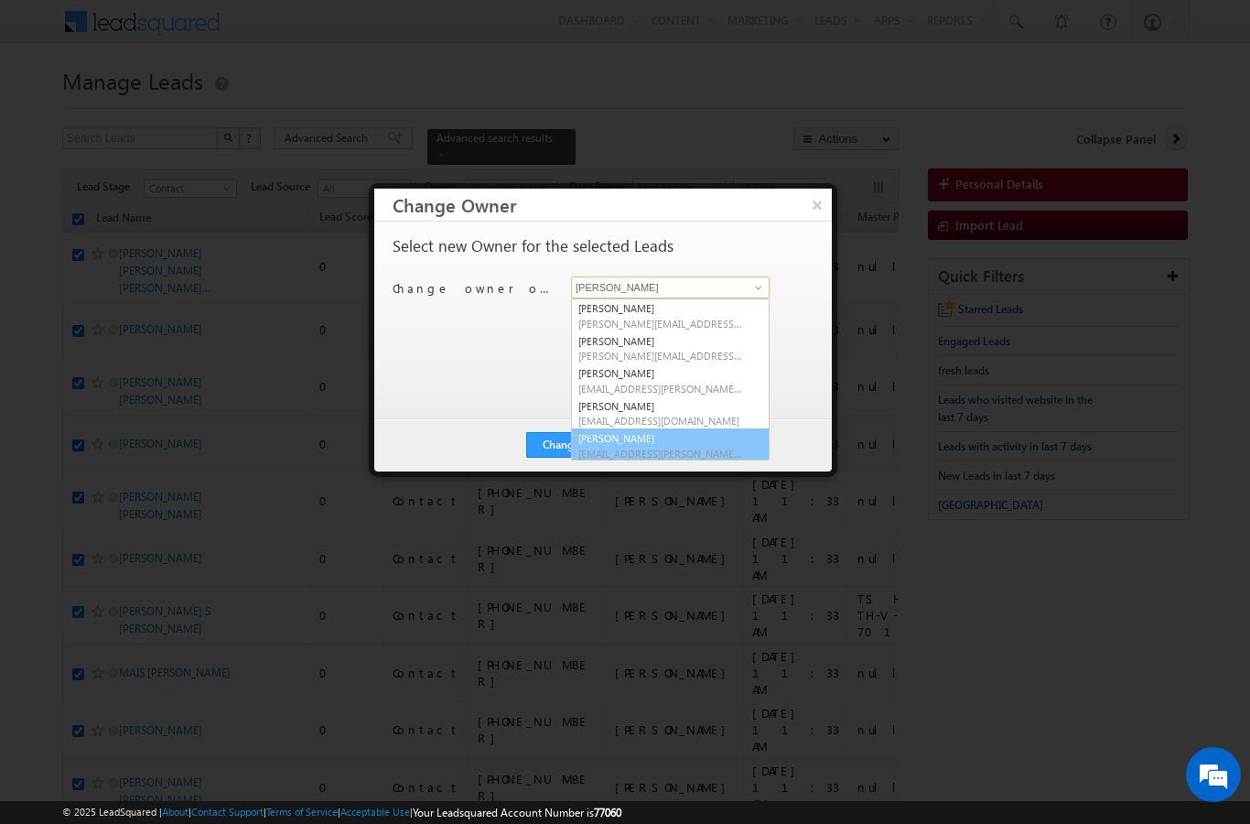
scroll to position [2, 0]
click at [668, 437] on link "[PERSON_NAME] [EMAIL_ADDRESS][PERSON_NAME][DOMAIN_NAME]" at bounding box center [670, 443] width 199 height 35
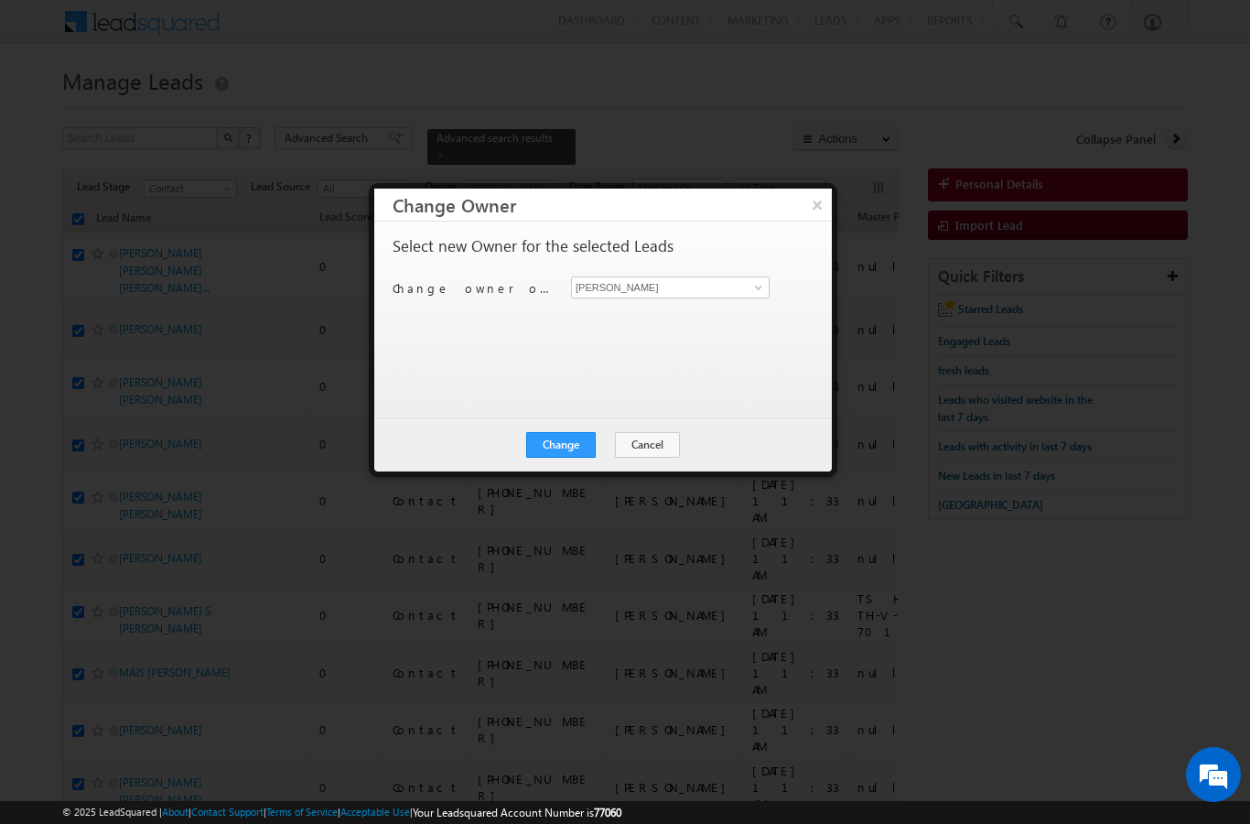
click at [557, 446] on button "Change" at bounding box center [561, 445] width 70 height 26
click at [600, 450] on button "Close" at bounding box center [606, 445] width 59 height 26
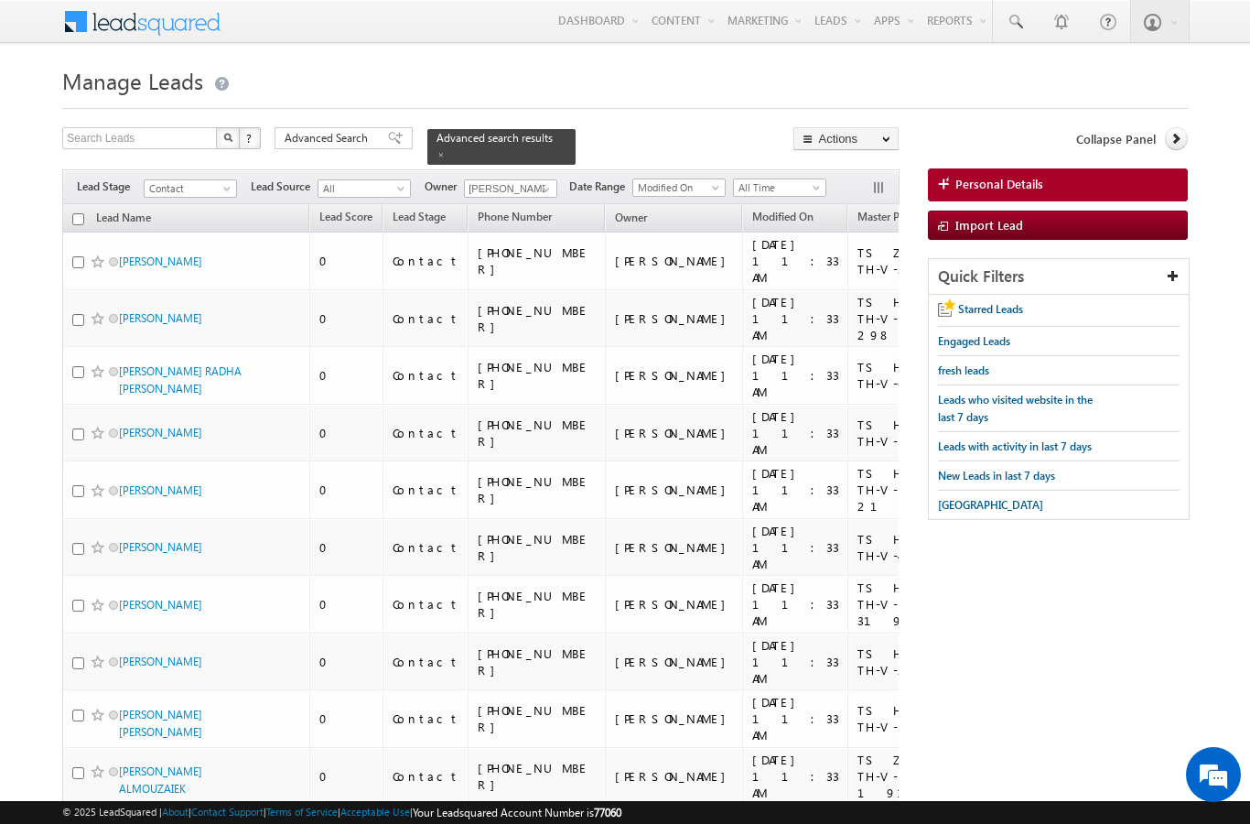
click at [0, 0] on link "Reports Home" at bounding box center [0, 0] width 0 height 0
